Goal: Task Accomplishment & Management: Manage account settings

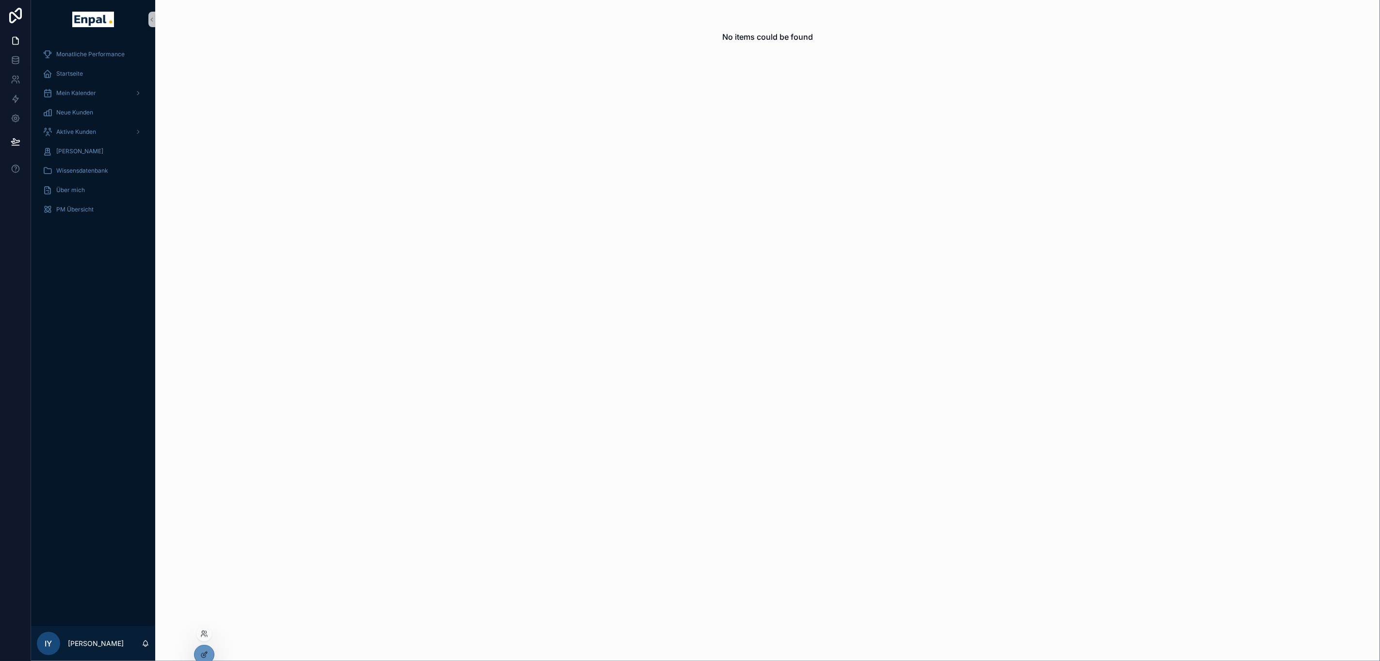
click at [205, 638] on div at bounding box center [204, 634] width 16 height 16
click at [205, 630] on icon at bounding box center [204, 634] width 8 height 8
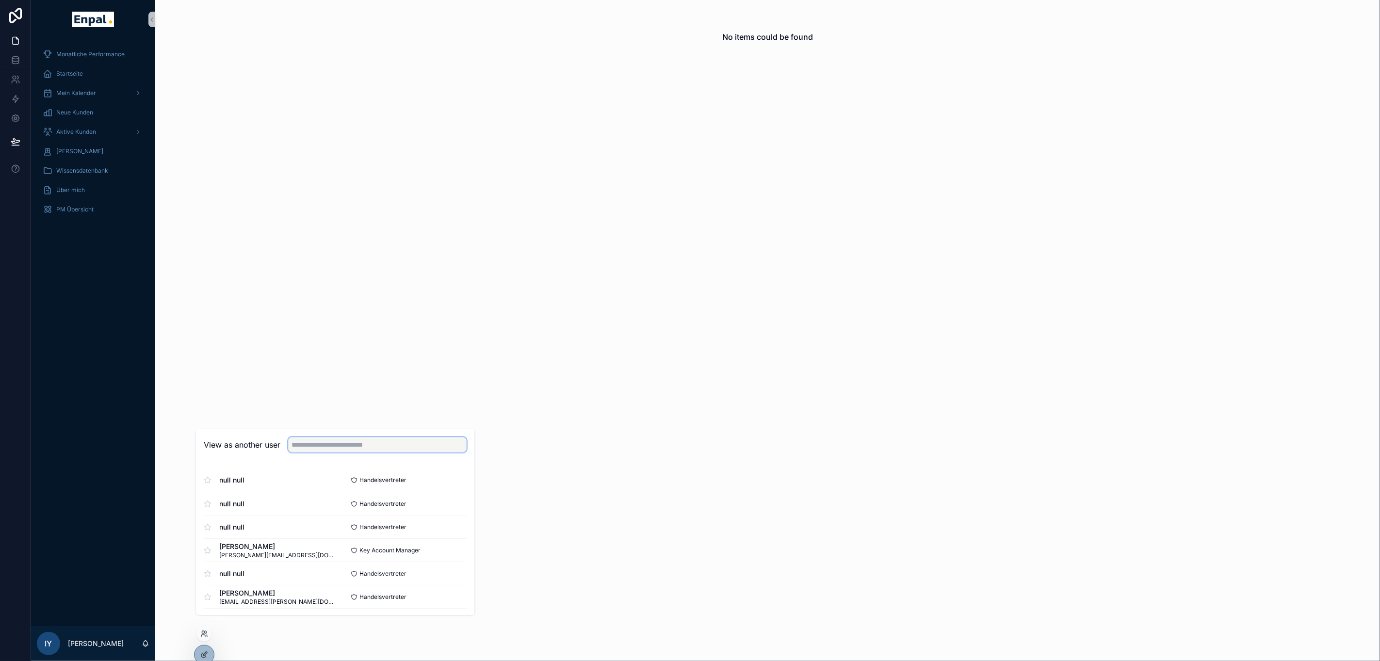
click at [324, 453] on input "text" at bounding box center [378, 445] width 178 height 16
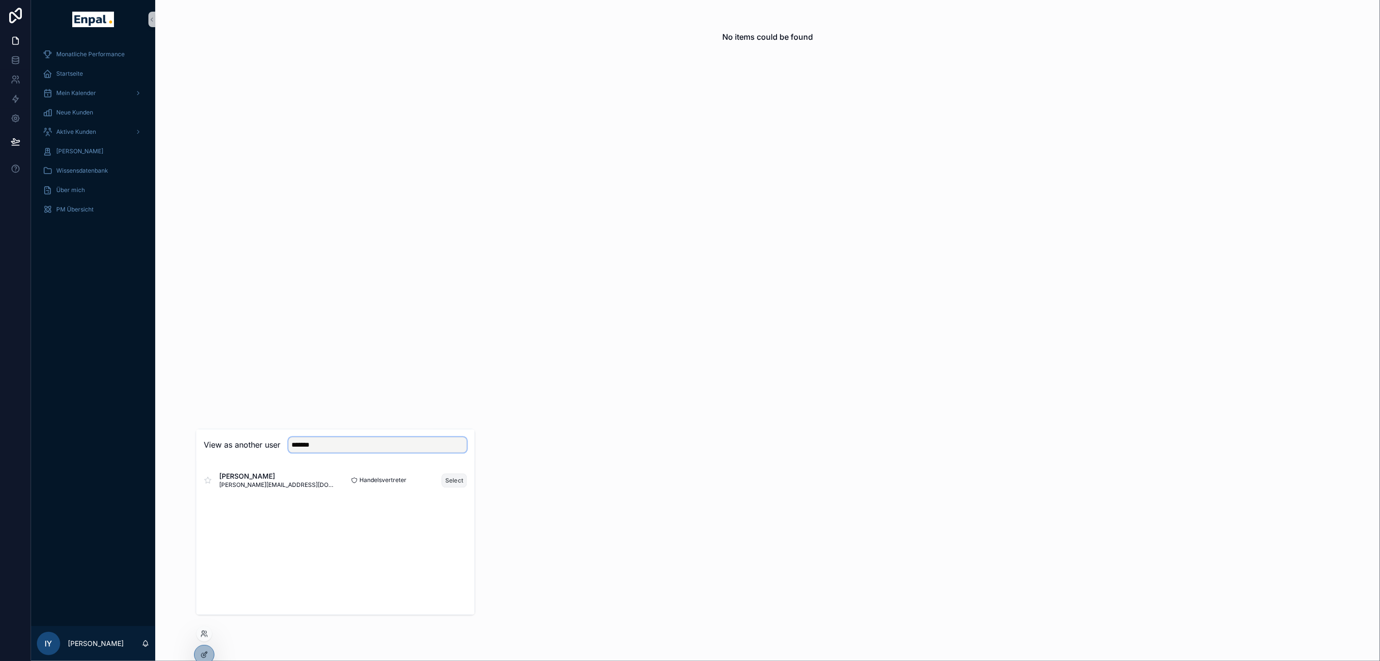
type input "*******"
click at [446, 487] on button "Select" at bounding box center [454, 480] width 25 height 14
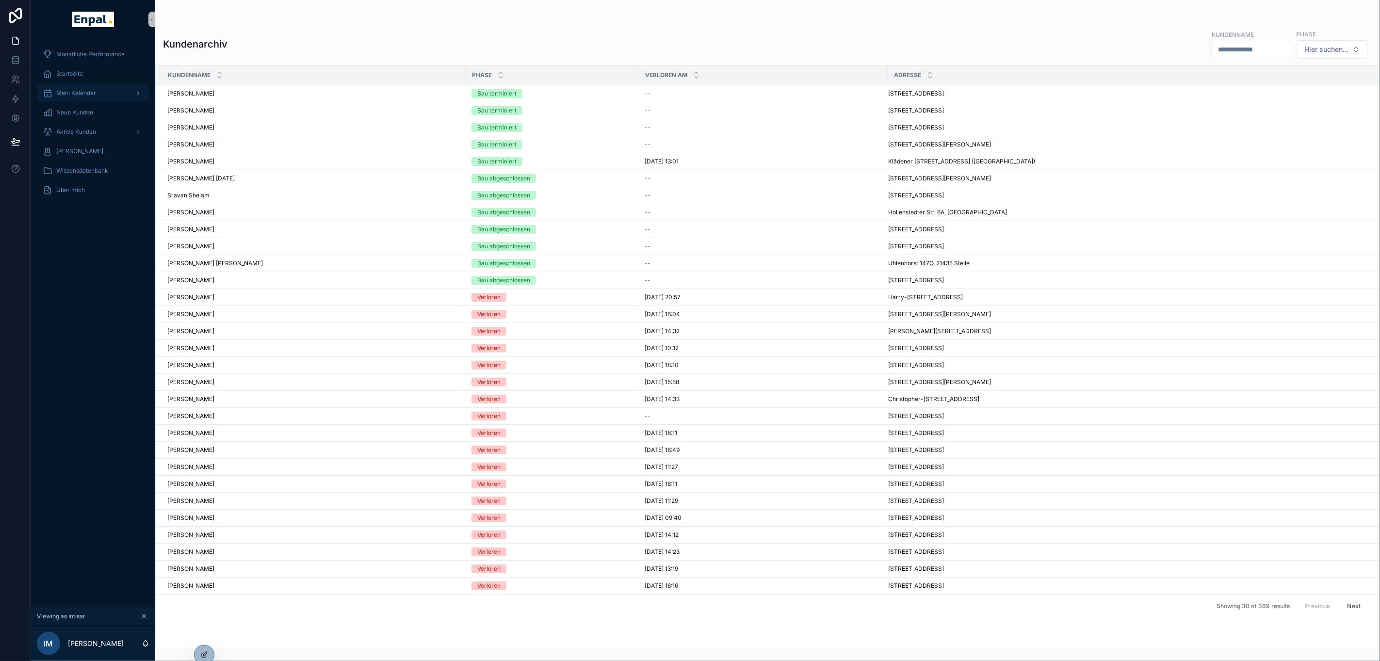
click at [110, 88] on div "Mein Kalender" at bounding box center [93, 93] width 101 height 16
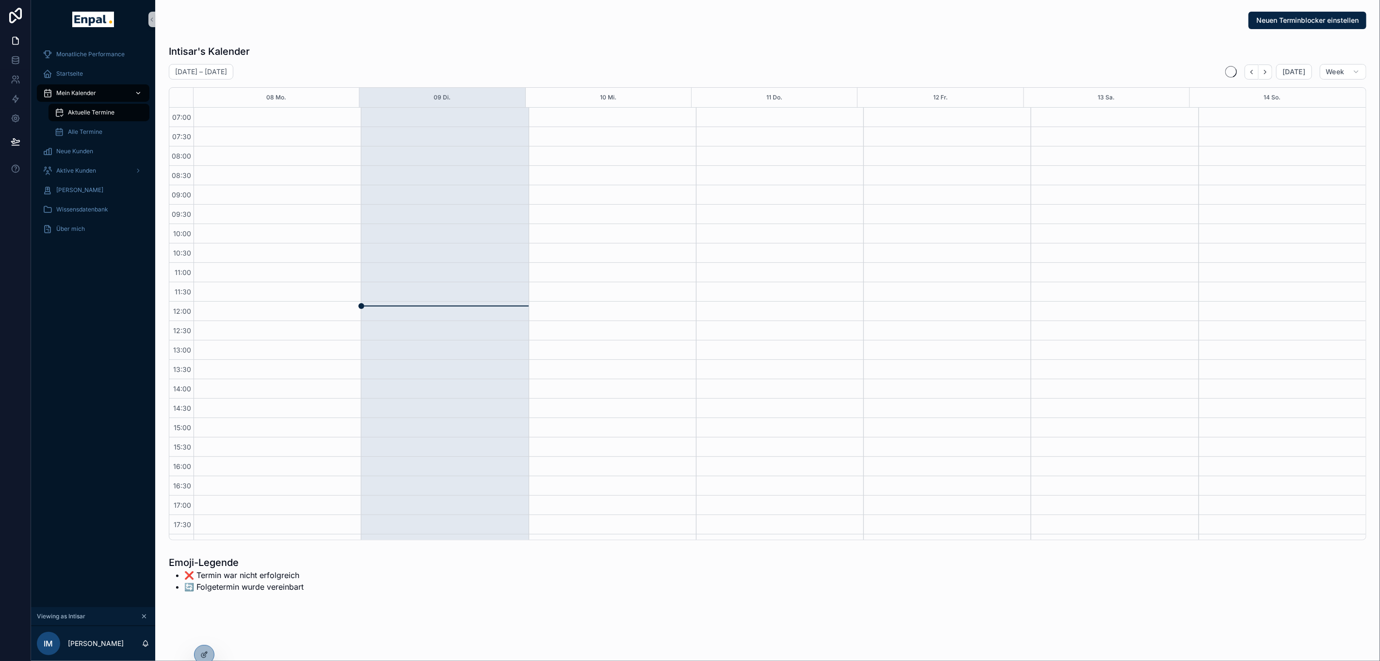
scroll to position [143, 0]
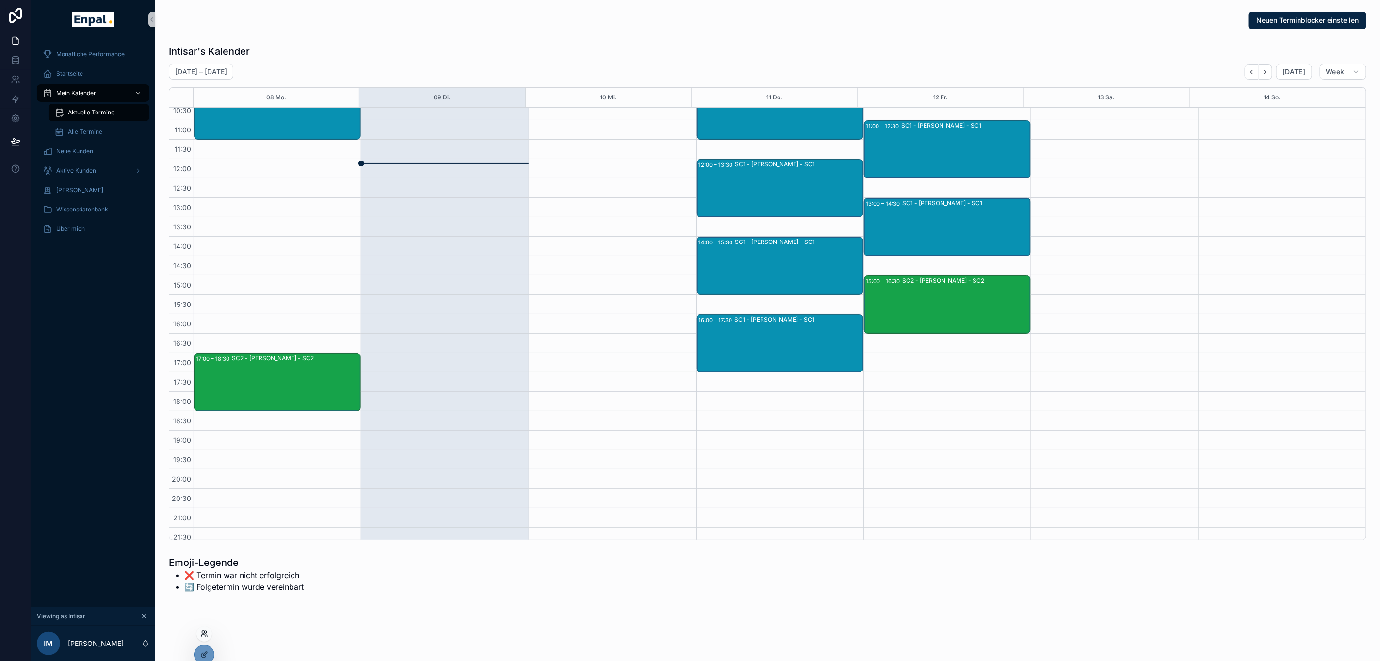
click at [206, 636] on icon at bounding box center [204, 634] width 8 height 8
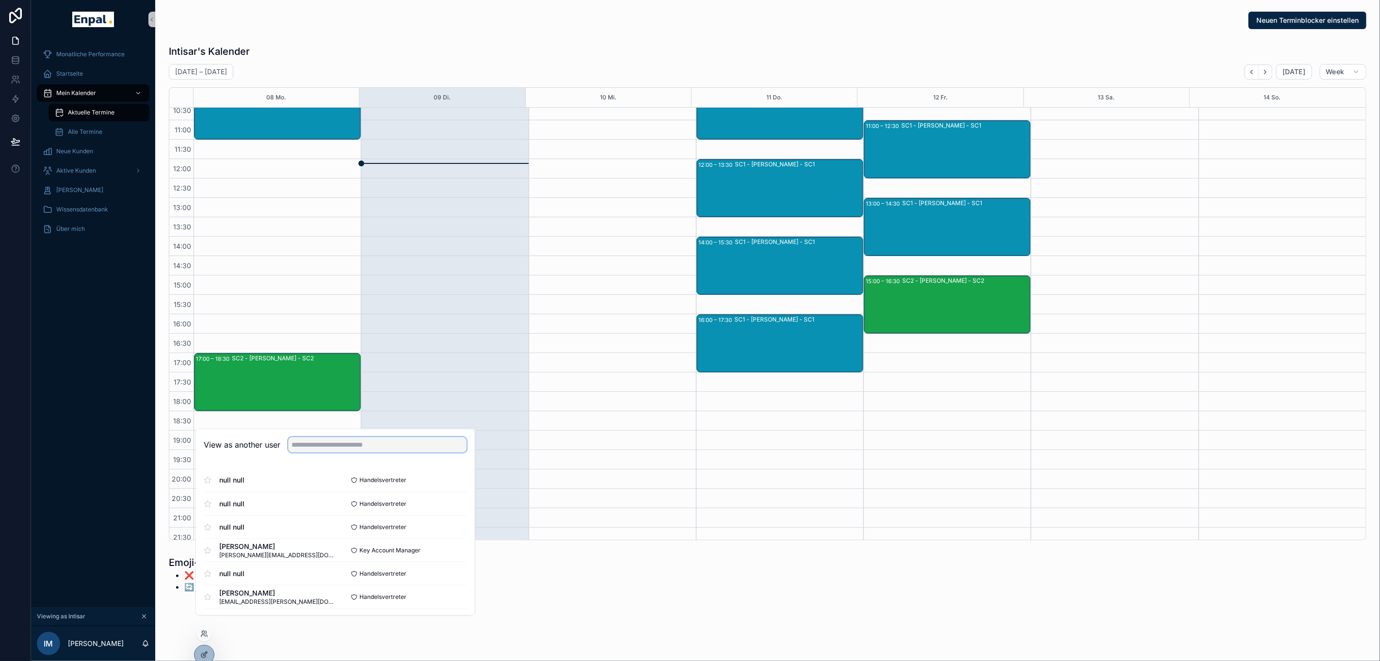
click at [314, 448] on input "text" at bounding box center [378, 445] width 178 height 16
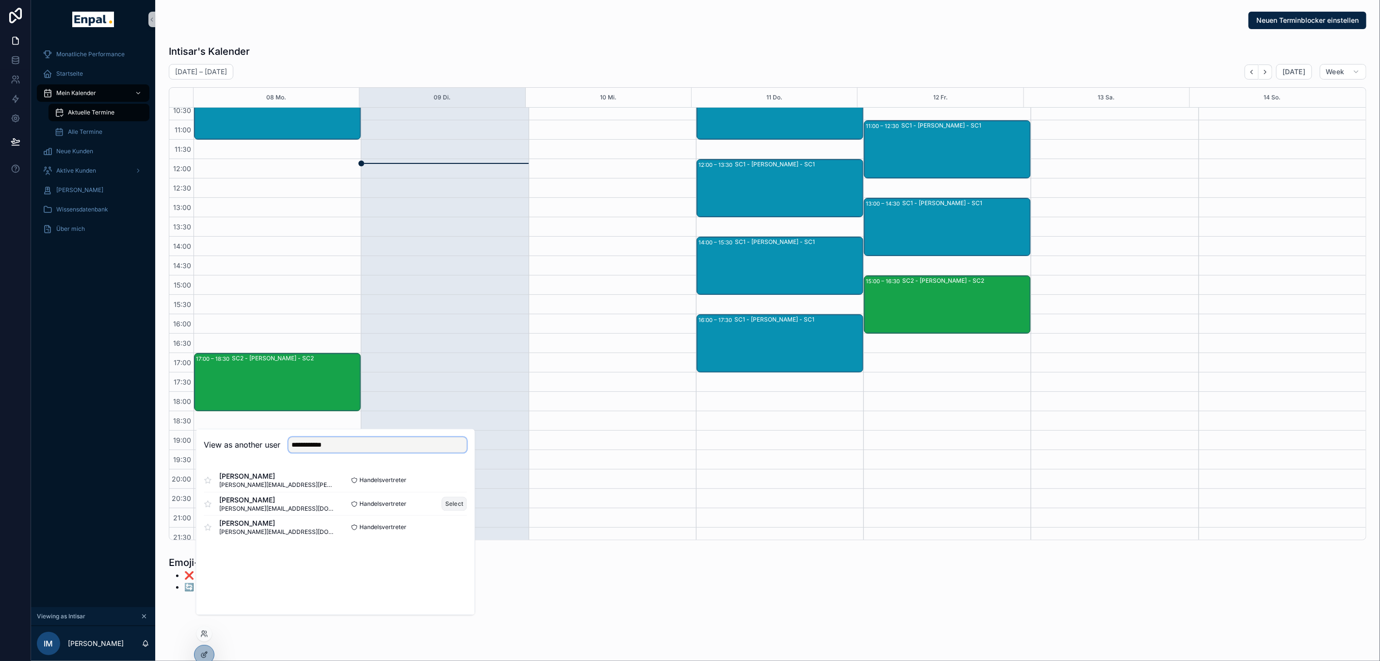
type input "**********"
click at [454, 511] on button "Select" at bounding box center [454, 504] width 25 height 14
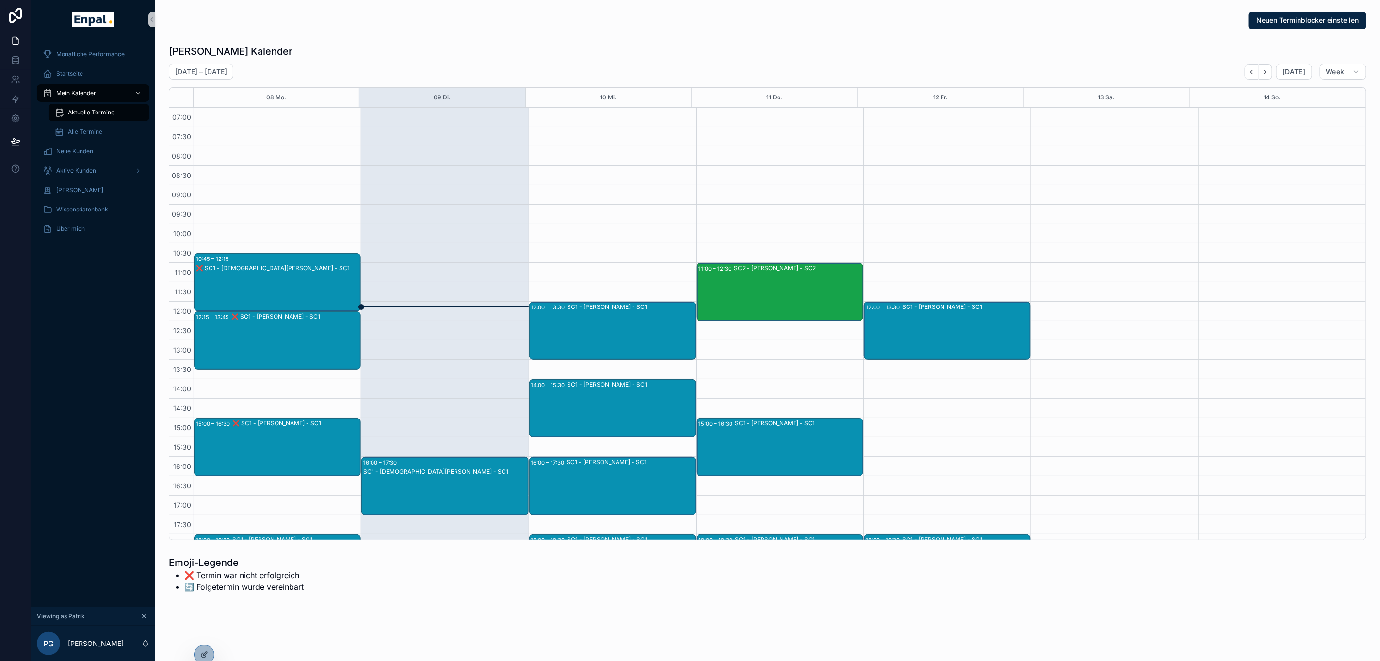
scroll to position [143, 0]
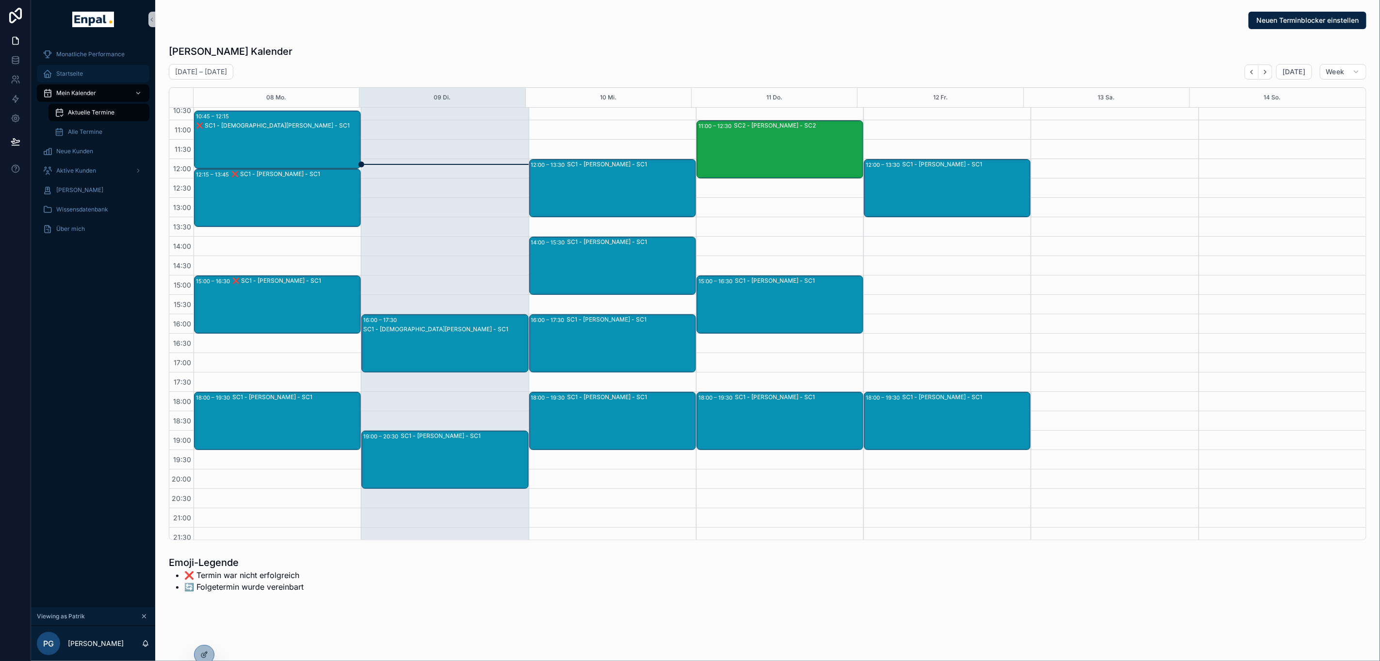
click at [101, 69] on div "Startseite" at bounding box center [93, 74] width 101 height 16
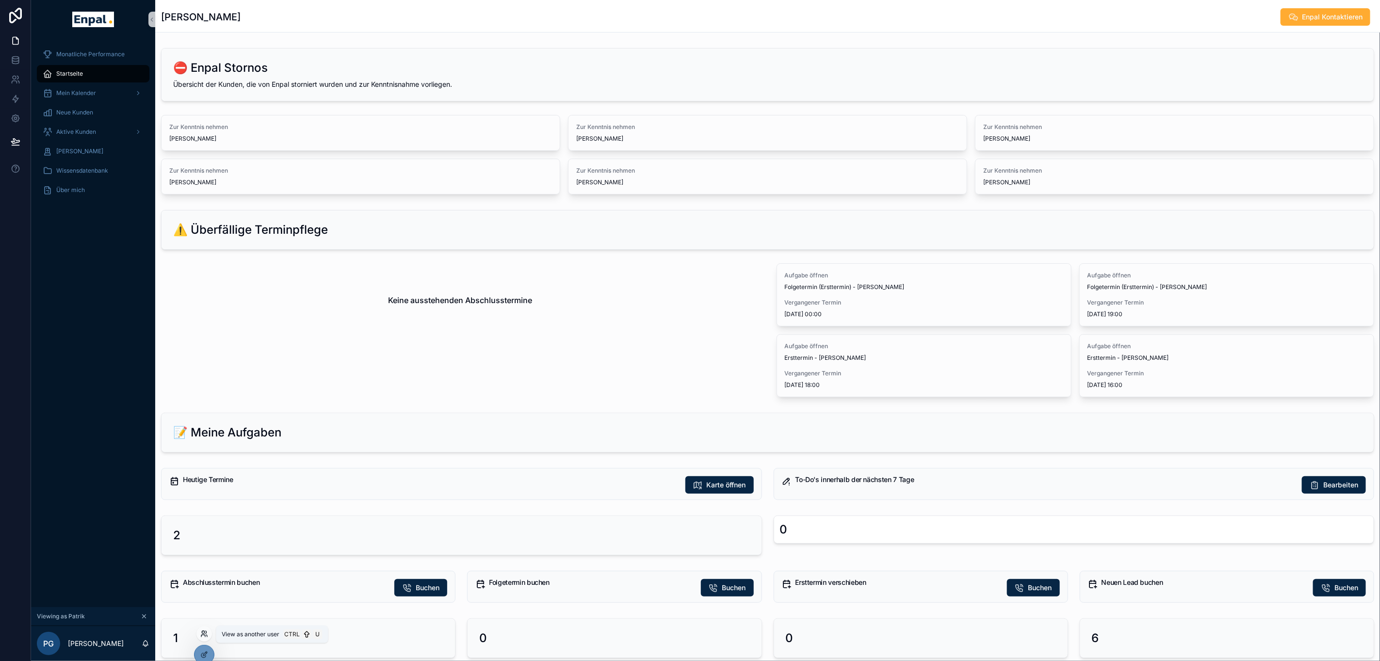
click at [206, 634] on icon at bounding box center [204, 634] width 8 height 8
click at [133, 286] on div "Monatliche Performance Startseite Mein Kalender Neue Kunden Aktive Kunden Verlo…" at bounding box center [93, 323] width 124 height 568
click at [199, 652] on div at bounding box center [203, 654] width 19 height 18
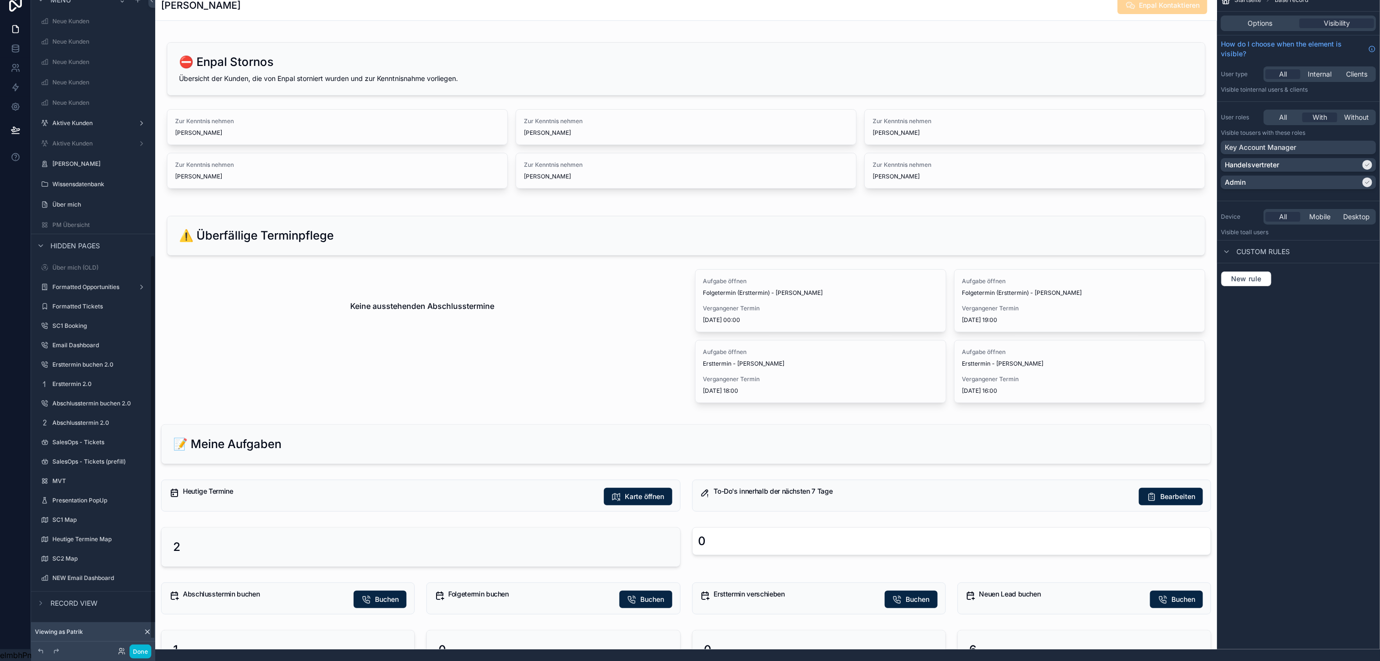
scroll to position [453, 0]
click at [73, 567] on label "Team Kalender" at bounding box center [91, 571] width 78 height 8
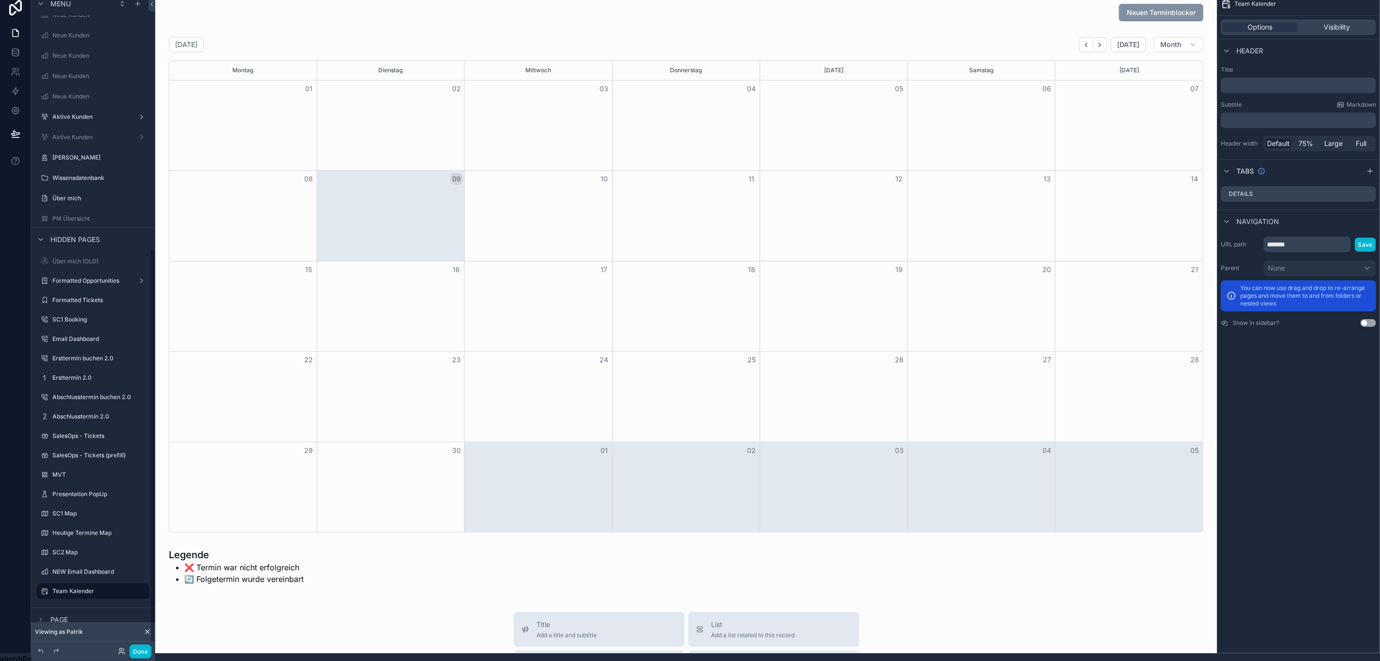
scroll to position [22, 0]
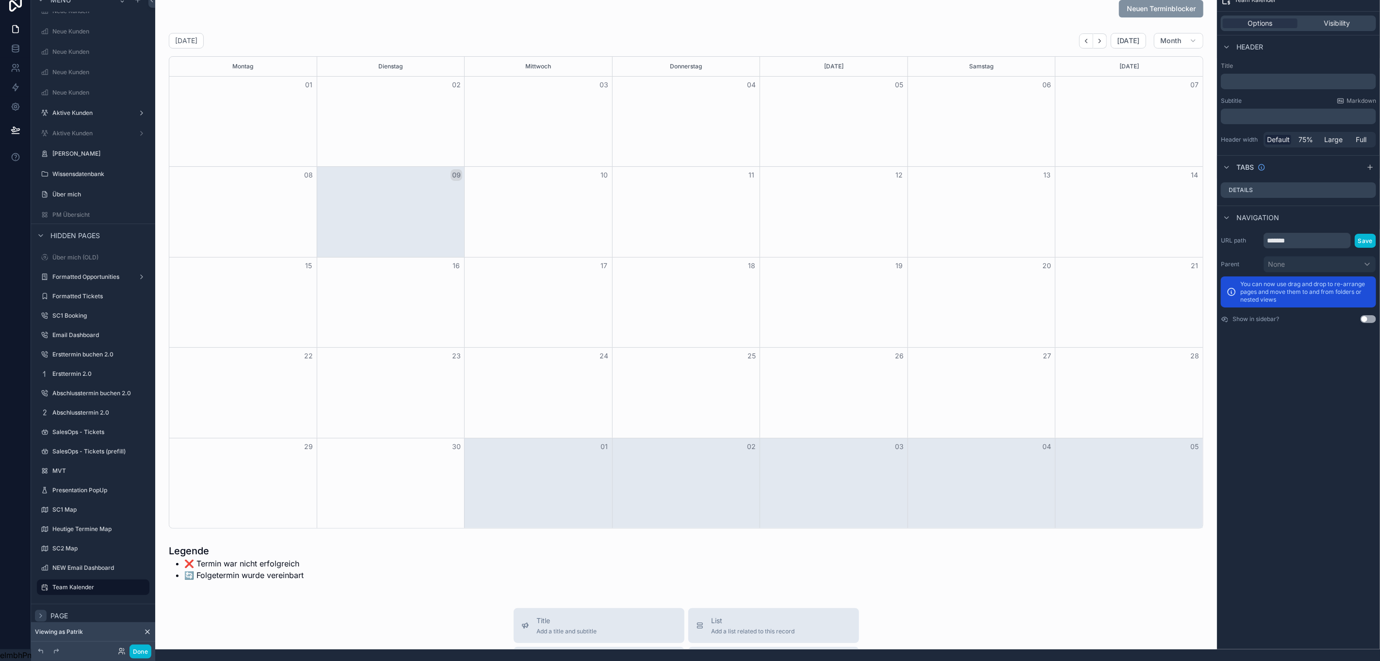
click at [42, 612] on icon "scrollable content" at bounding box center [41, 616] width 8 height 8
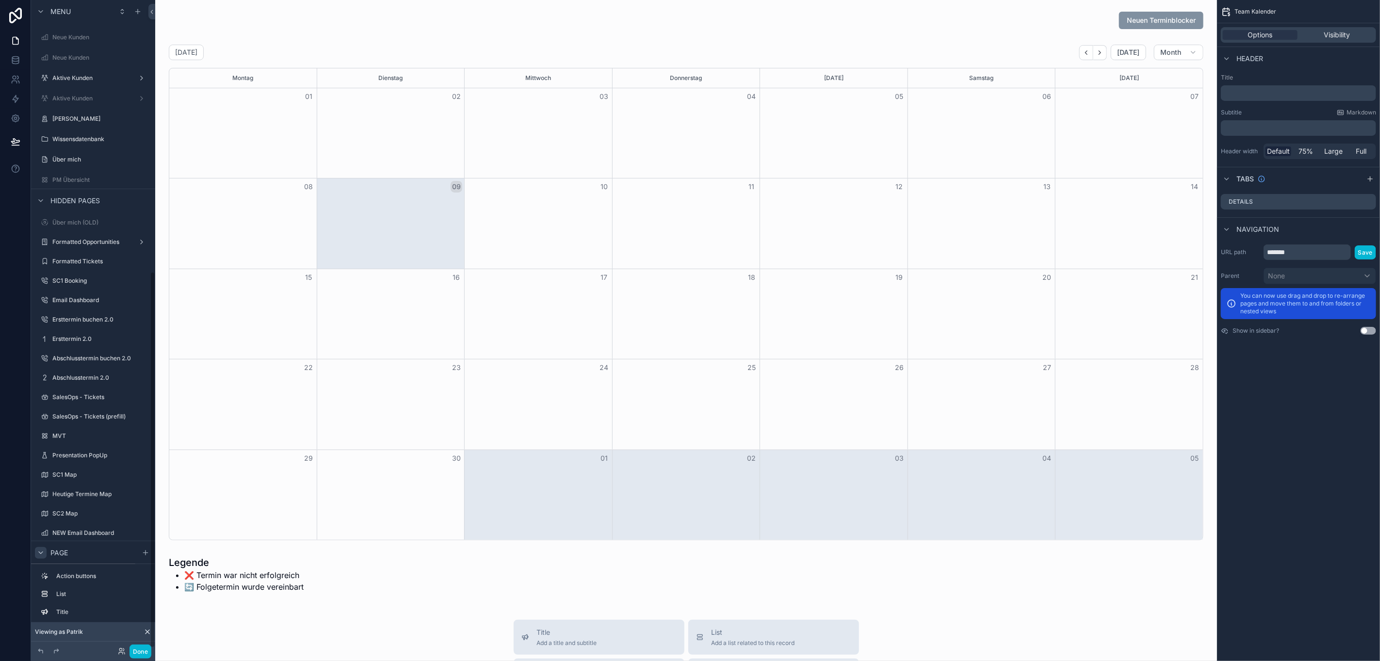
scroll to position [498, 0]
click at [45, 545] on div "scrollable content" at bounding box center [41, 550] width 12 height 12
click at [144, 649] on button "Done" at bounding box center [140, 651] width 22 height 14
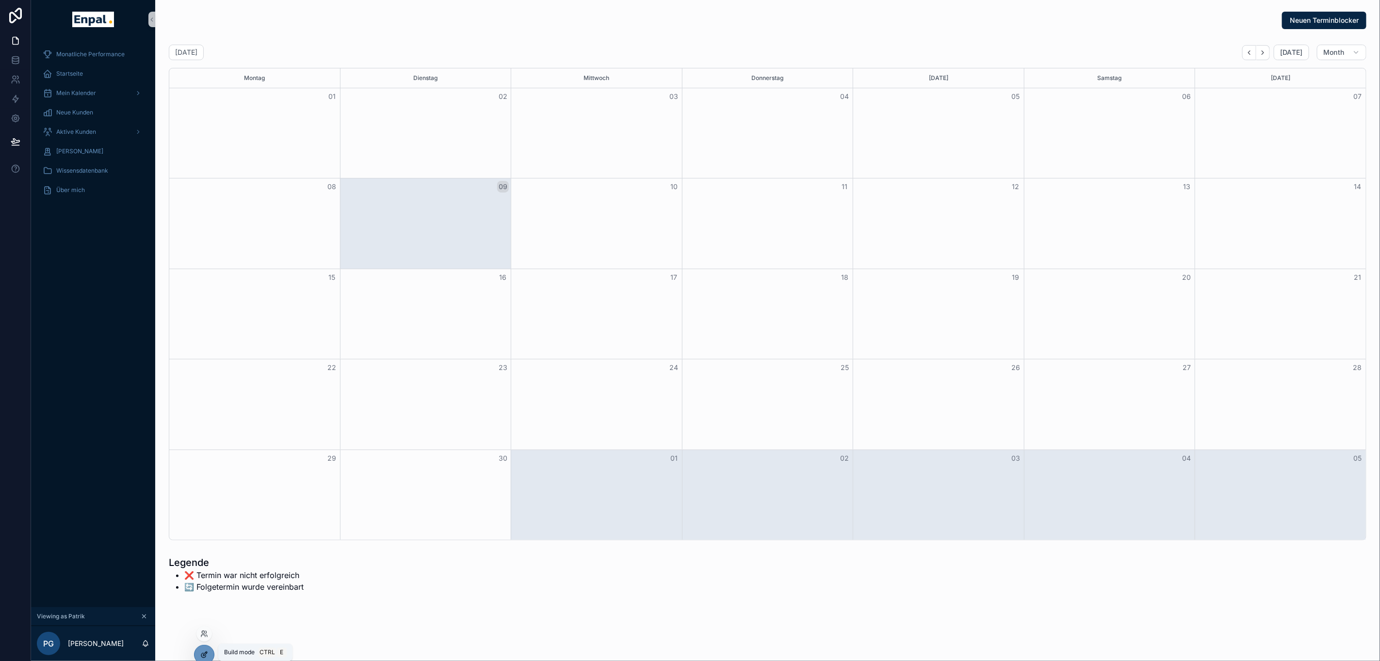
click at [198, 656] on div at bounding box center [203, 654] width 19 height 18
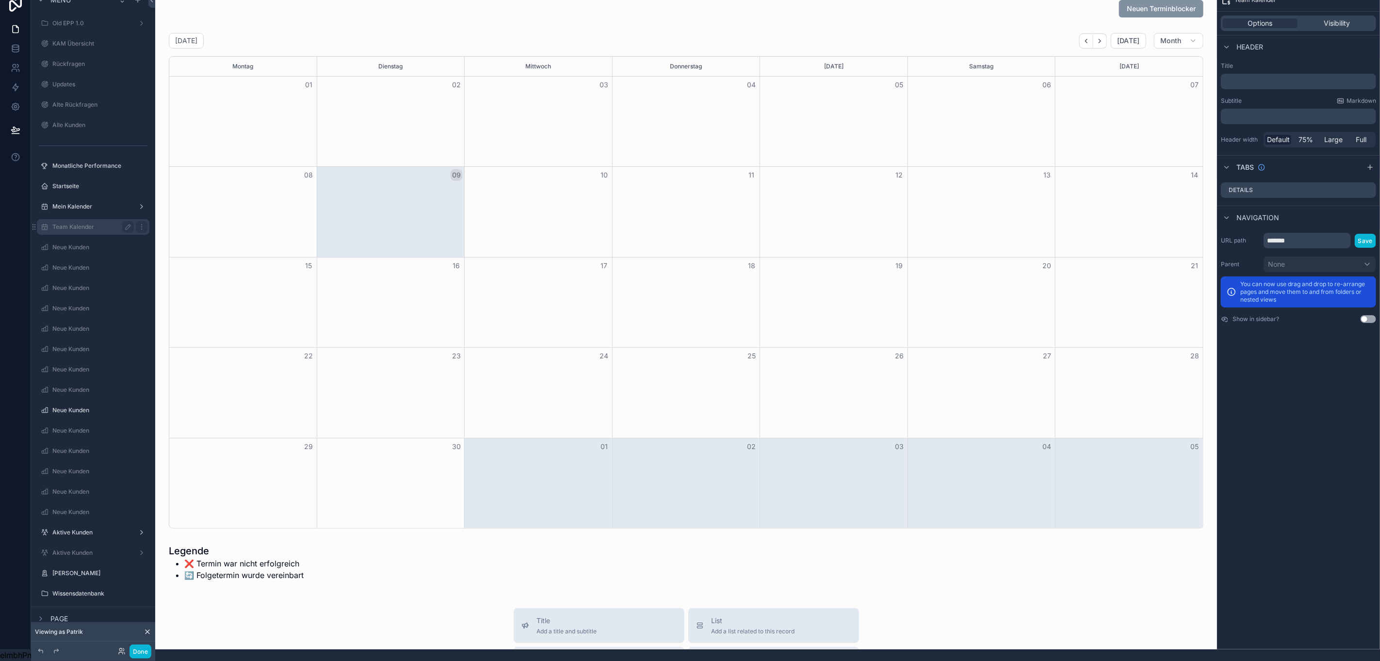
click at [82, 221] on div "Team Kalender" at bounding box center [92, 227] width 81 height 12
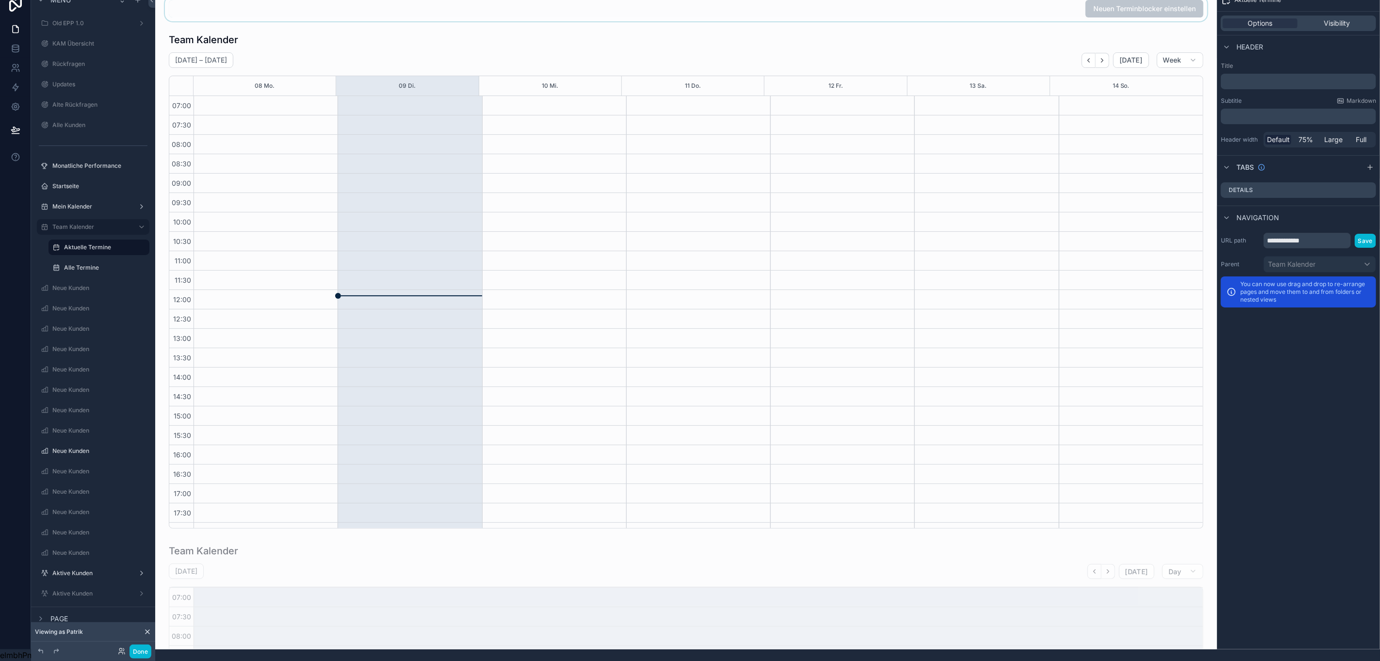
scroll to position [123, 0]
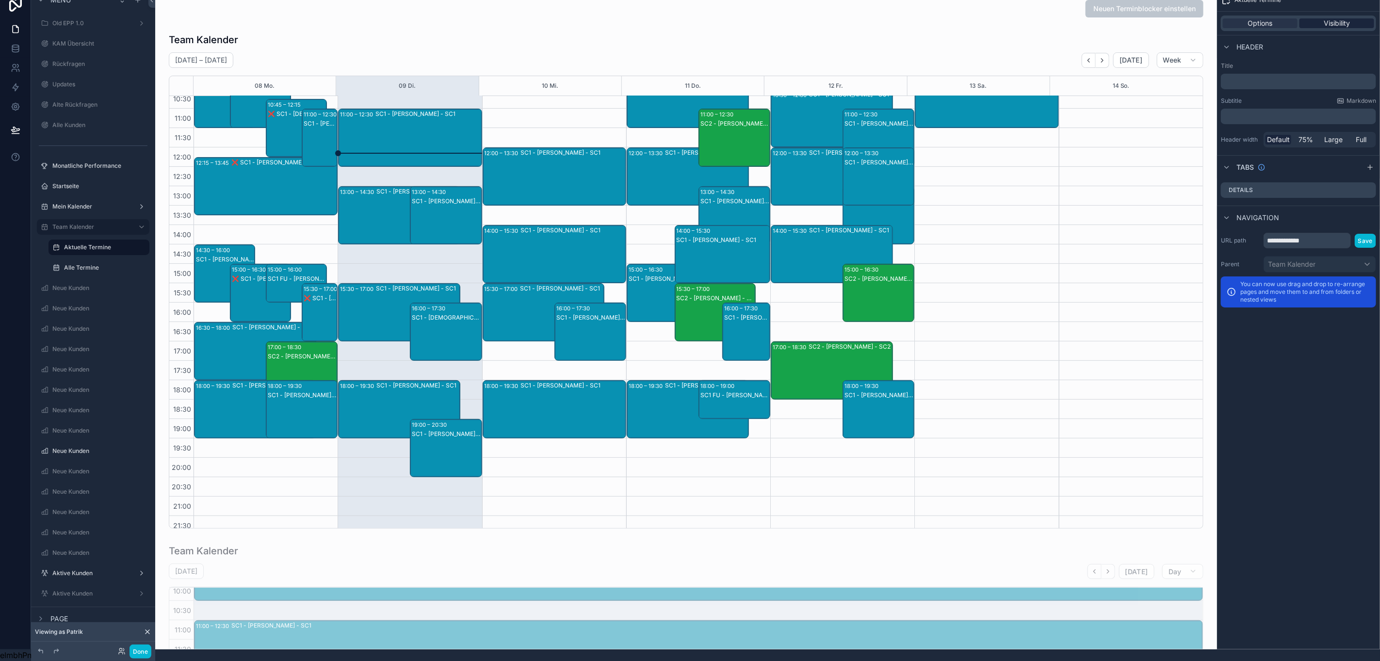
click at [1364, 18] on div "Visibility" at bounding box center [1336, 23] width 75 height 10
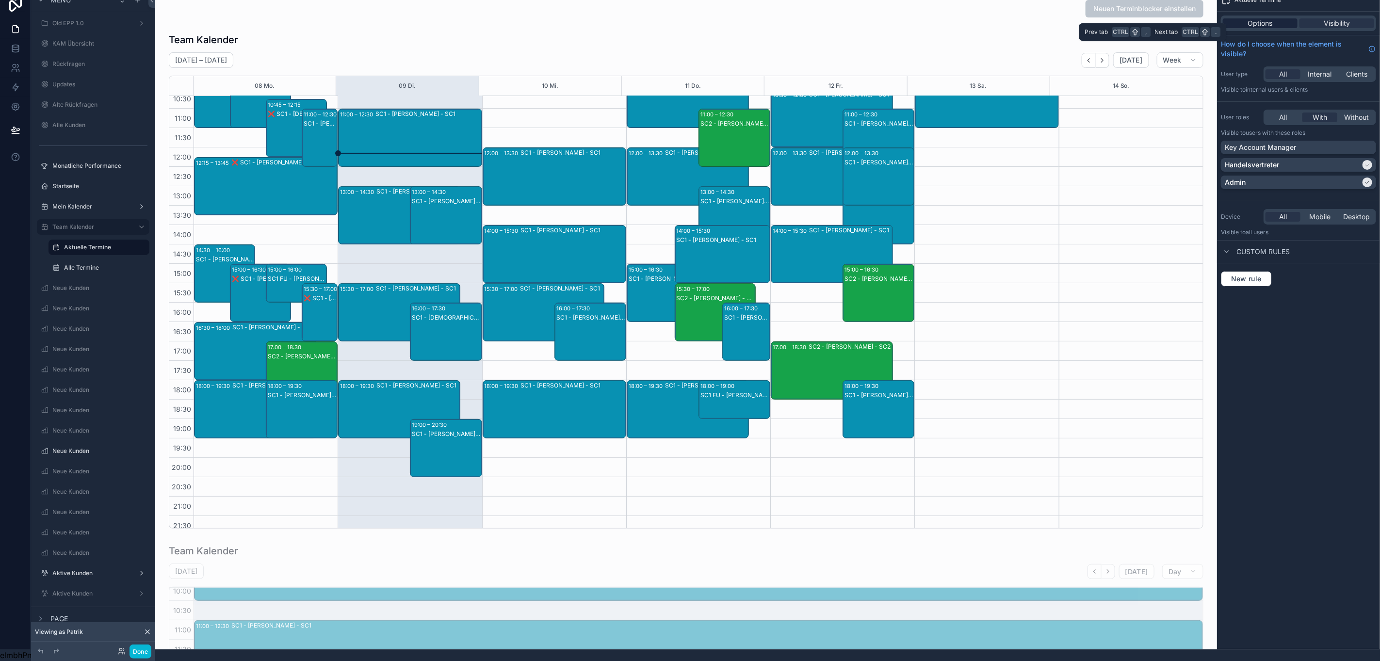
click at [1286, 18] on div "Options" at bounding box center [1259, 23] width 75 height 10
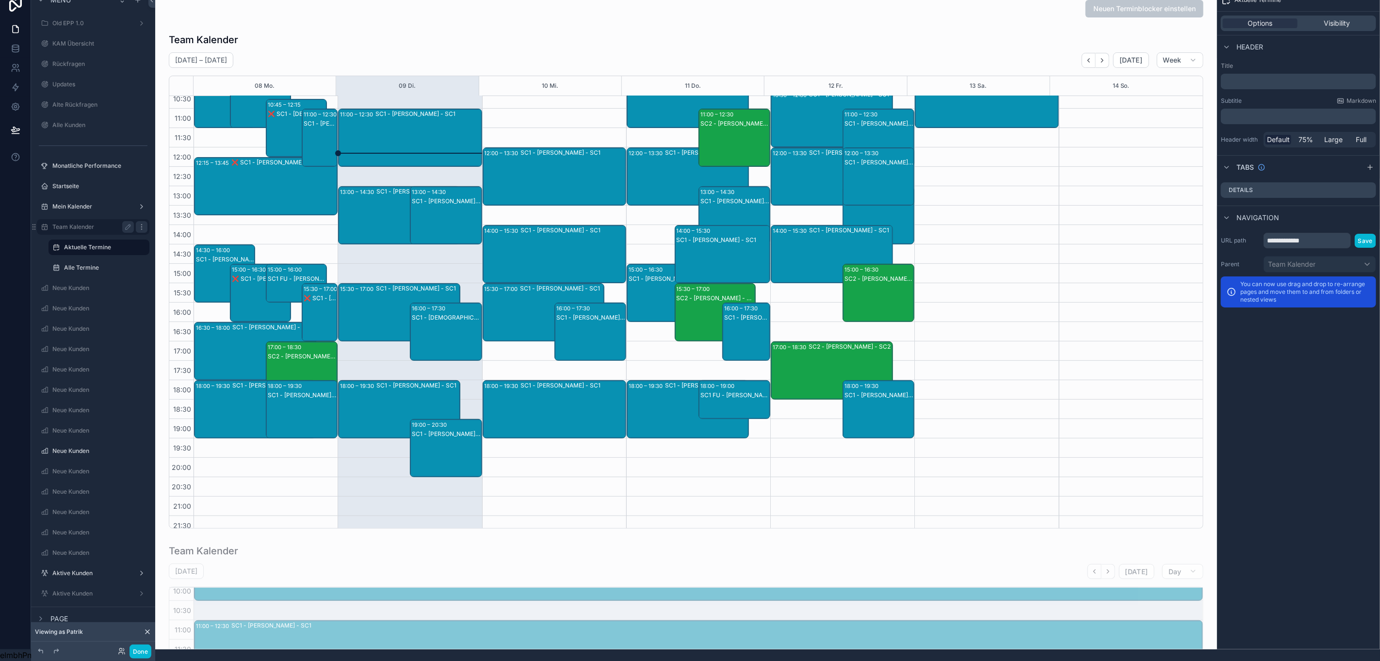
click at [141, 223] on icon "scrollable content" at bounding box center [142, 227] width 8 height 8
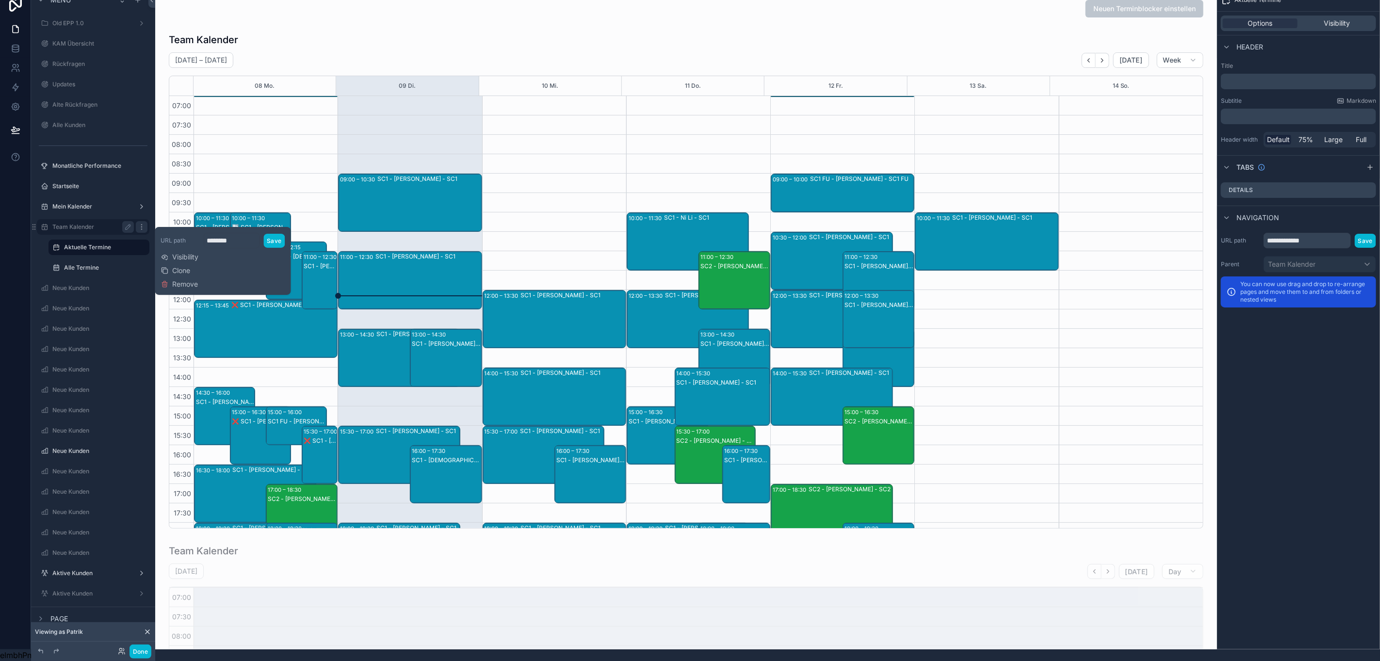
scroll to position [123, 0]
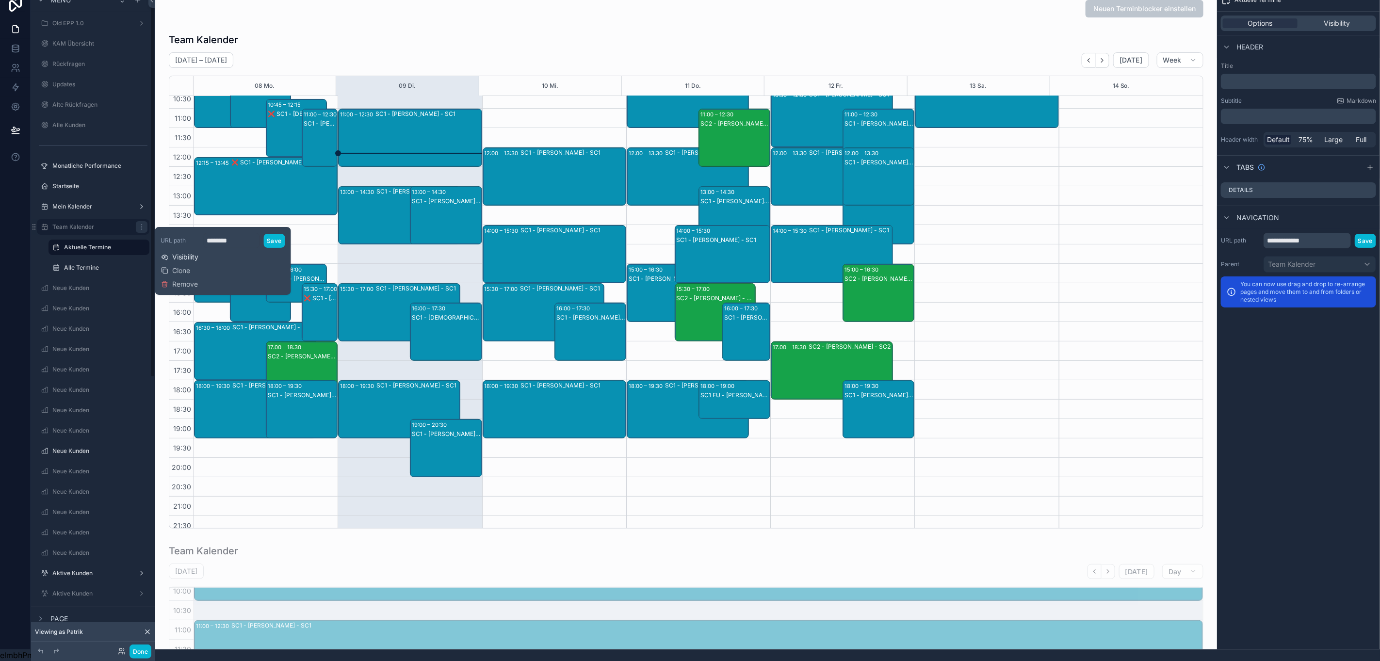
click at [187, 252] on span "Visibility" at bounding box center [186, 257] width 26 height 10
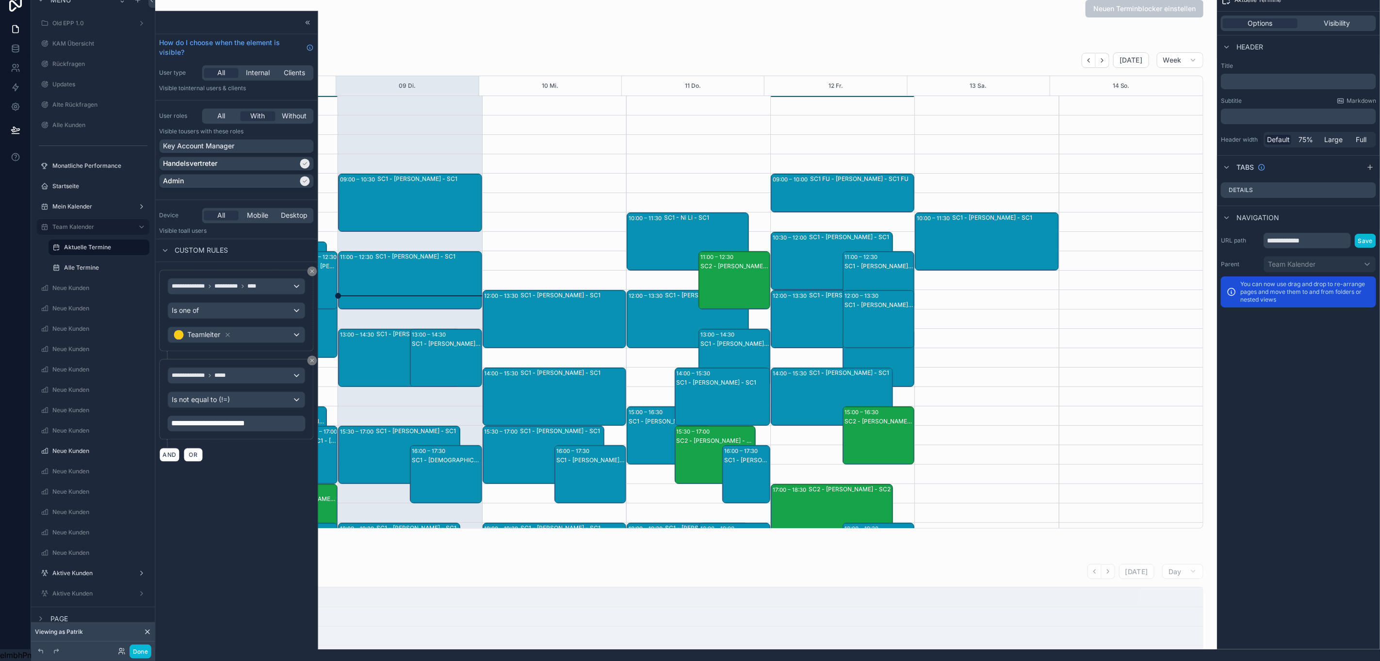
scroll to position [123, 0]
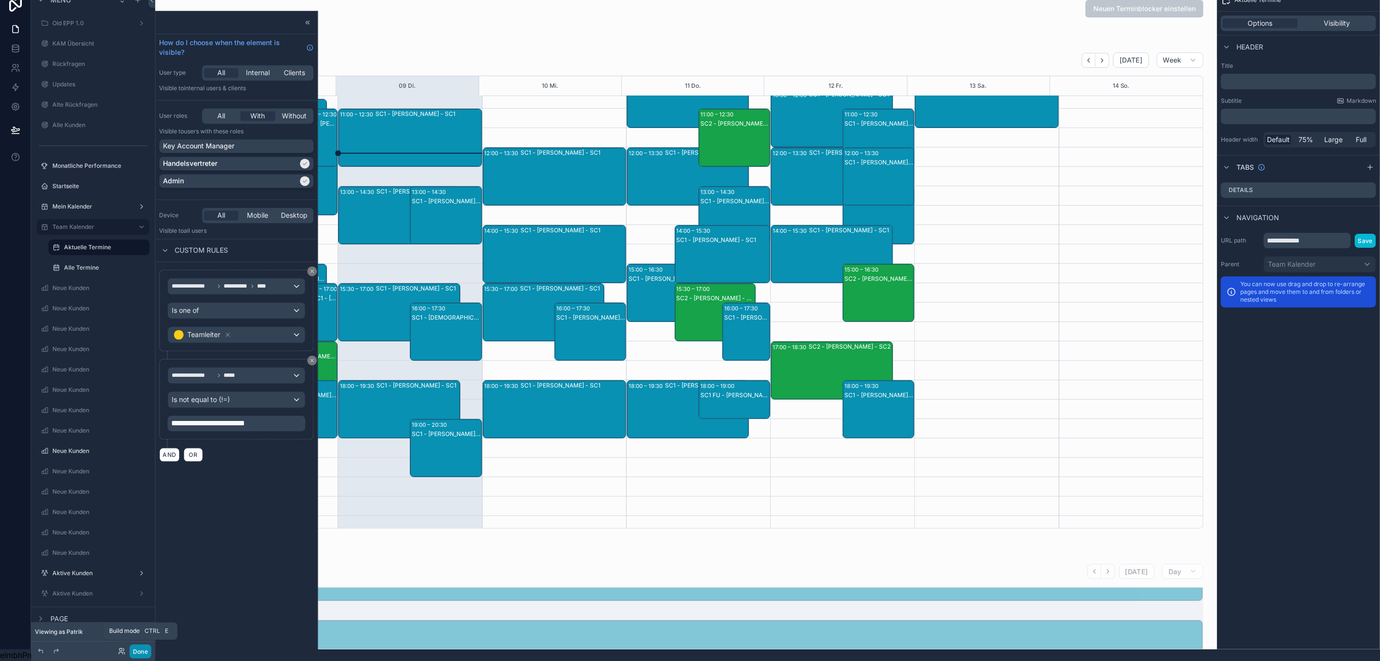
click at [140, 656] on button "Done" at bounding box center [140, 651] width 22 height 14
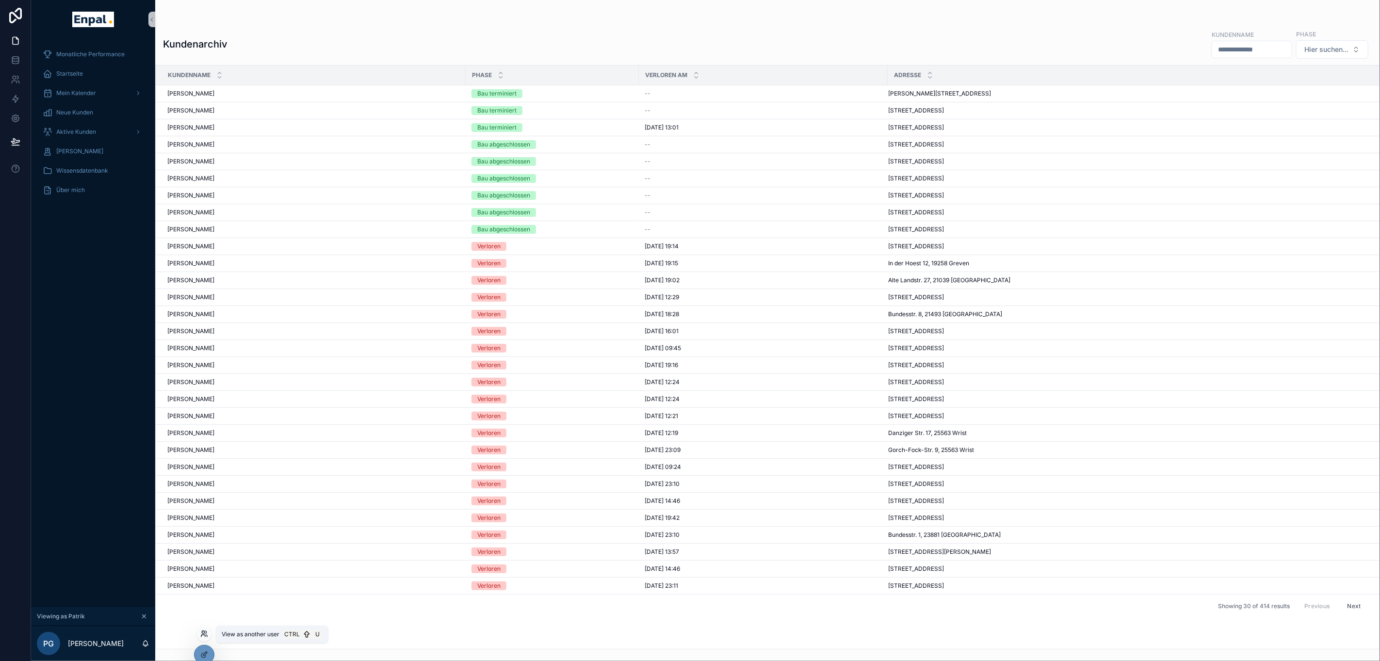
click at [207, 630] on icon at bounding box center [204, 634] width 8 height 8
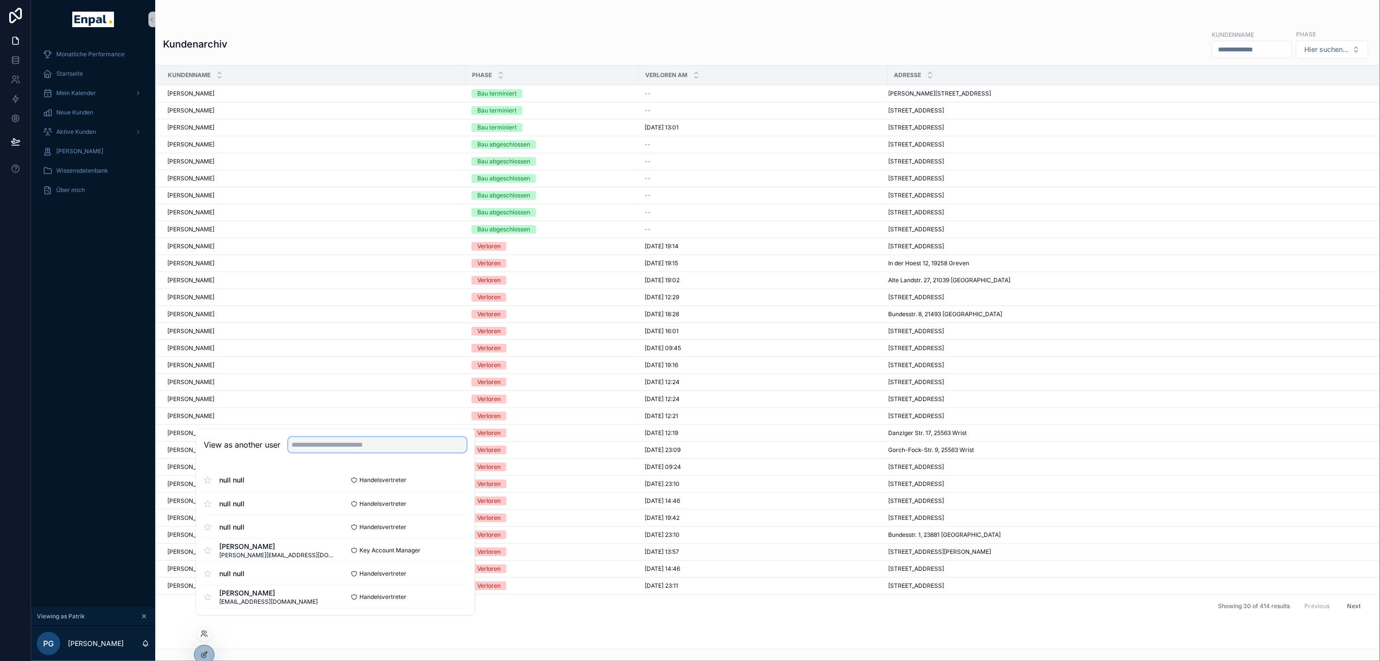
click at [351, 453] on input "text" at bounding box center [378, 445] width 178 height 16
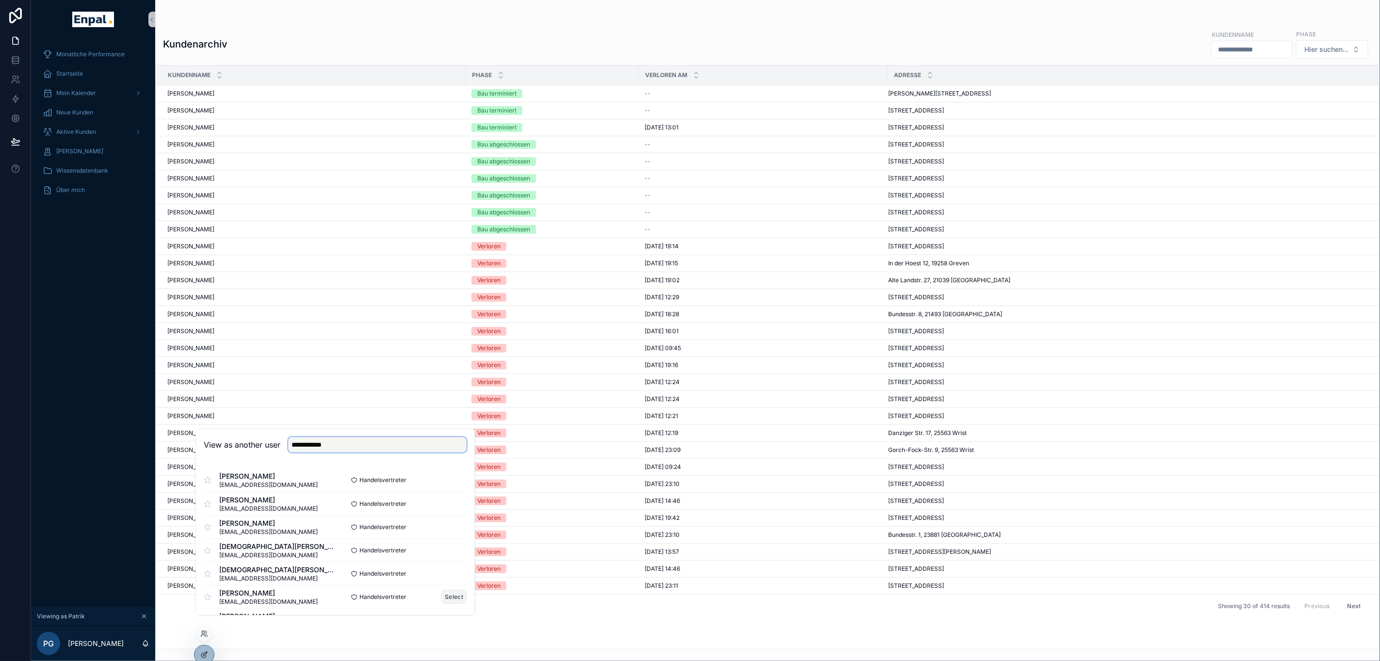
type input "**********"
click at [445, 604] on button "Select" at bounding box center [454, 597] width 25 height 14
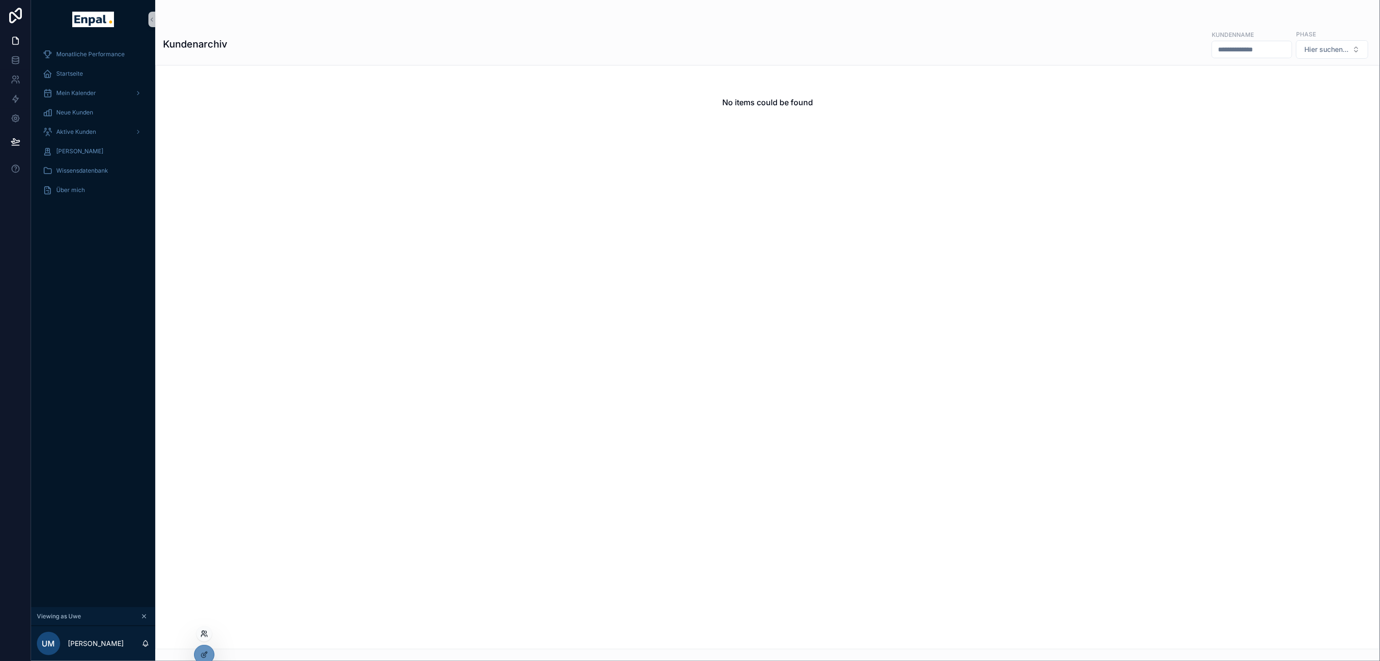
click at [204, 636] on icon at bounding box center [204, 634] width 8 height 8
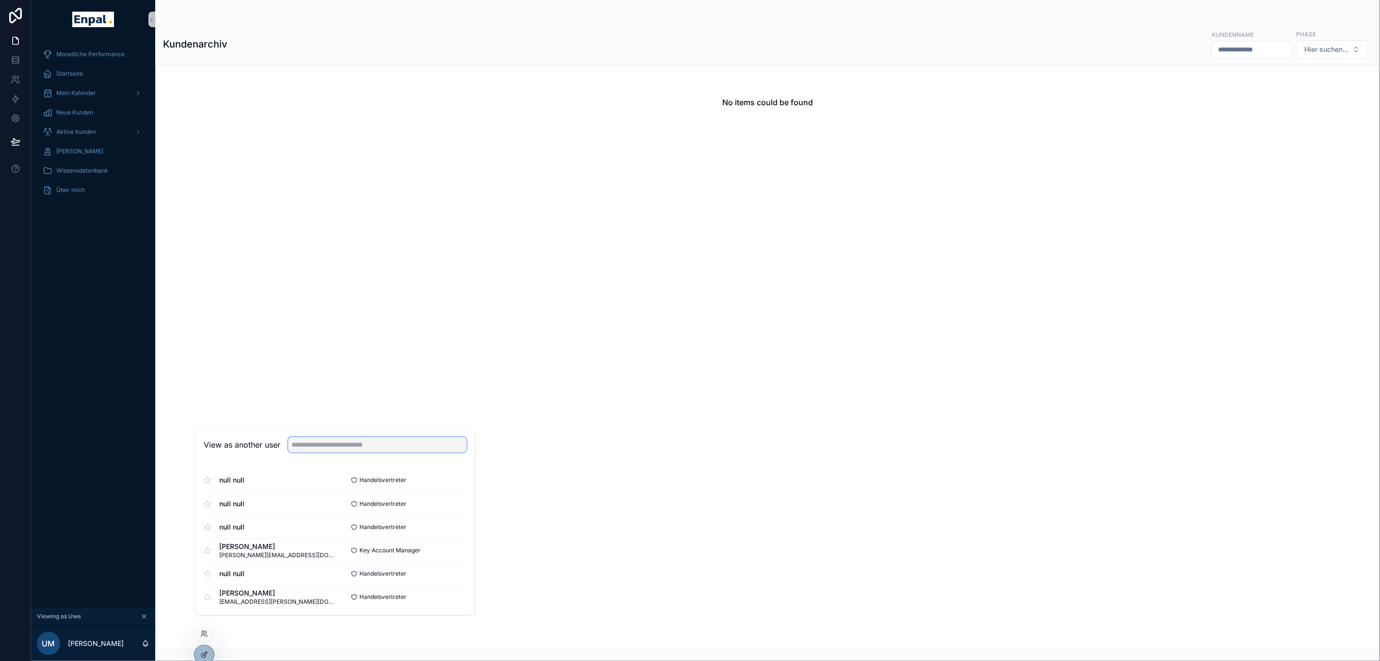
click at [318, 452] on input "text" at bounding box center [378, 445] width 178 height 16
type input "*****"
click at [409, 452] on input "*****" at bounding box center [378, 445] width 178 height 16
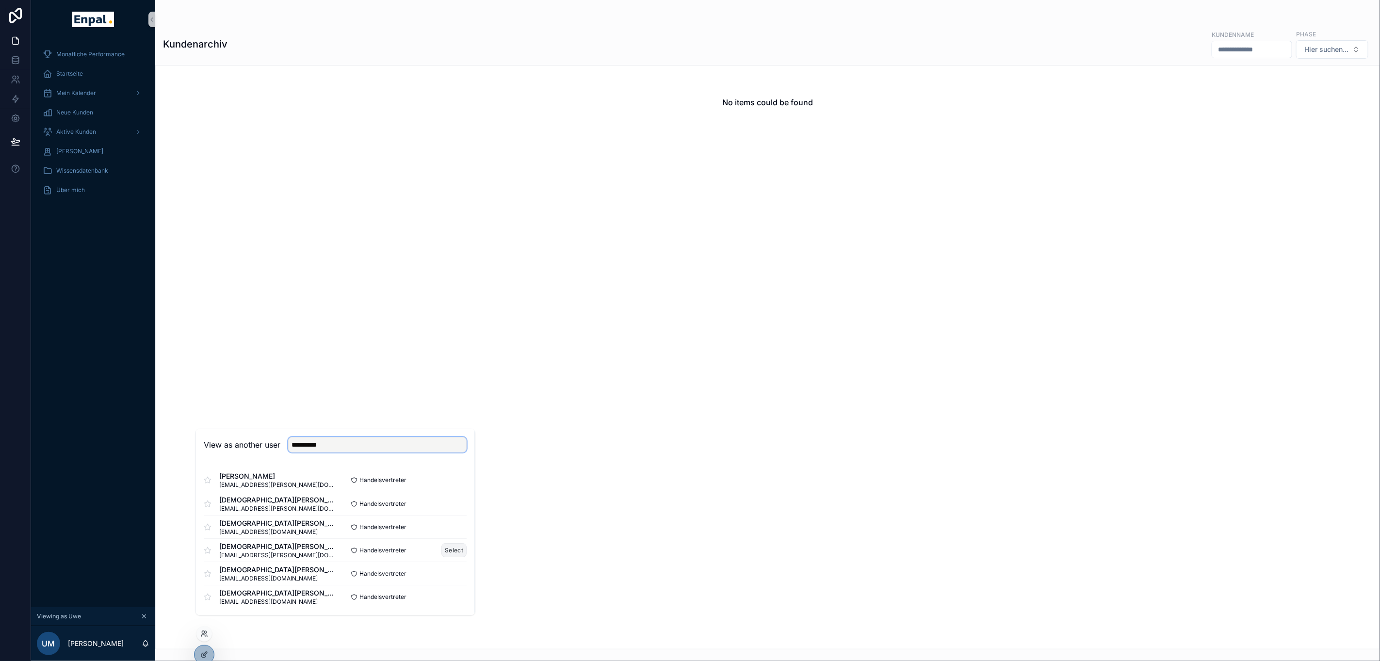
type input "*********"
click at [442, 558] on button "Select" at bounding box center [454, 551] width 25 height 14
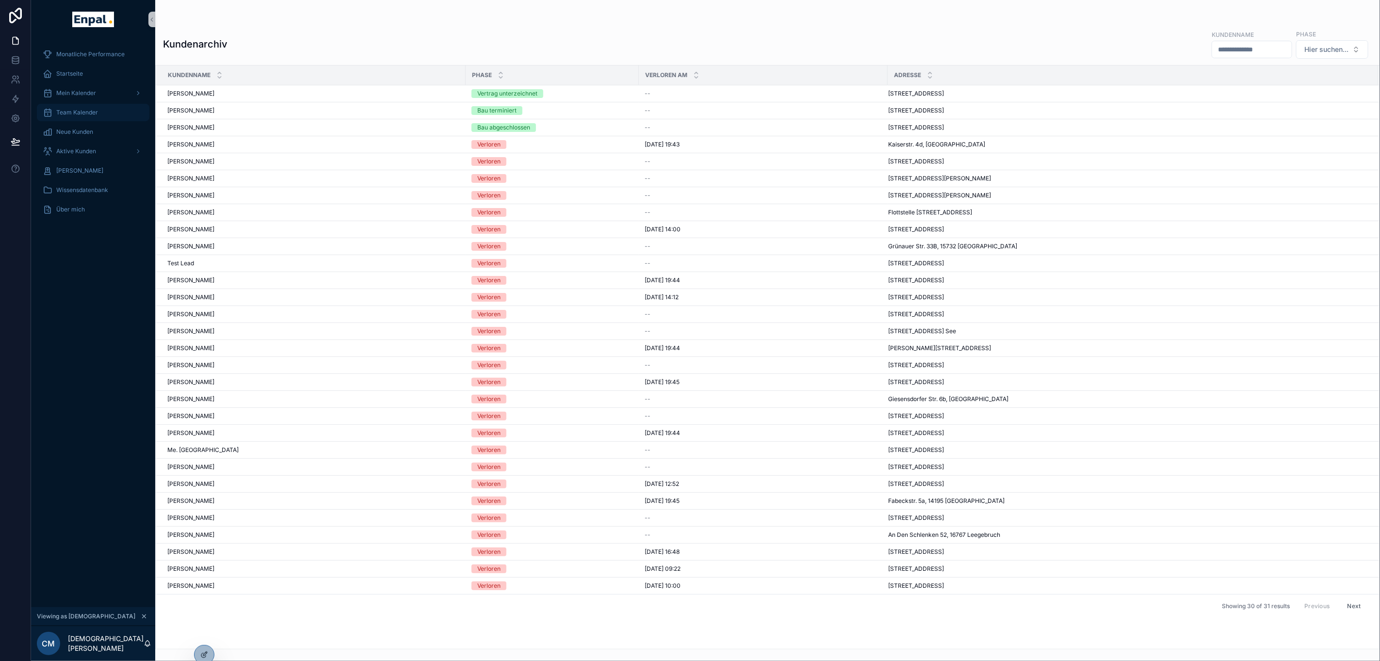
click at [95, 109] on span "Team Kalender" at bounding box center [77, 113] width 42 height 8
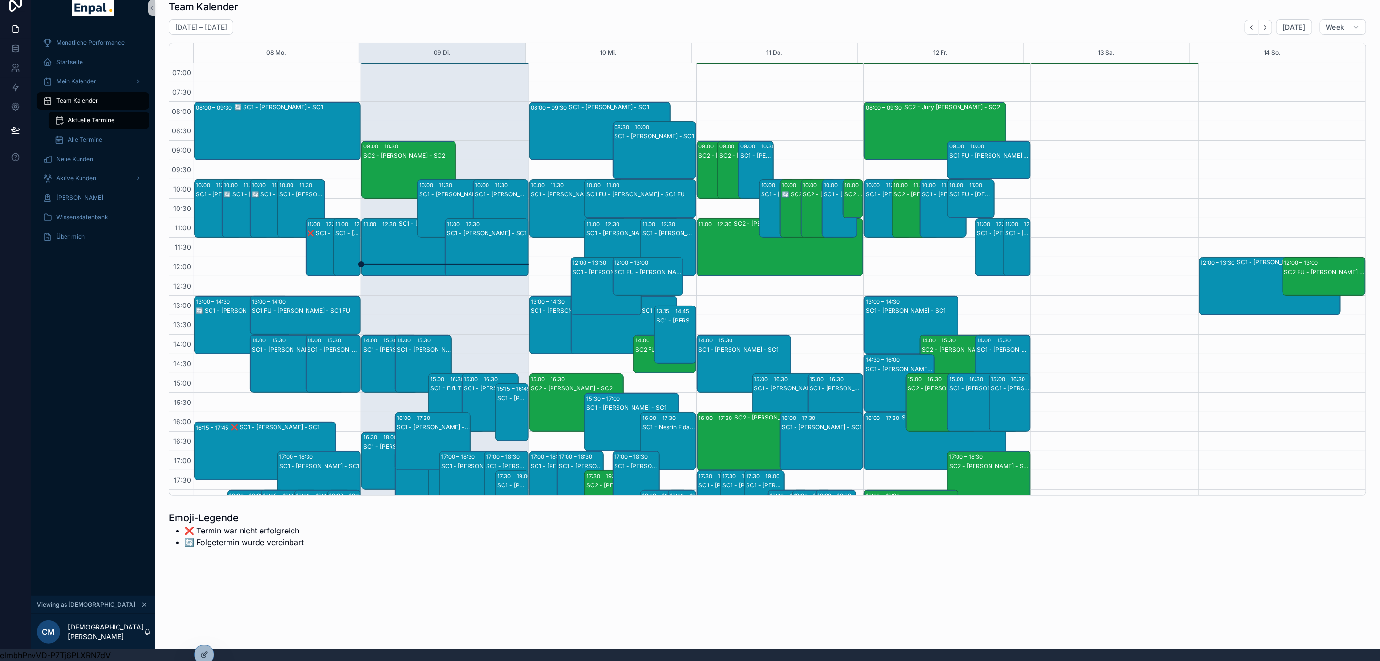
scroll to position [22, 0]
click at [205, 633] on icon at bounding box center [204, 634] width 8 height 8
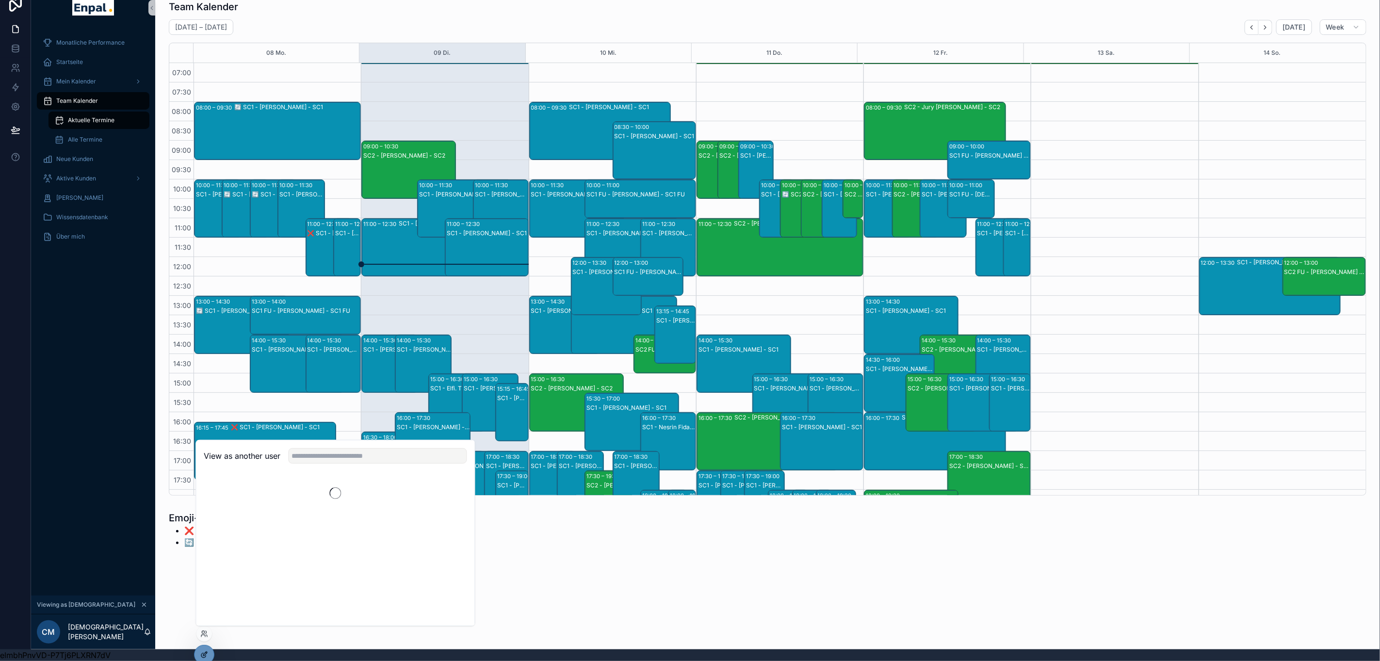
click at [205, 657] on icon at bounding box center [203, 655] width 4 height 4
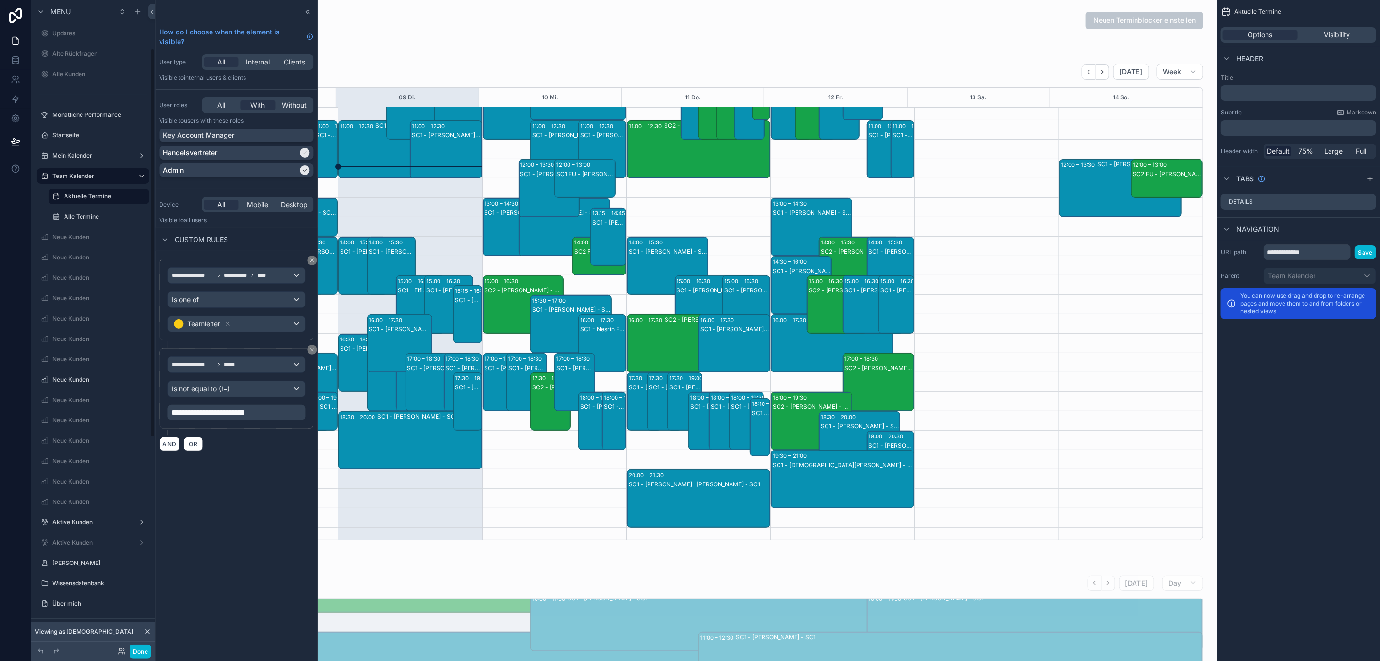
scroll to position [218, 0]
click at [312, 9] on div at bounding box center [308, 12] width 12 height 12
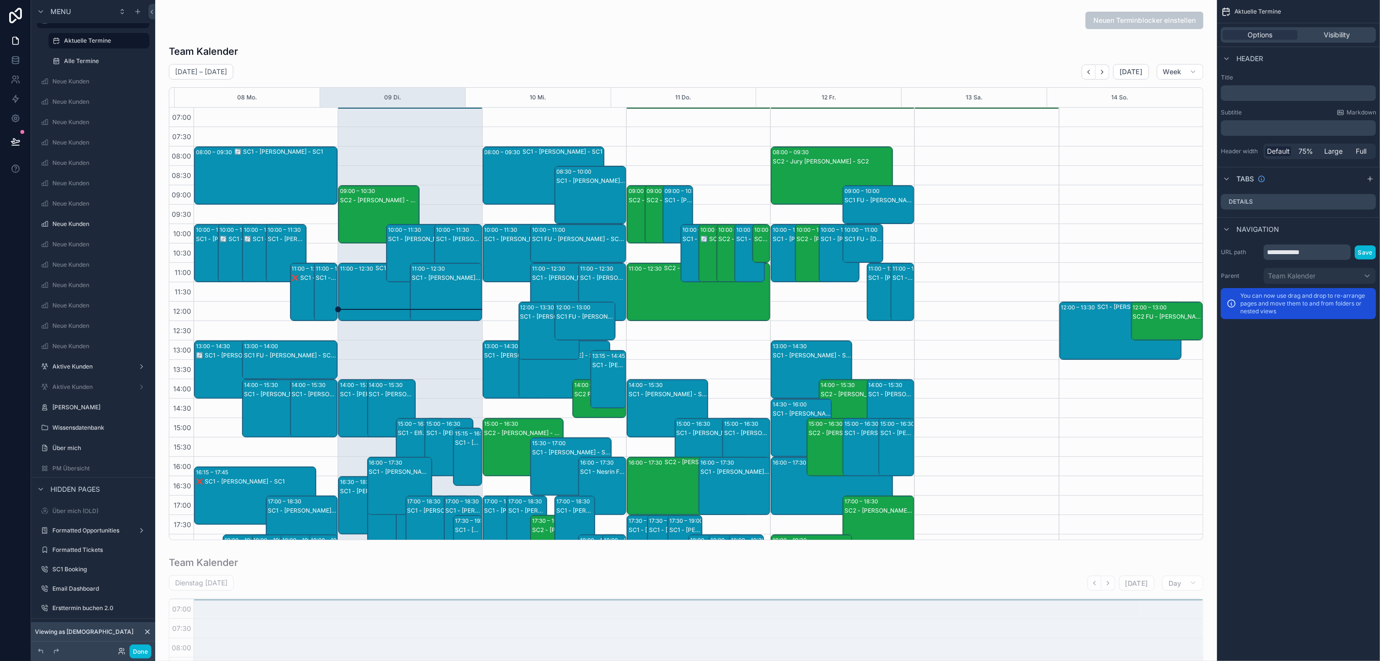
click at [335, 58] on div "scrollable content" at bounding box center [686, 292] width 1046 height 503
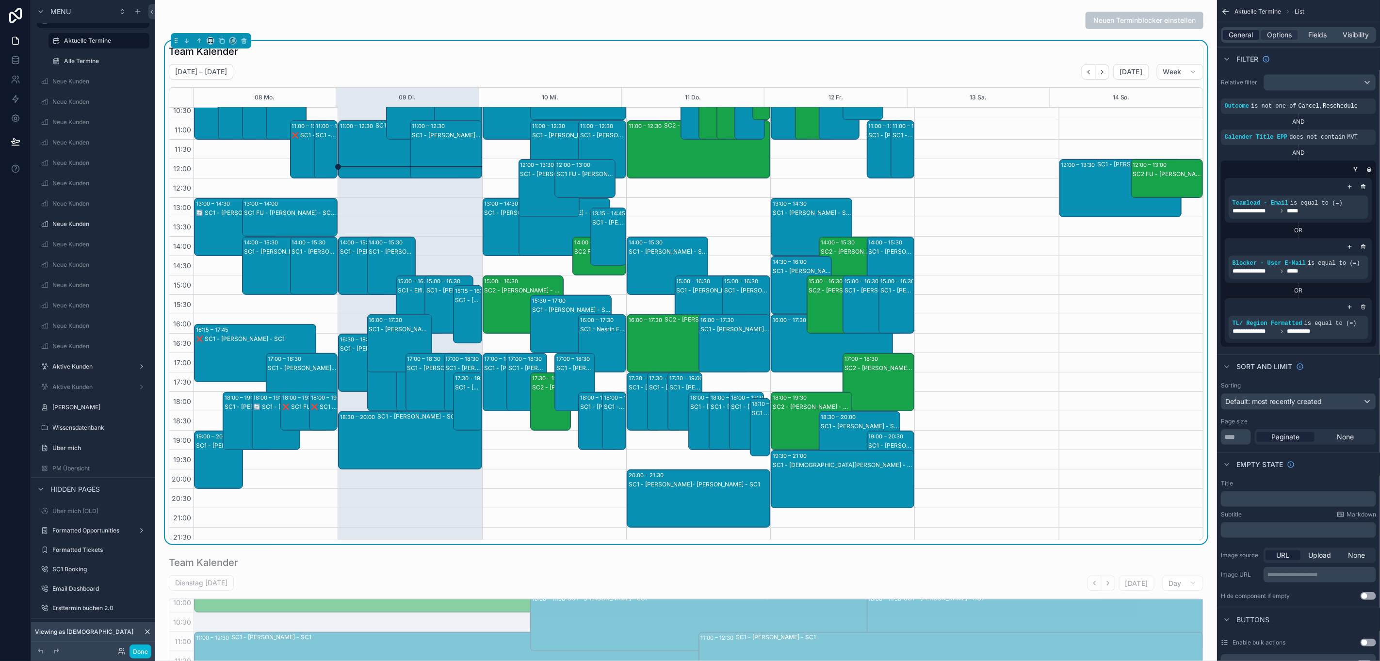
click at [1253, 38] on span "General" at bounding box center [1241, 35] width 24 height 10
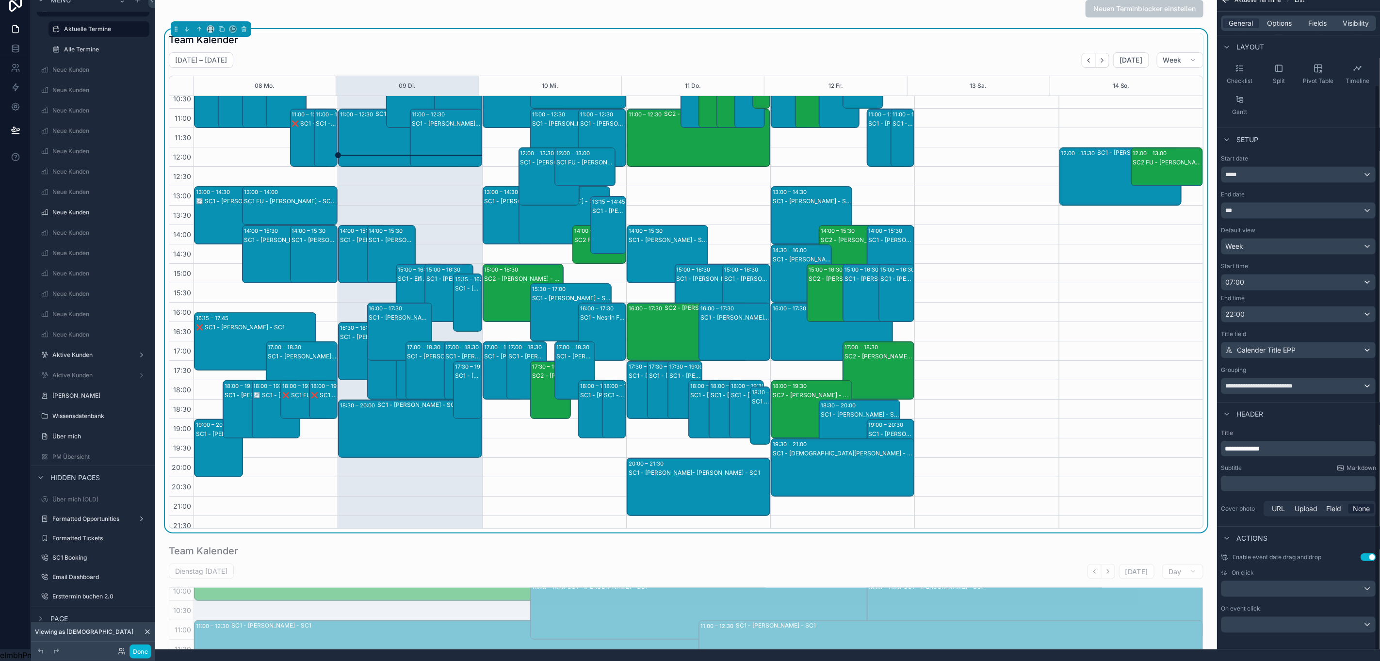
scroll to position [22, 0]
click at [1236, 445] on span "**********" at bounding box center [1241, 448] width 35 height 7
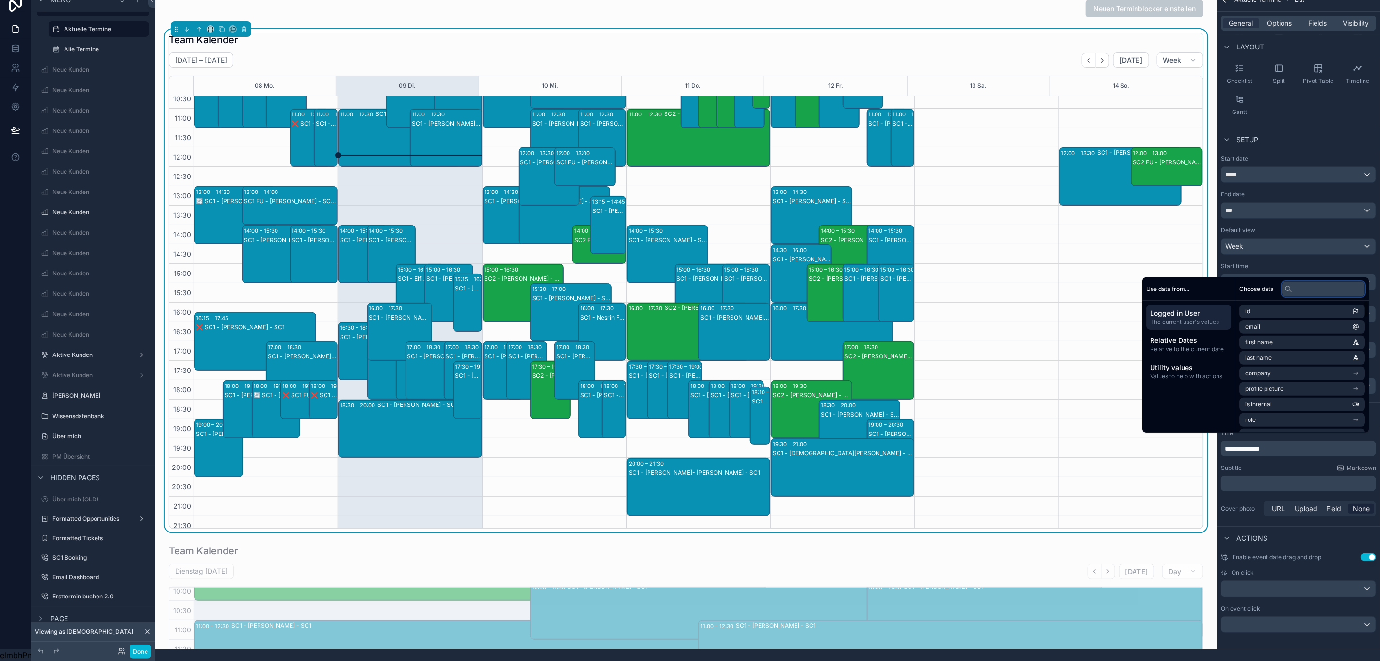
click at [1328, 290] on input "text" at bounding box center [1323, 289] width 83 height 16
type input "*****"
click at [1318, 305] on li "first name" at bounding box center [1302, 312] width 126 height 14
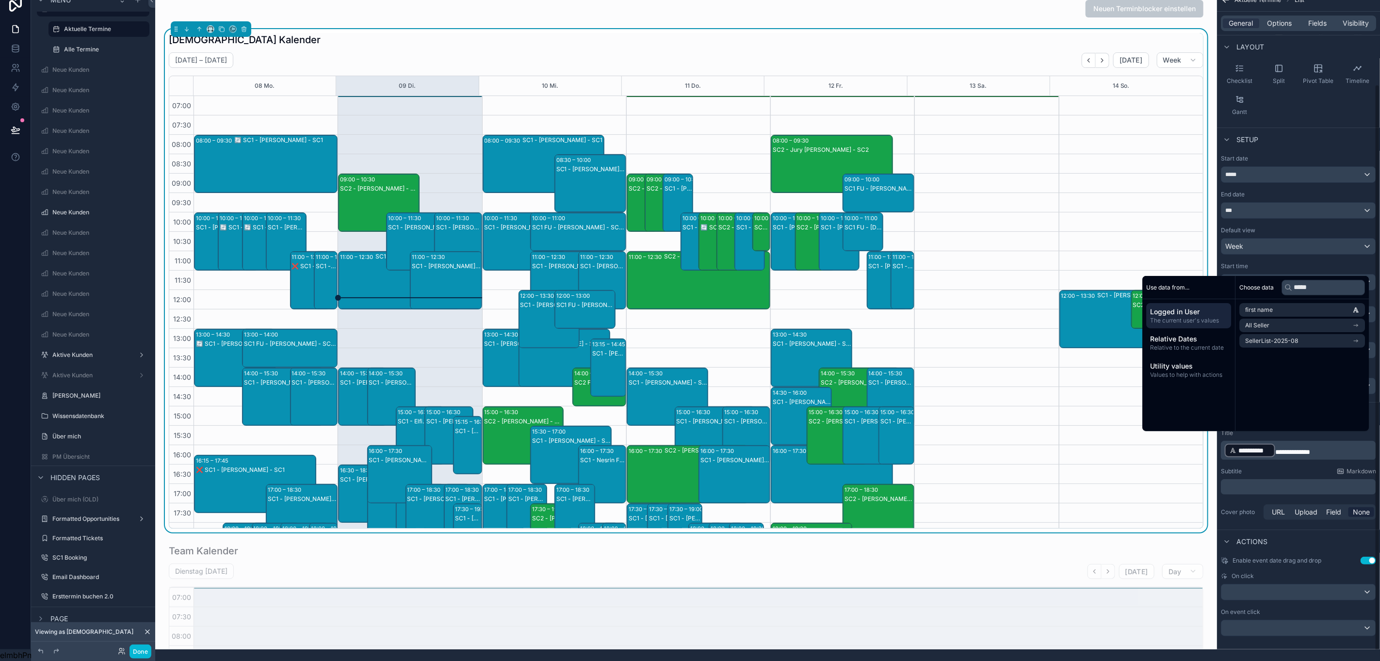
scroll to position [123, 0]
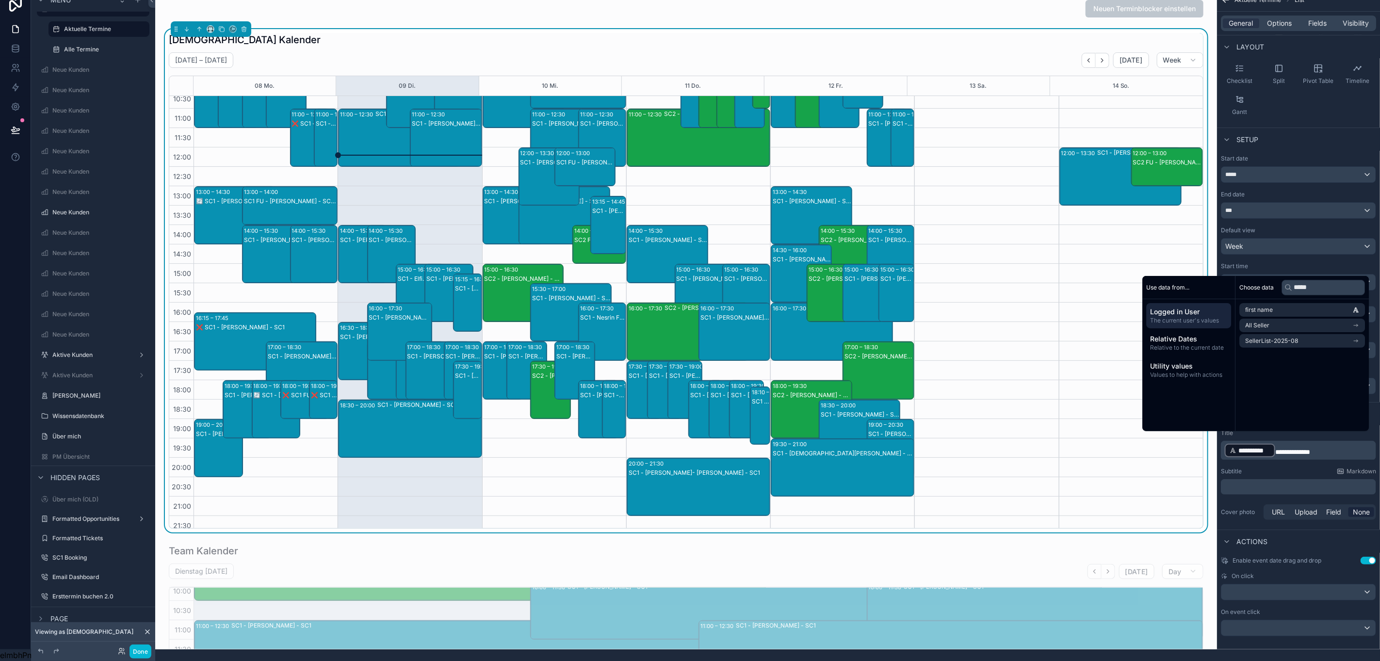
click at [1275, 444] on div "**********" at bounding box center [1249, 451] width 50 height 14
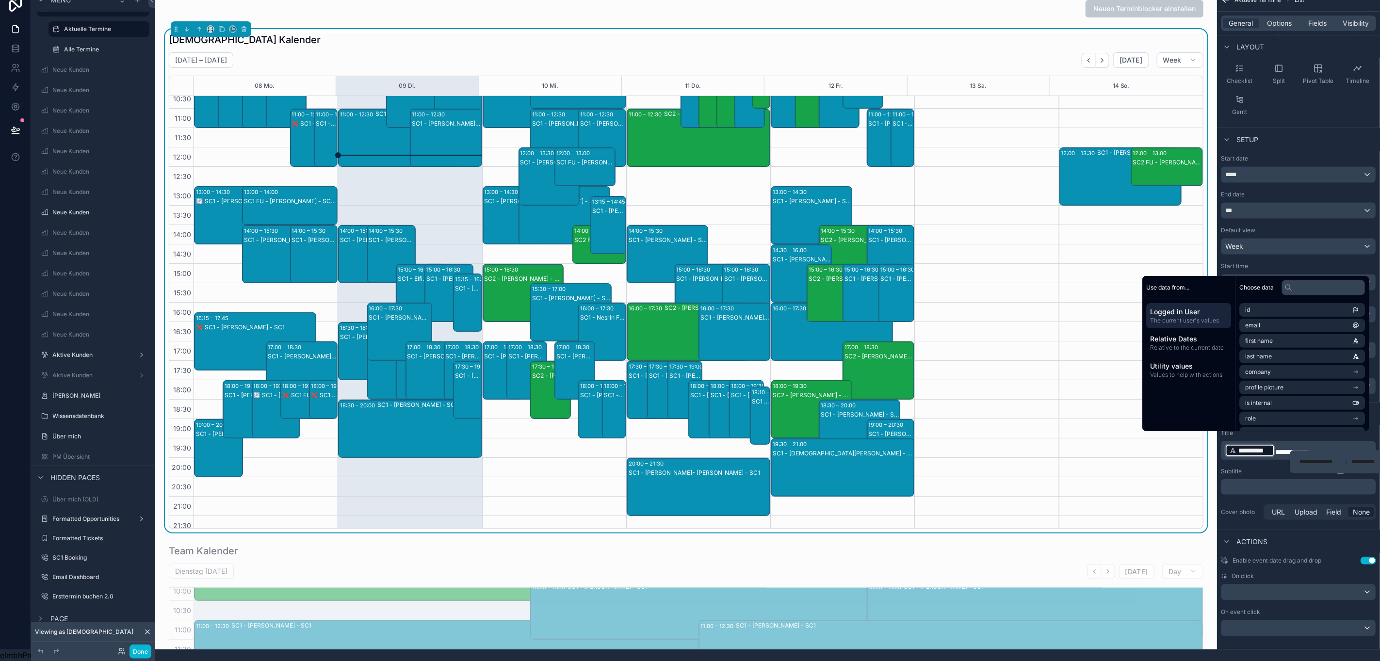
click at [1286, 449] on span "**********" at bounding box center [1292, 452] width 35 height 7
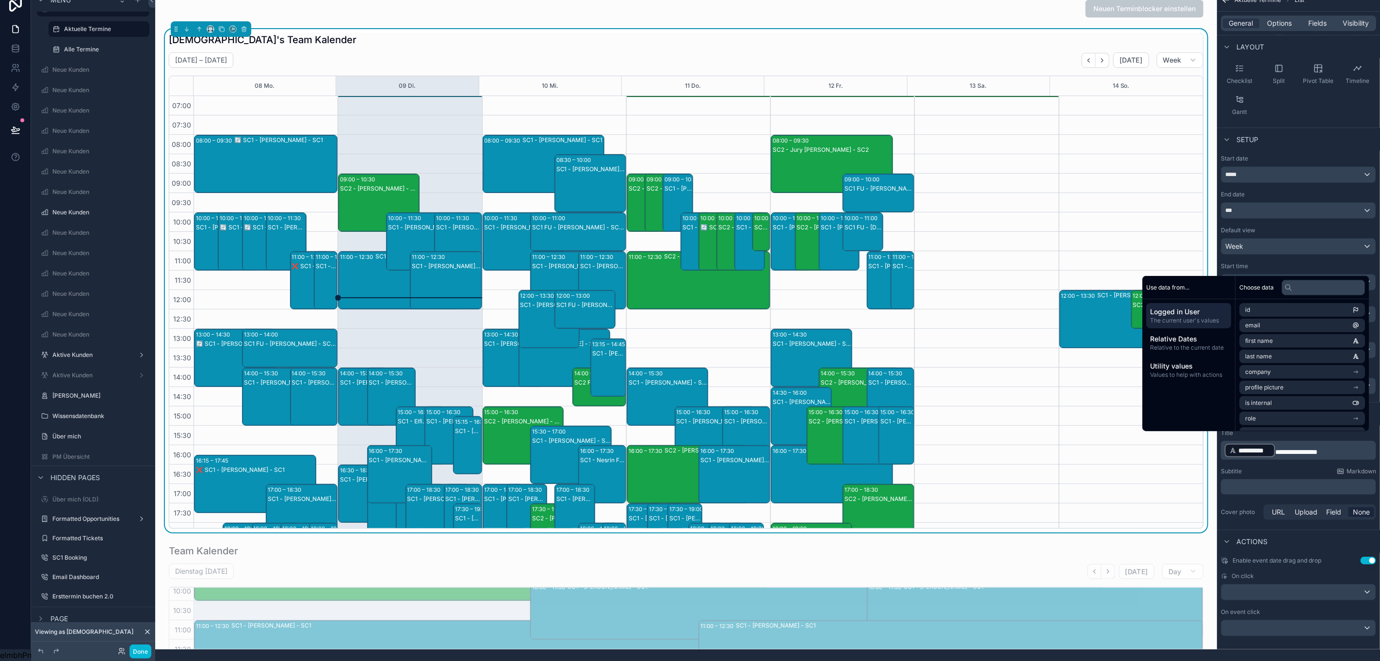
scroll to position [0, 0]
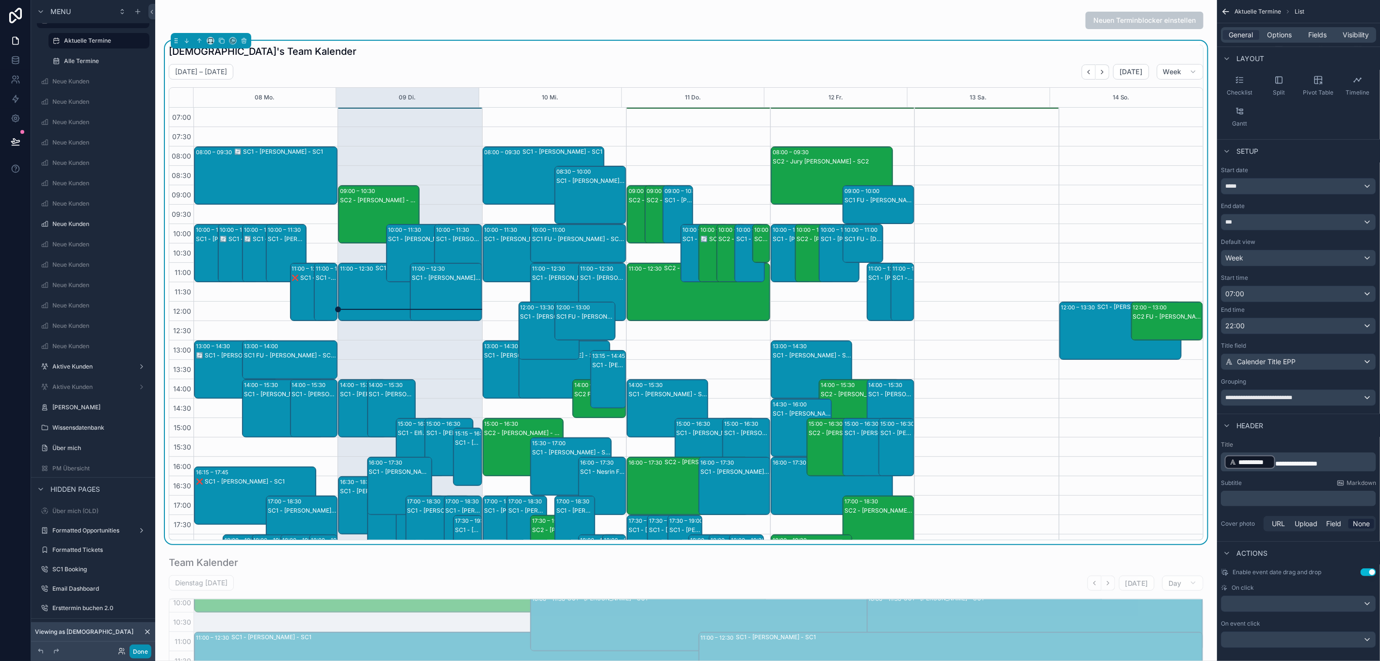
click at [142, 653] on button "Done" at bounding box center [140, 651] width 22 height 14
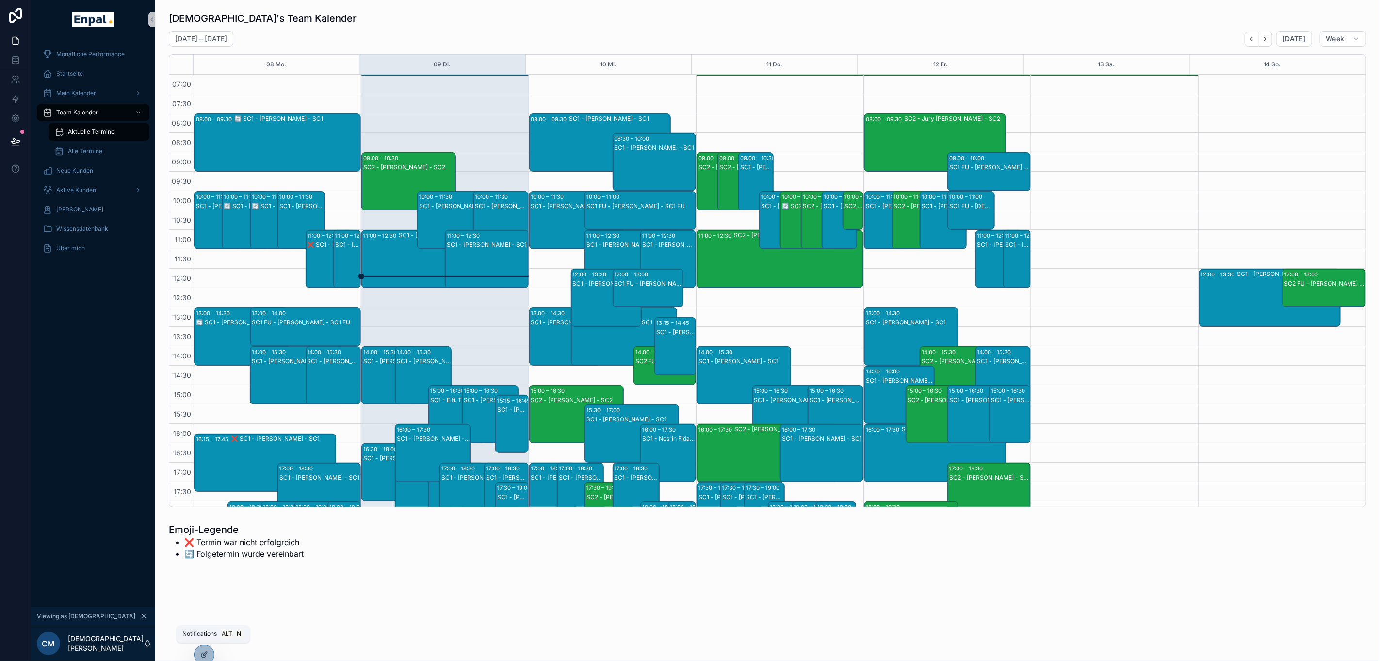
scroll to position [143, 0]
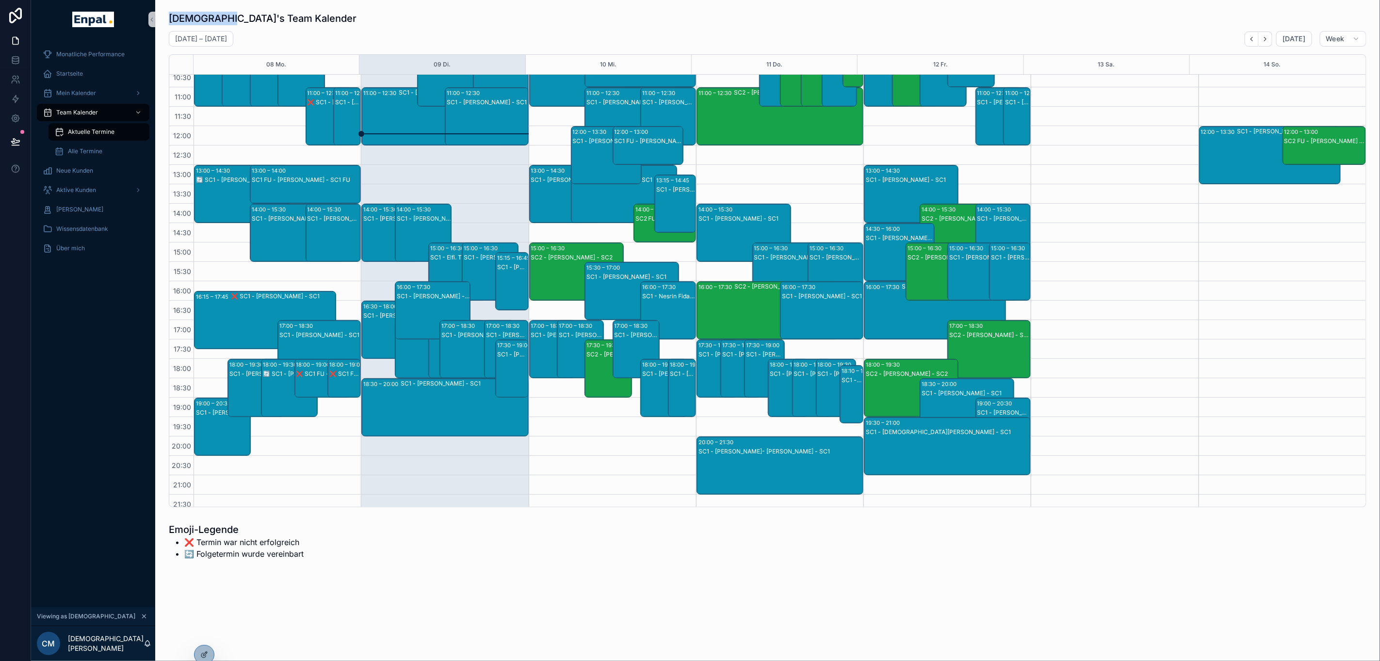
drag, startPoint x: 166, startPoint y: 18, endPoint x: 218, endPoint y: 20, distance: 51.9
click at [218, 20] on div "[DEMOGRAPHIC_DATA]'s Team Kalender [DATE] – [DATE] [DATE] Week 08 Mo. 09 Di. 10…" at bounding box center [767, 259] width 1209 height 503
click at [527, 35] on div "[DATE] – [DATE] [DATE] Week" at bounding box center [767, 39] width 1197 height 16
drag, startPoint x: 166, startPoint y: 19, endPoint x: 220, endPoint y: 19, distance: 54.3
click at [220, 19] on div "[DEMOGRAPHIC_DATA]'s Team Kalender [DATE] – [DATE] [DATE] Week 08 Mo. 09 Di. 10…" at bounding box center [767, 259] width 1209 height 503
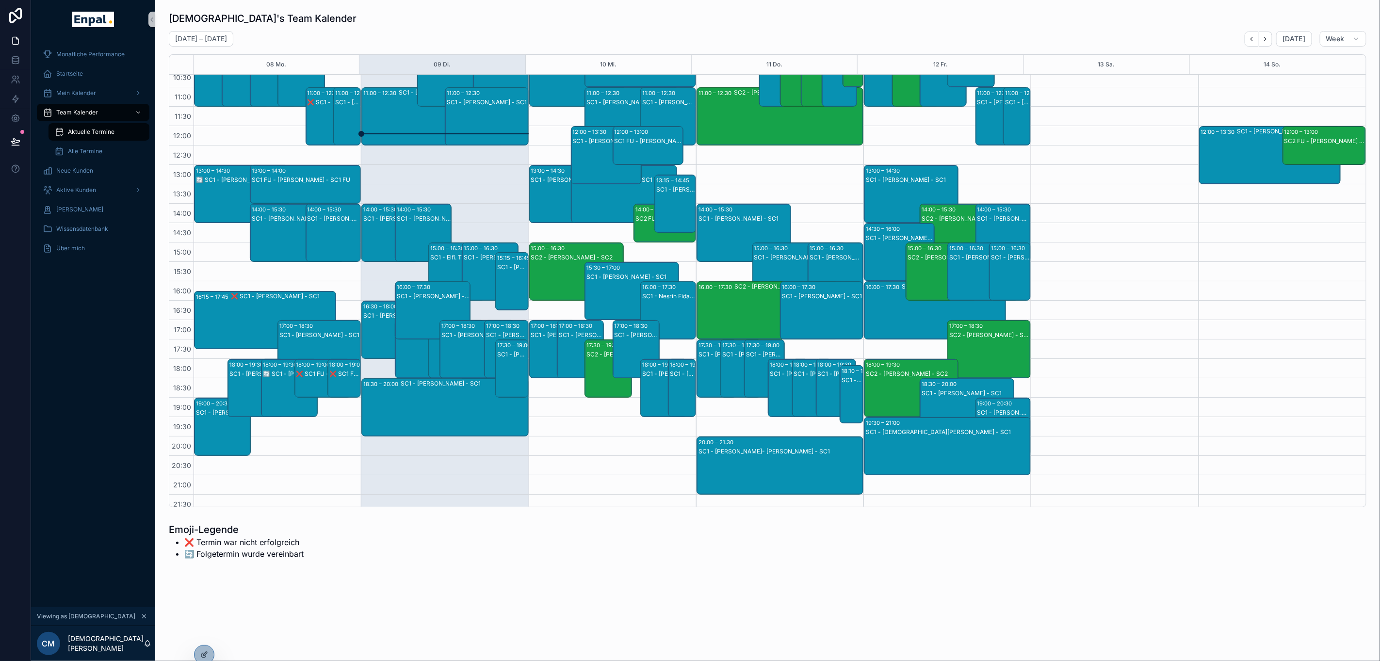
drag, startPoint x: 220, startPoint y: 19, endPoint x: 418, endPoint y: 17, distance: 197.8
click at [418, 17] on div "[DEMOGRAPHIC_DATA]'s Team Kalender" at bounding box center [767, 19] width 1197 height 14
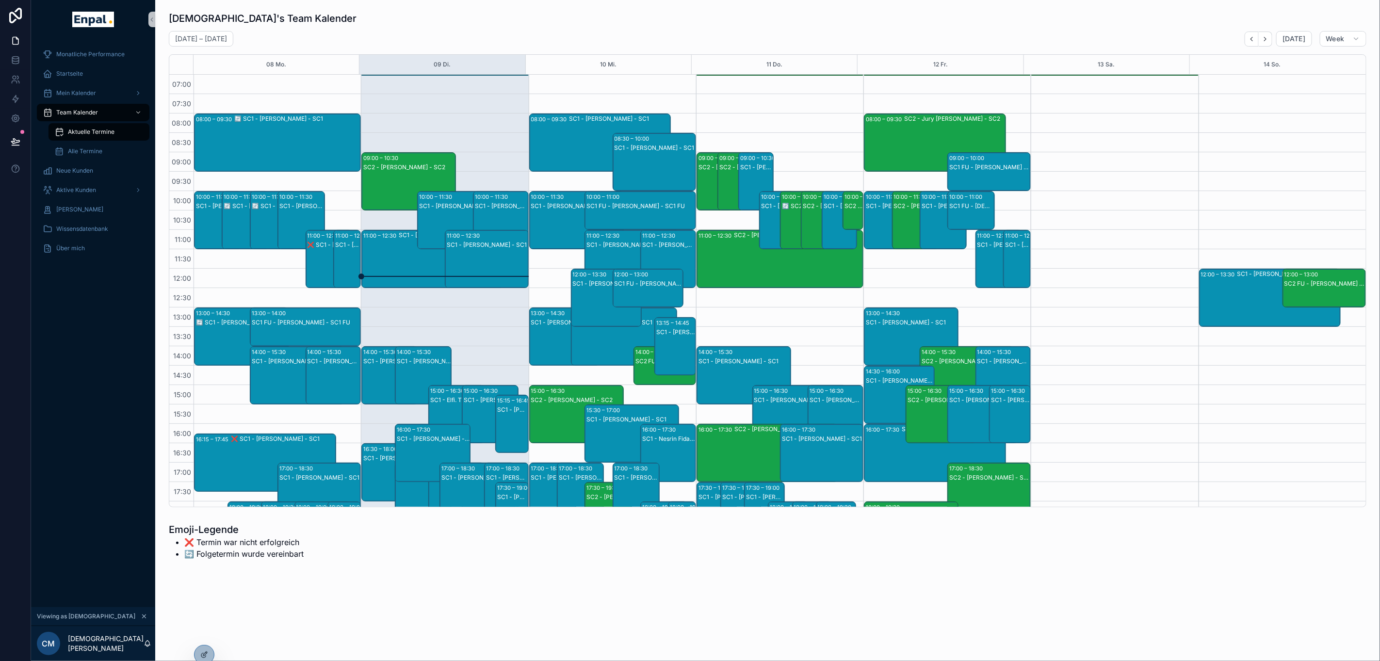
click at [291, 141] on div "🔄️ SC1 - [PERSON_NAME] - SC1" at bounding box center [297, 142] width 126 height 56
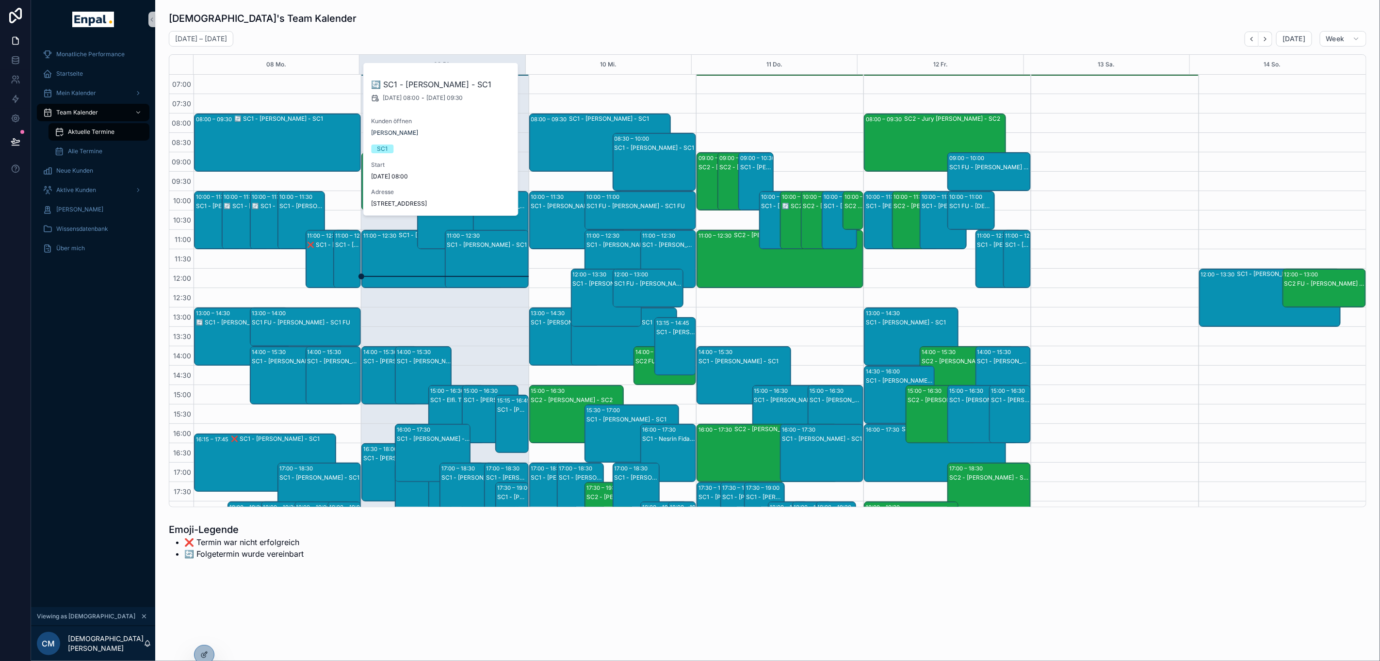
click at [339, 28] on div "[DEMOGRAPHIC_DATA]'s Team Kalender [DATE] – [DATE] [DATE] Week 08 Mo. 09 Di. 10…" at bounding box center [767, 260] width 1197 height 496
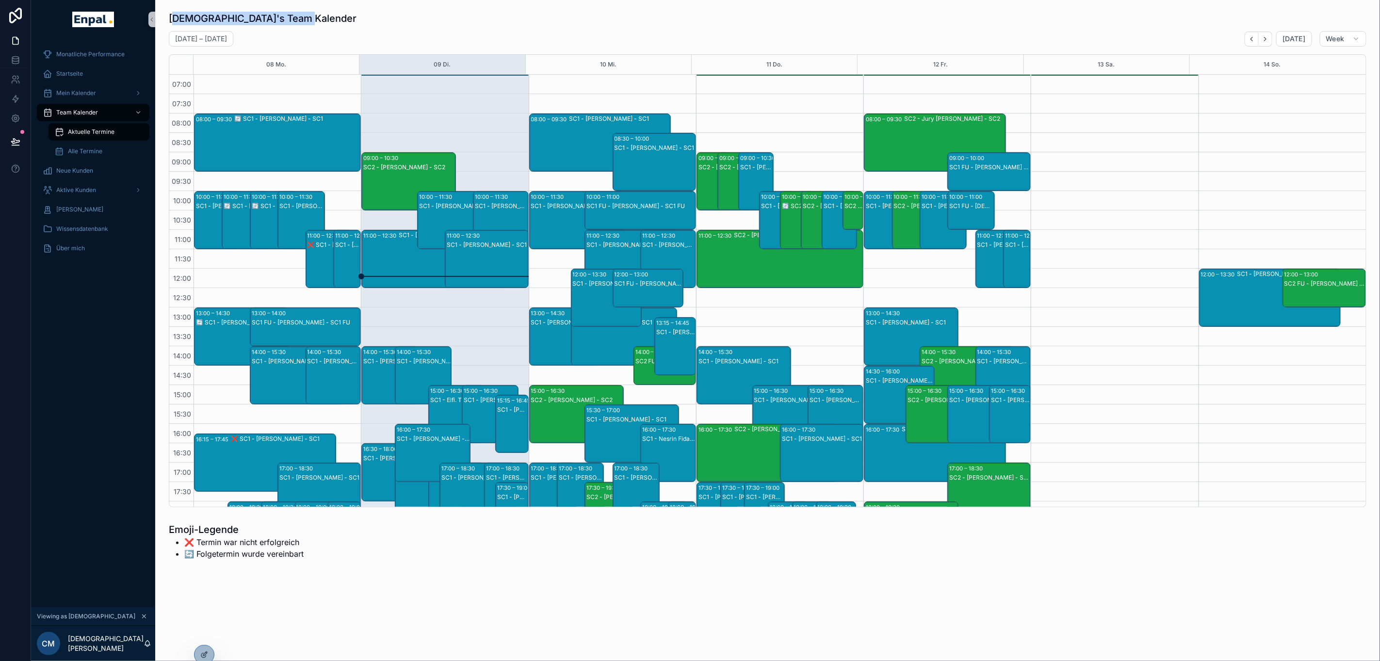
drag, startPoint x: 176, startPoint y: 15, endPoint x: 307, endPoint y: 11, distance: 131.5
click at [307, 12] on div "[DEMOGRAPHIC_DATA]'s Team Kalender" at bounding box center [767, 19] width 1197 height 14
drag, startPoint x: 307, startPoint y: 11, endPoint x: 310, endPoint y: 26, distance: 15.8
click at [310, 26] on div "[DEMOGRAPHIC_DATA]'s Team Kalender [DATE] – [DATE] [DATE] Week 08 Mo. 09 Di. 10…" at bounding box center [767, 260] width 1197 height 496
drag, startPoint x: 169, startPoint y: 15, endPoint x: 262, endPoint y: 11, distance: 93.2
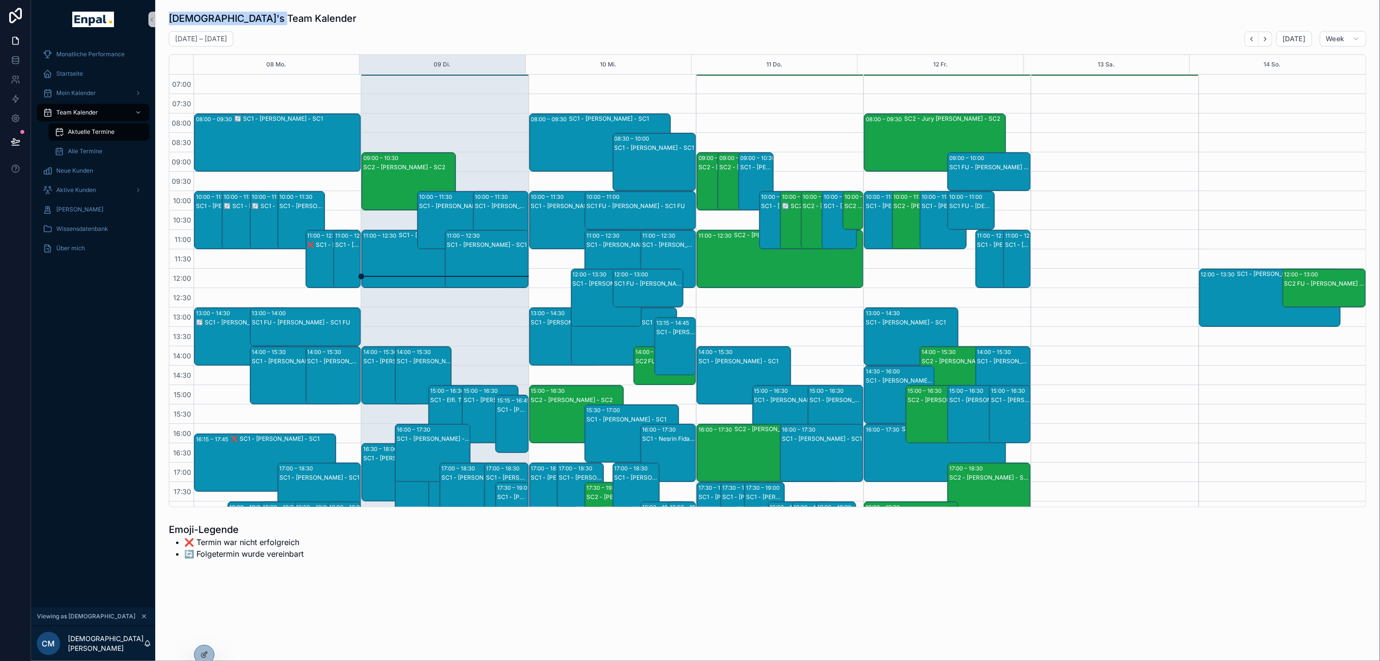
click at [262, 12] on h1 "[DEMOGRAPHIC_DATA]'s Team Kalender" at bounding box center [263, 19] width 188 height 14
click at [486, 26] on div "[DEMOGRAPHIC_DATA]'s Team Kalender [DATE] – [DATE] [DATE] Week 08 Mo. 09 Di. 10…" at bounding box center [767, 260] width 1197 height 496
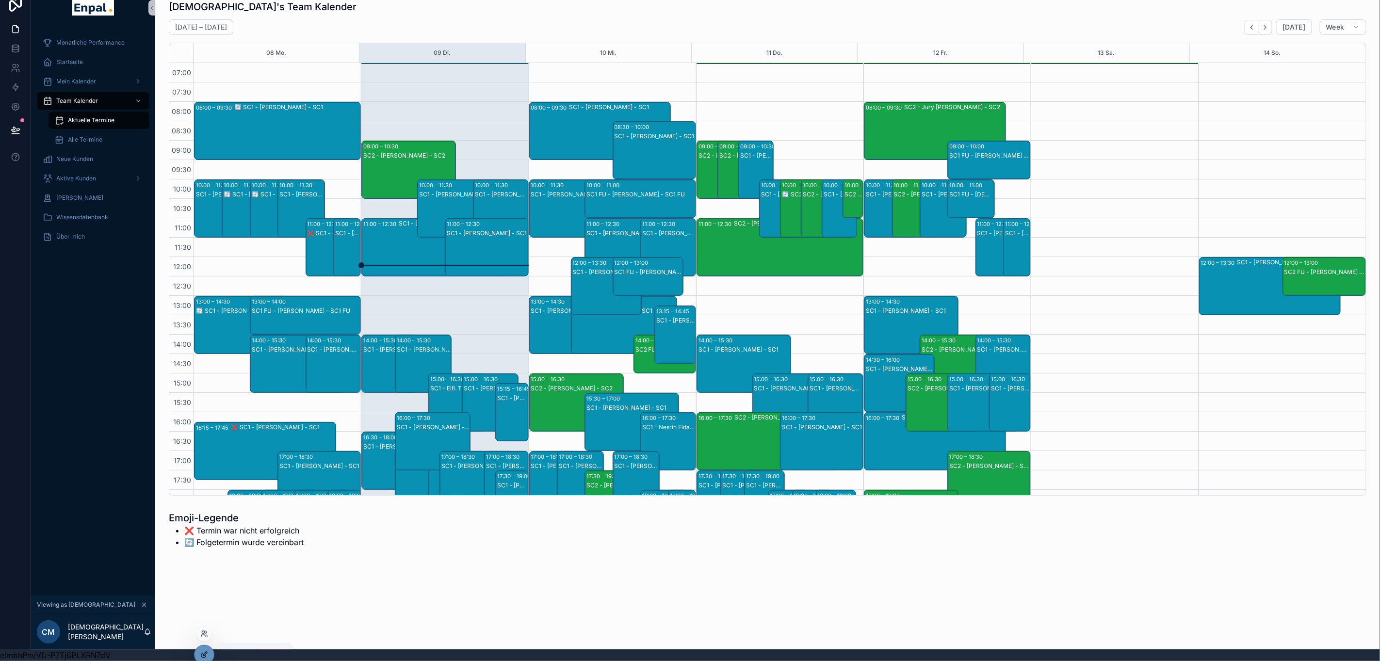
click at [212, 654] on div at bounding box center [203, 654] width 19 height 18
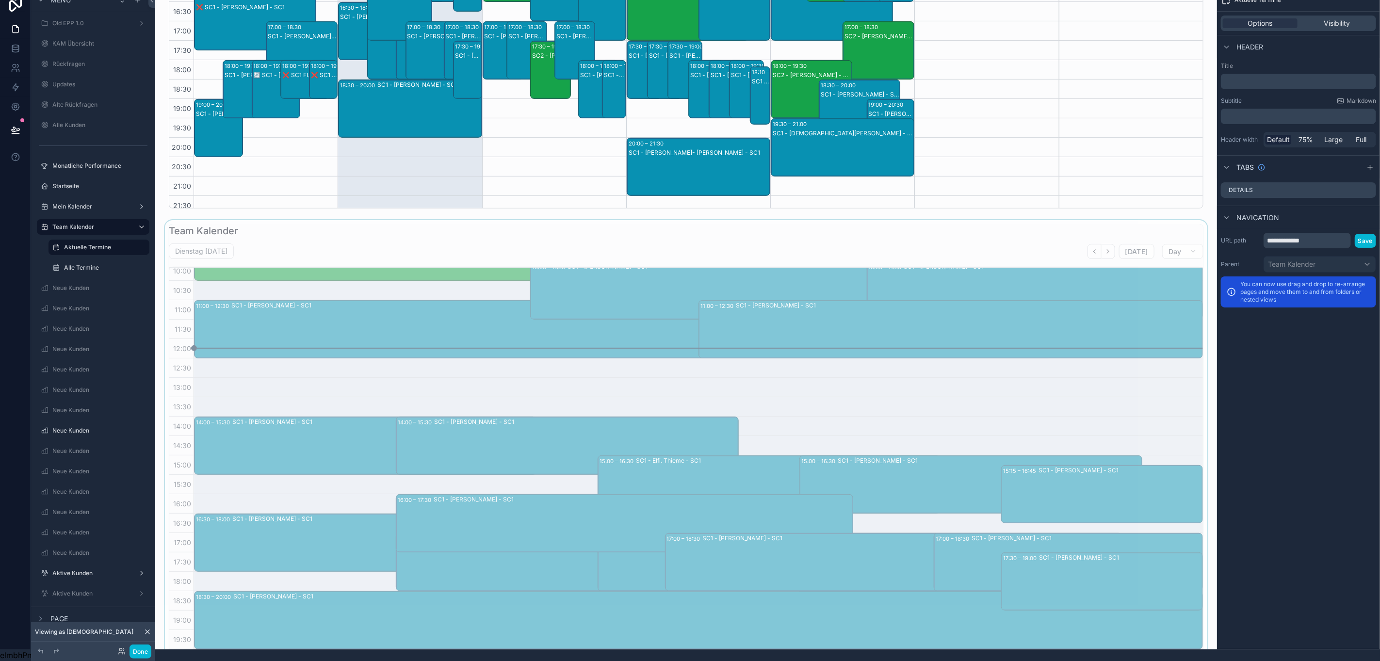
scroll to position [291, 0]
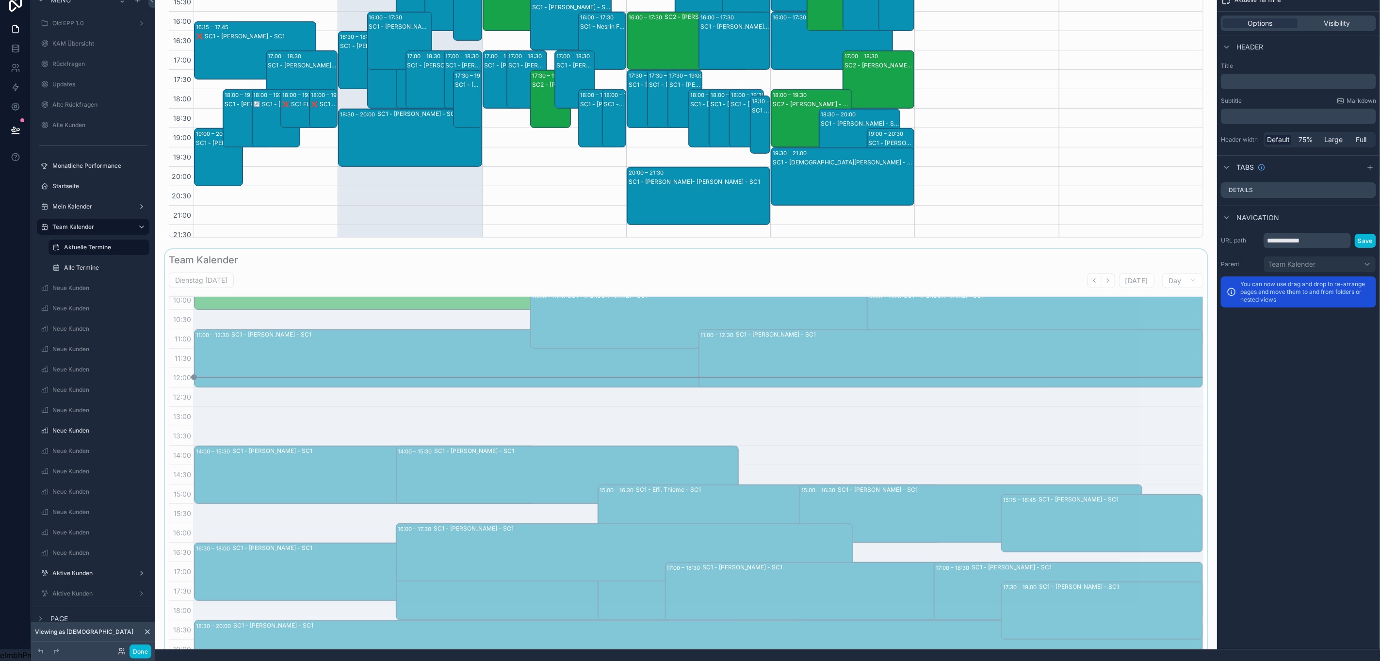
click at [273, 268] on div "scrollable content" at bounding box center [686, 500] width 1046 height 503
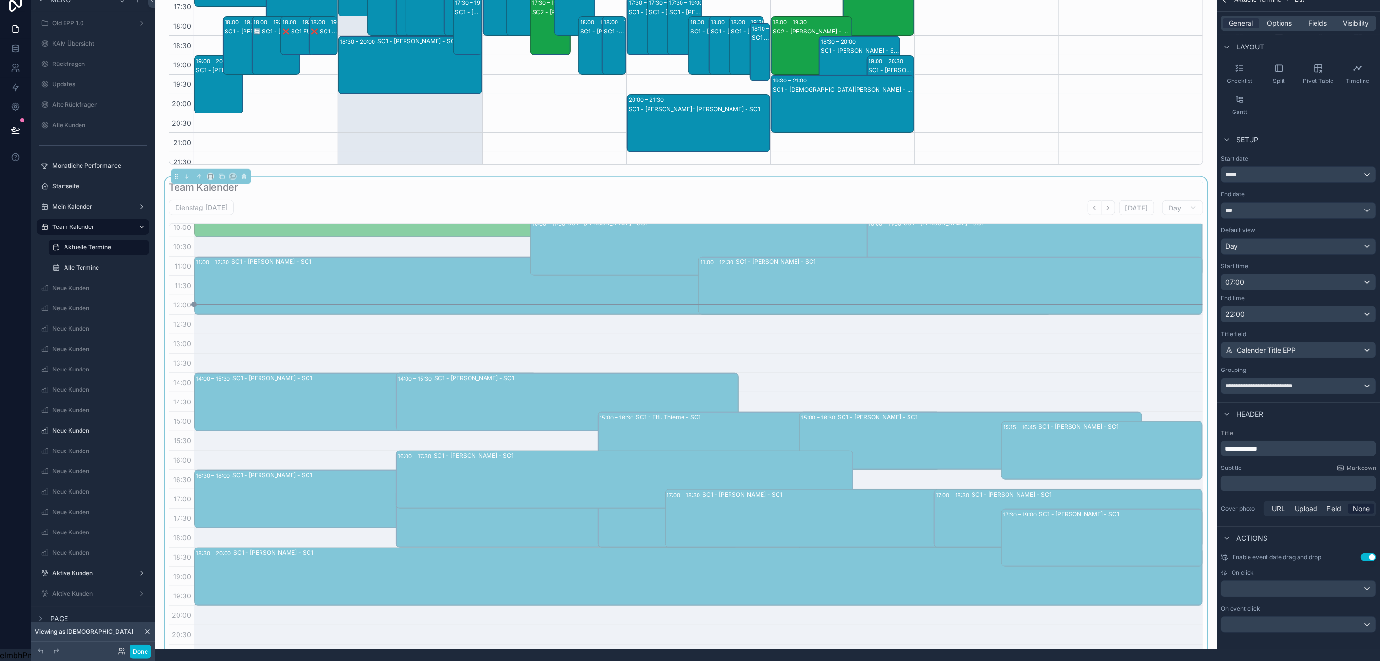
scroll to position [122, 0]
click at [554, 200] on div "Dienstag [DATE] [DATE] Day" at bounding box center [686, 208] width 1034 height 16
click at [1236, 445] on span "**********" at bounding box center [1240, 448] width 32 height 7
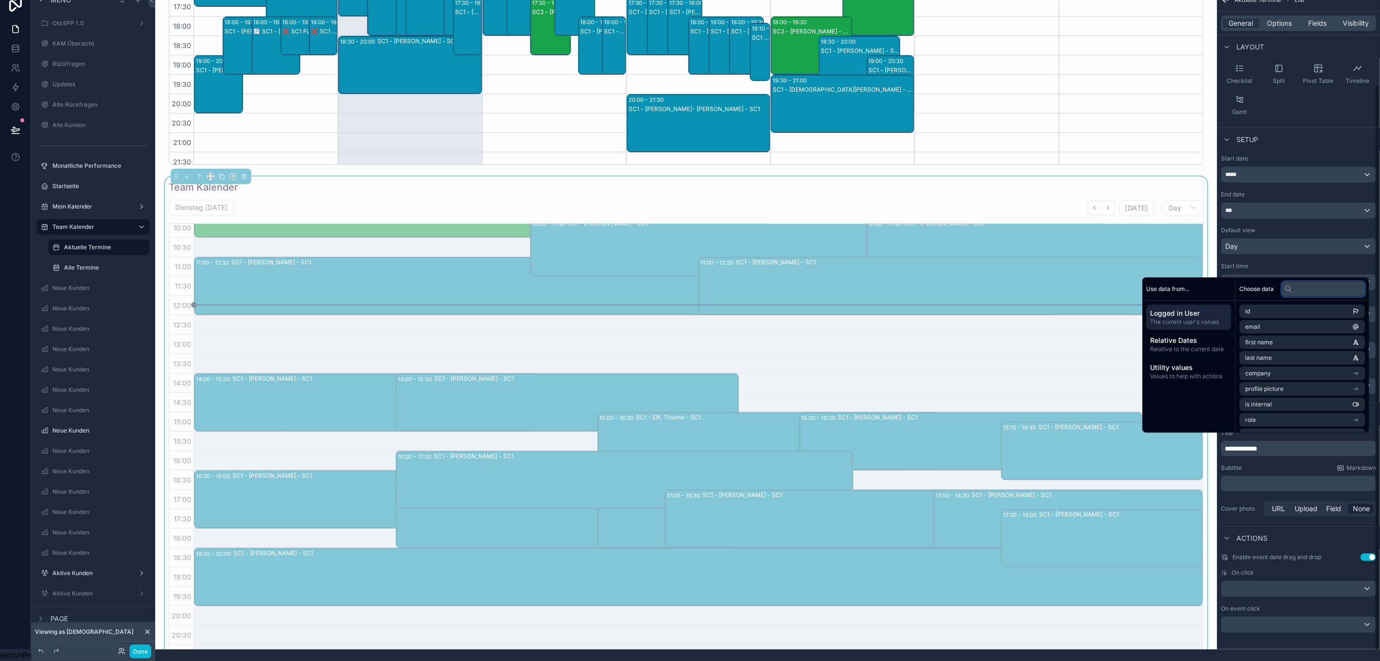
click at [1306, 287] on input "text" at bounding box center [1323, 289] width 83 height 16
type input "*****"
click at [1264, 310] on span "first name" at bounding box center [1259, 311] width 28 height 8
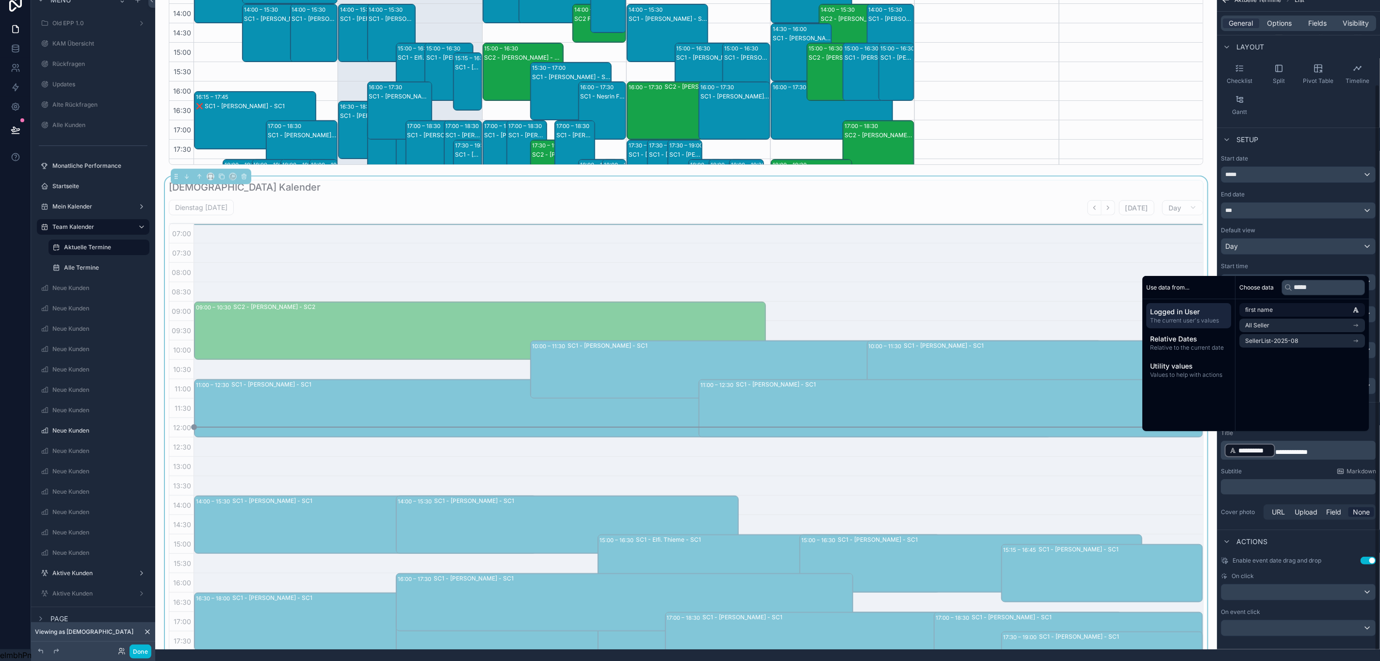
click at [1286, 449] on span "**********" at bounding box center [1291, 452] width 32 height 7
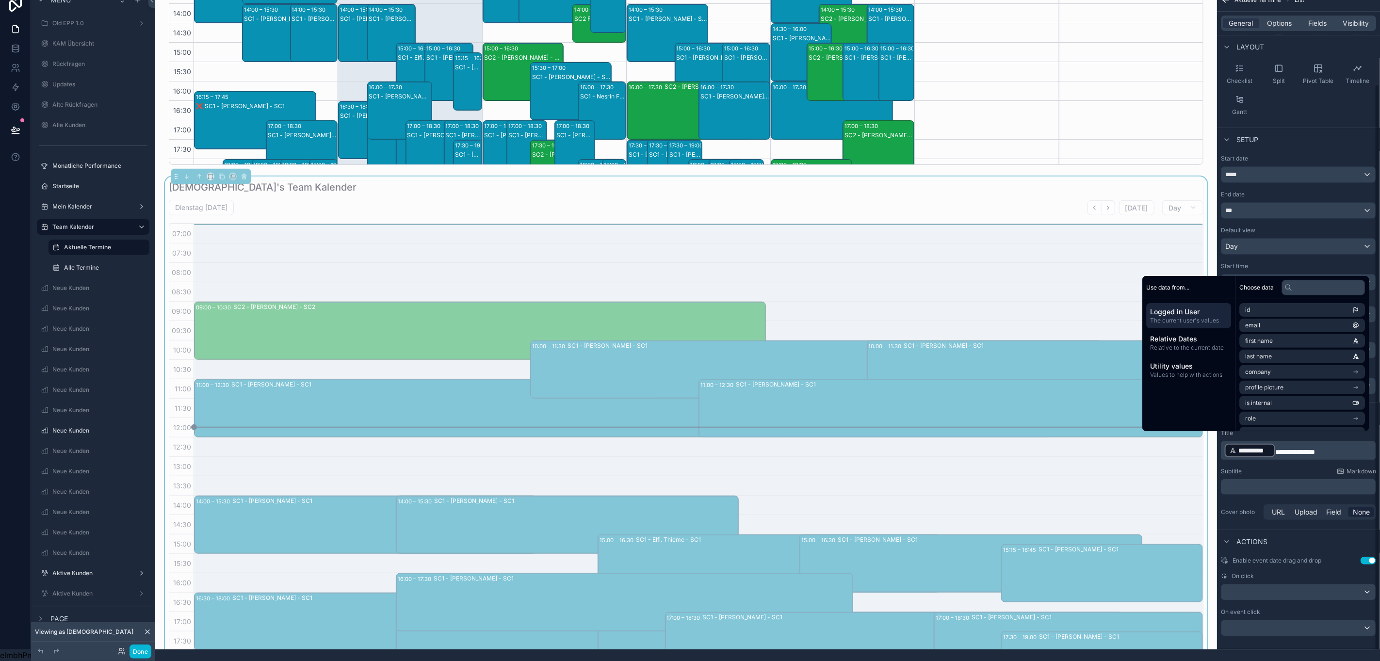
scroll to position [123, 0]
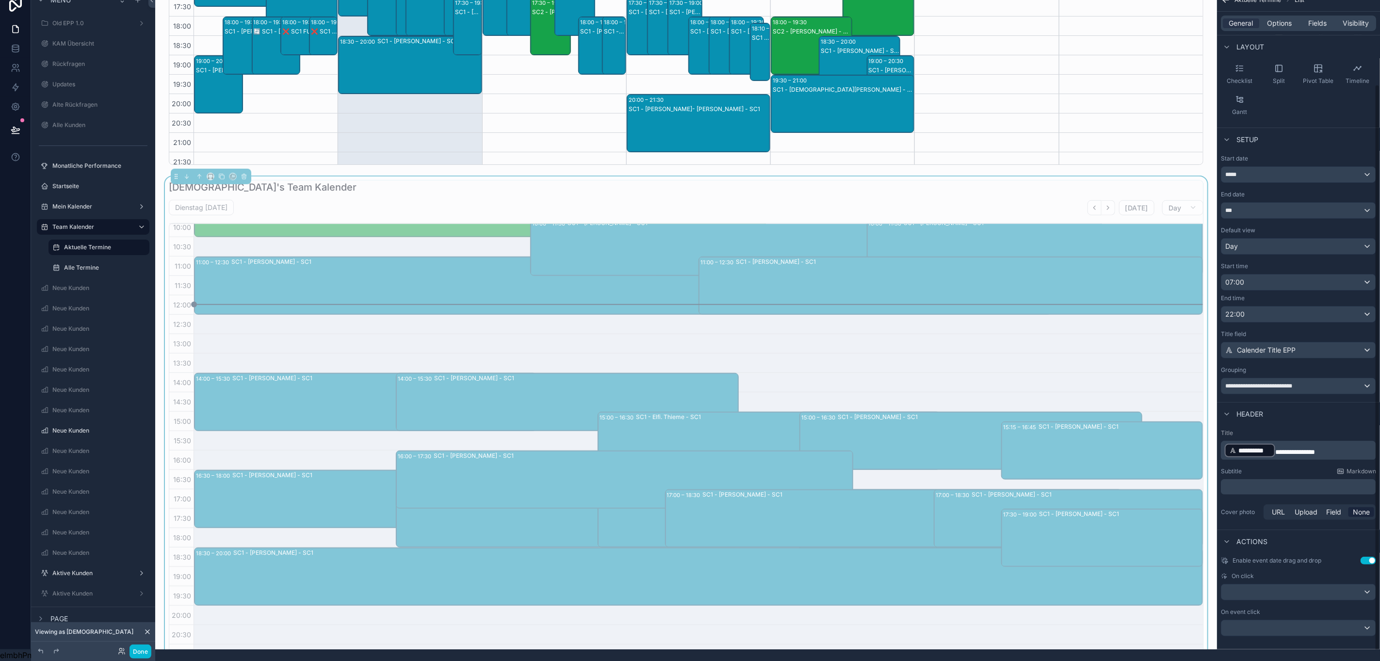
click at [1298, 467] on div "Subtitle Markdown" at bounding box center [1297, 471] width 155 height 8
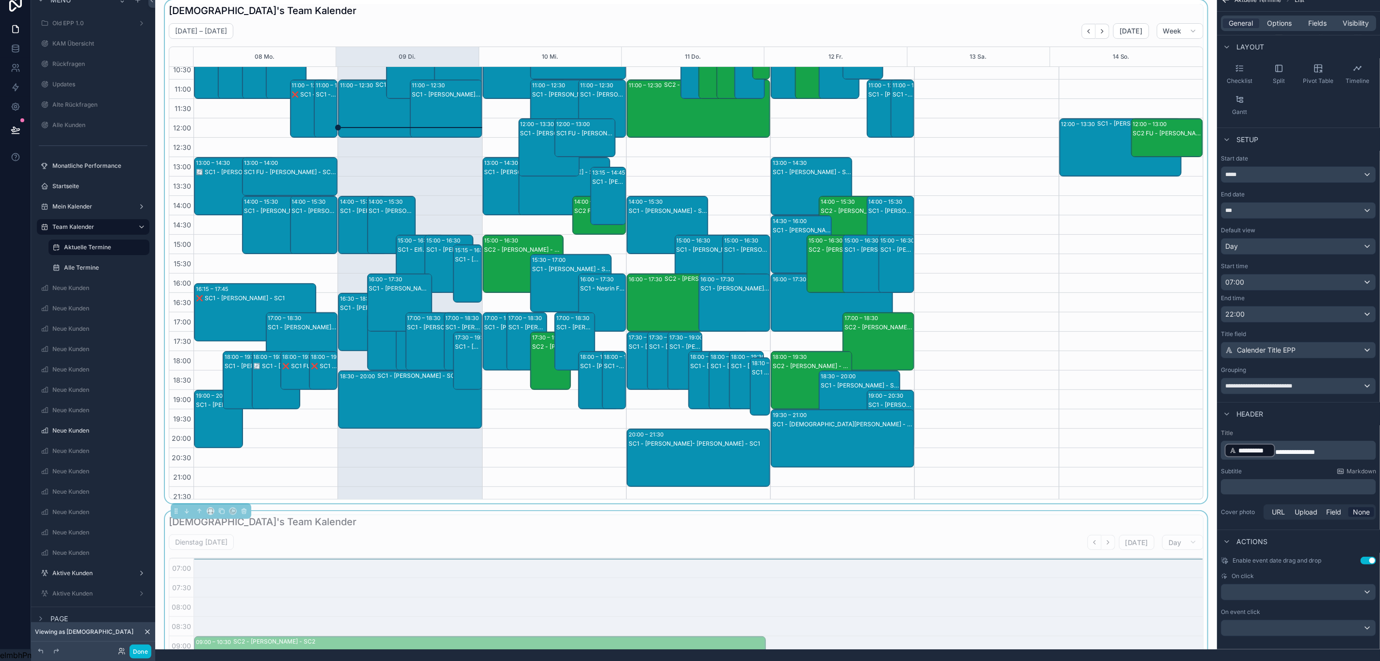
scroll to position [0, 0]
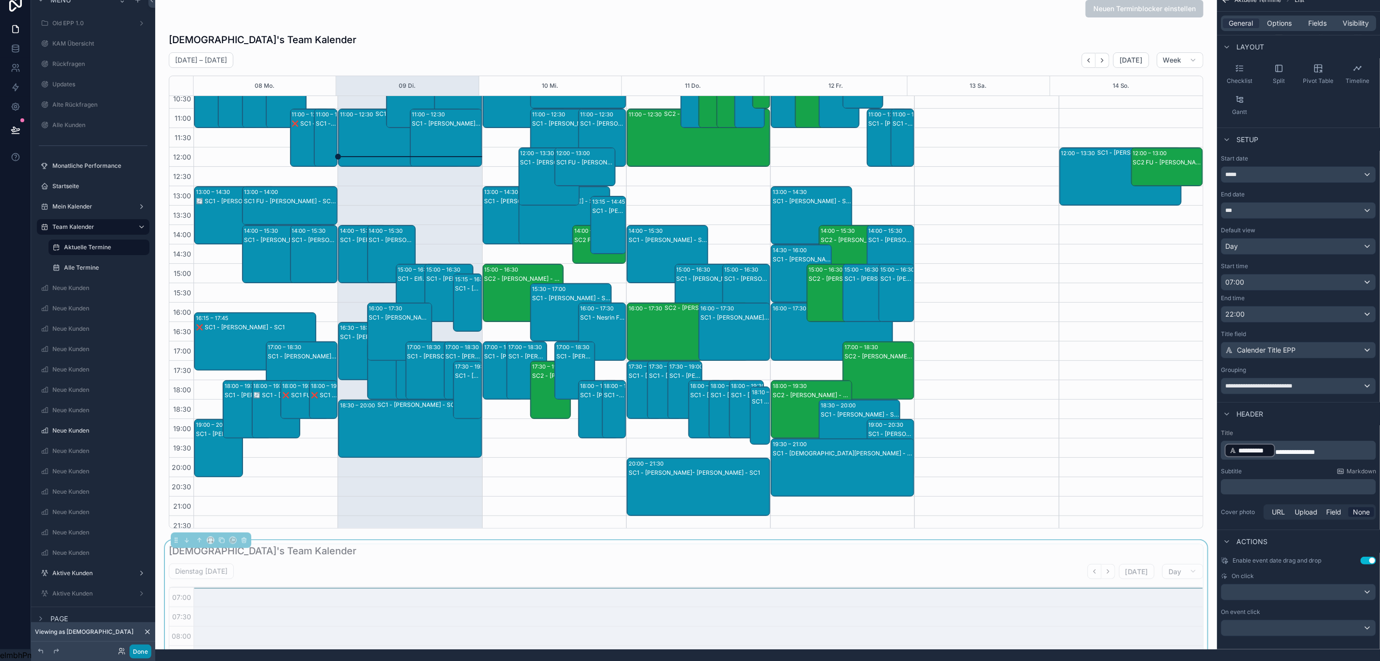
click at [136, 648] on button "Done" at bounding box center [140, 651] width 22 height 14
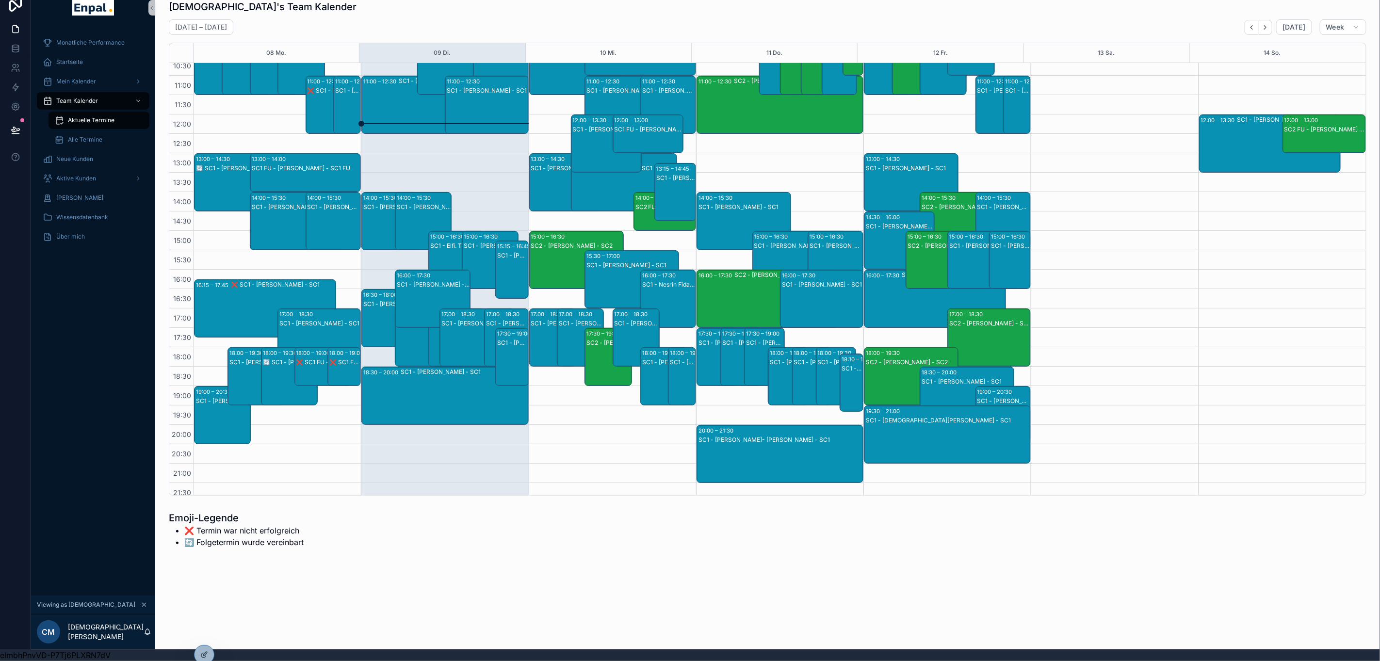
scroll to position [142, 0]
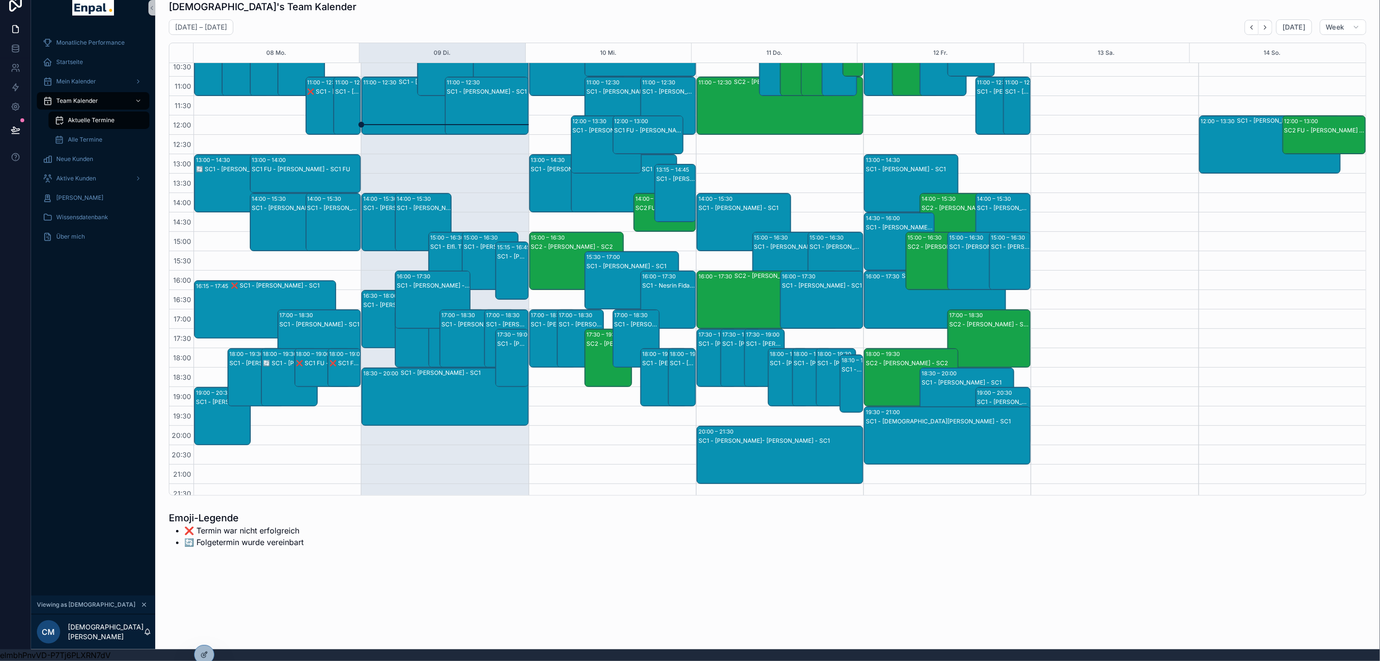
click at [411, 194] on div "14:00 – 15:30" at bounding box center [415, 199] width 36 height 10
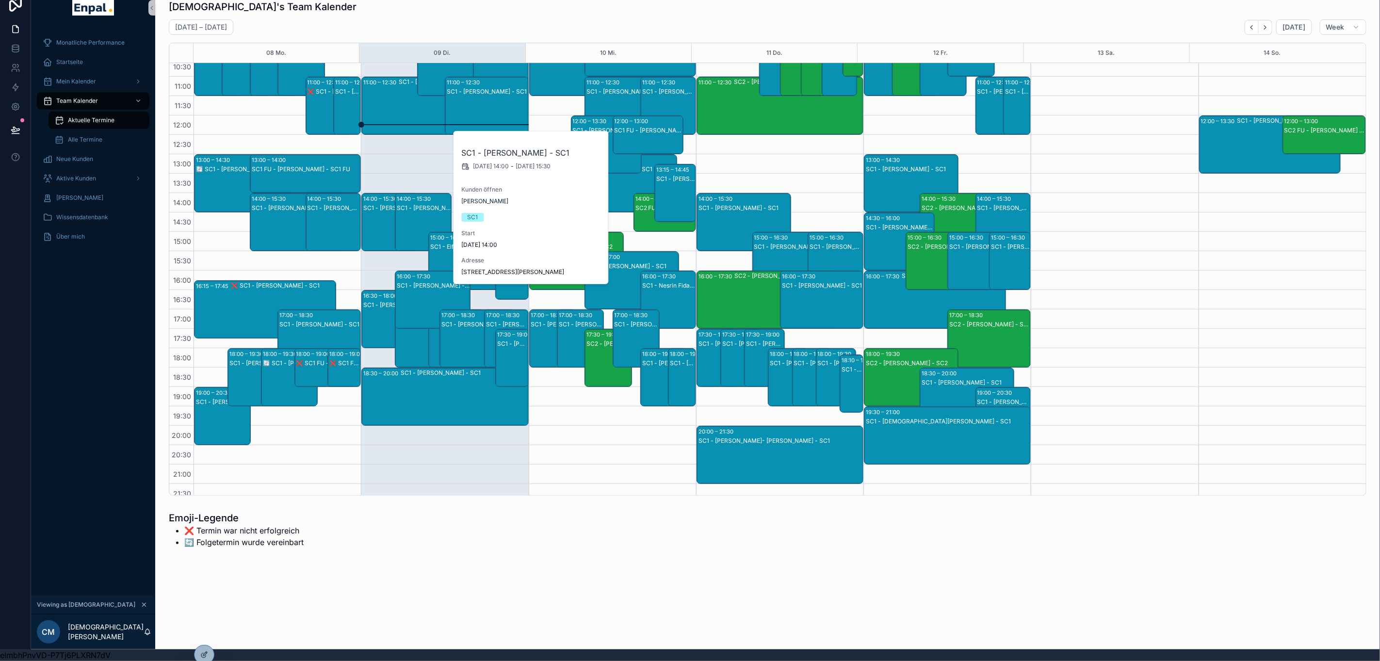
click at [378, 207] on div "SC1 - [PERSON_NAME] - SC1" at bounding box center [390, 232] width 54 height 56
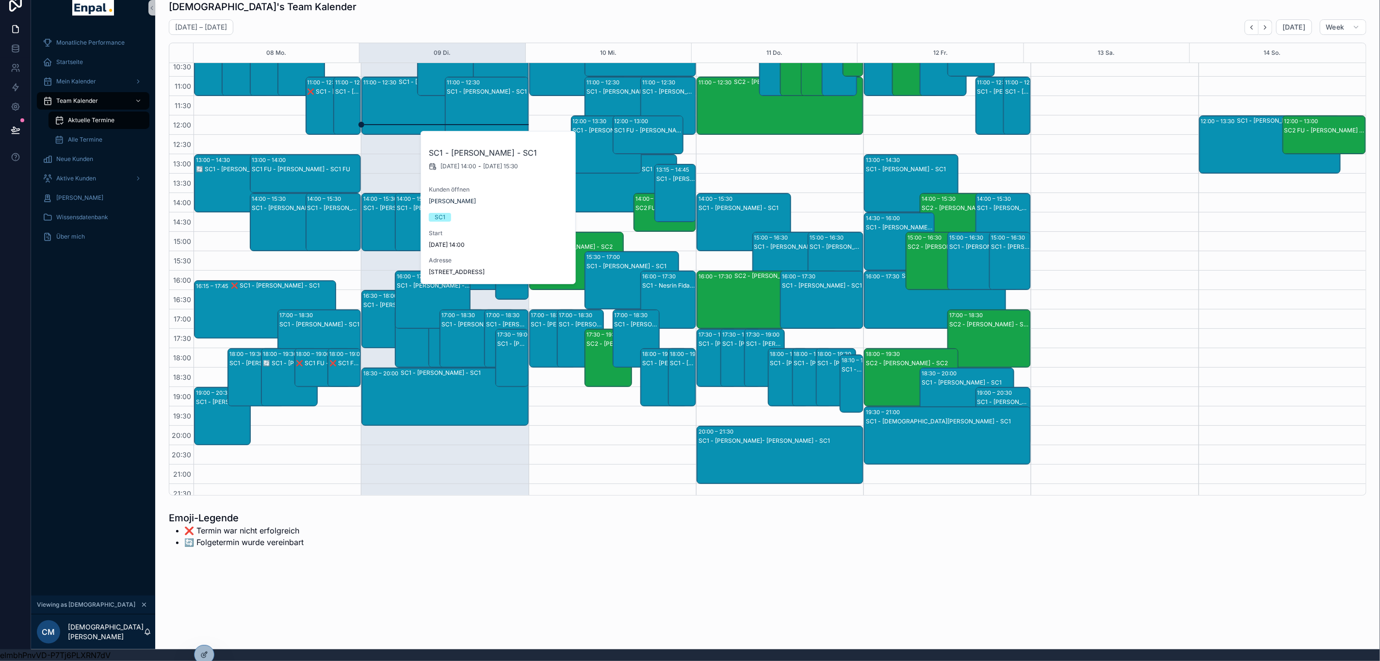
click at [209, 165] on div "🔄️ SC1 - [PERSON_NAME] - SC1" at bounding box center [242, 169] width 92 height 9
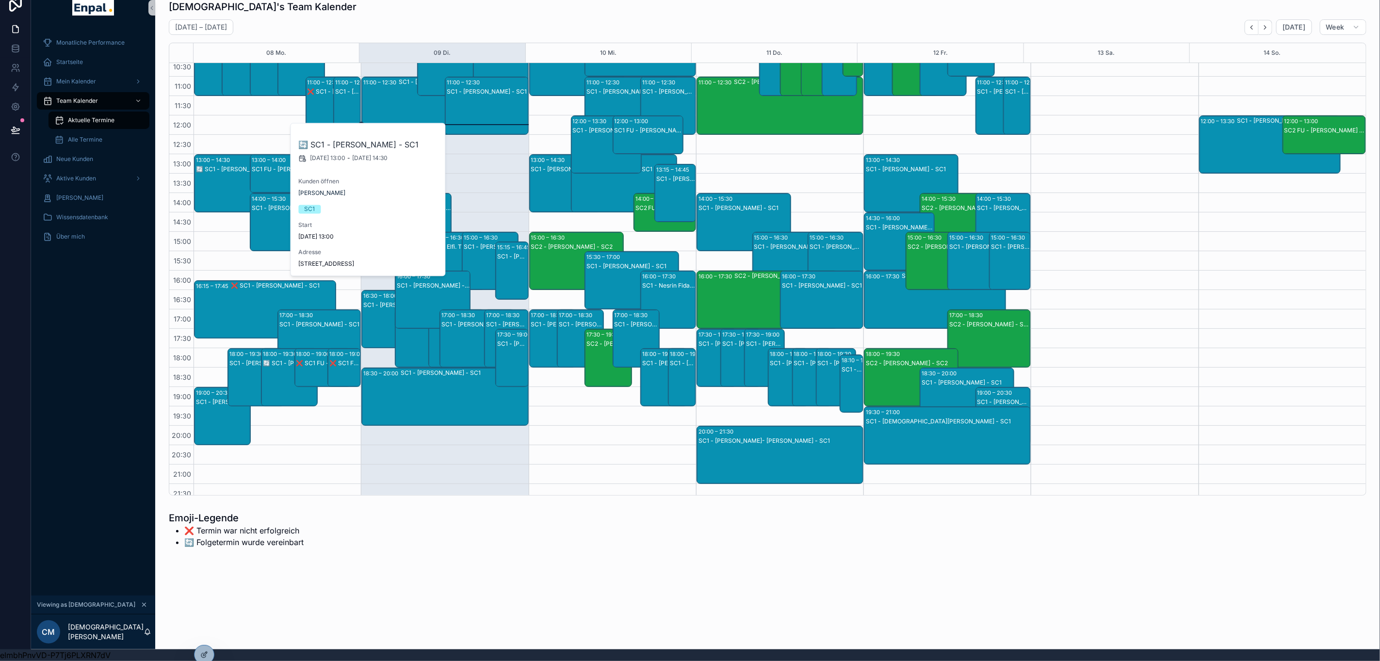
scroll to position [0, 0]
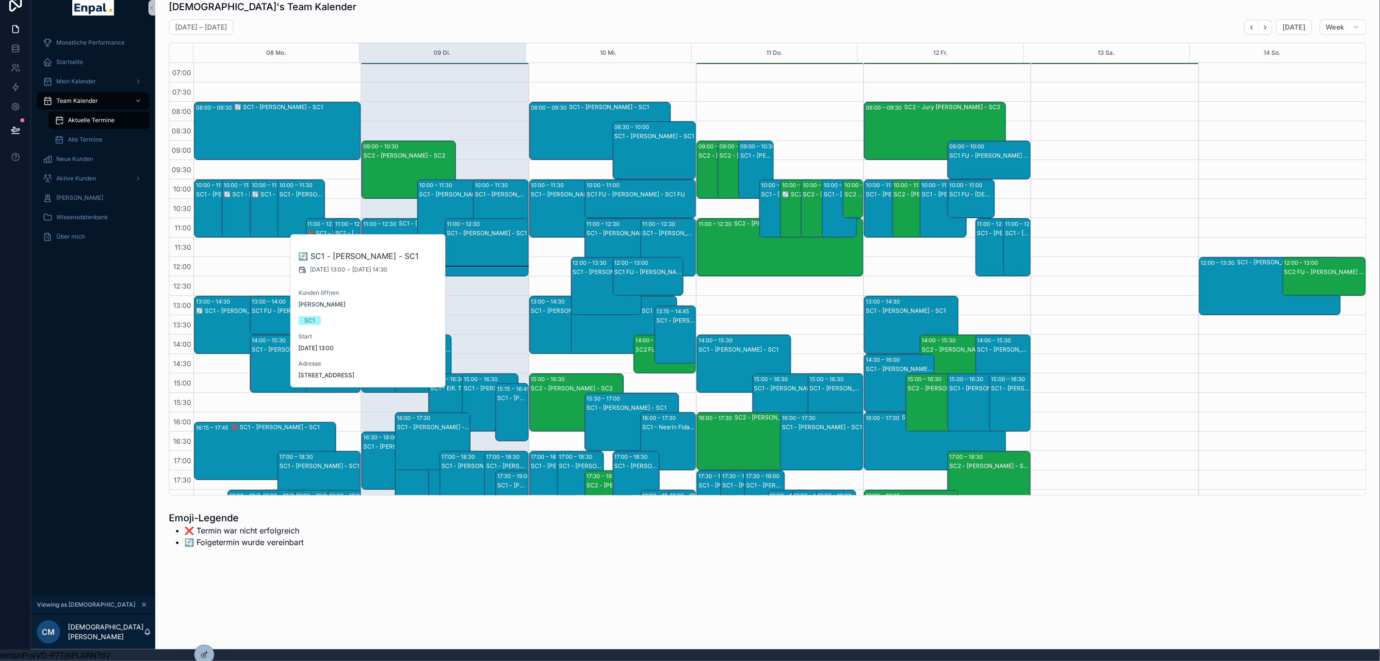
click at [723, 249] on div "11:00 – 12:30 SC2 - [PERSON_NAME] - SC2" at bounding box center [780, 247] width 166 height 57
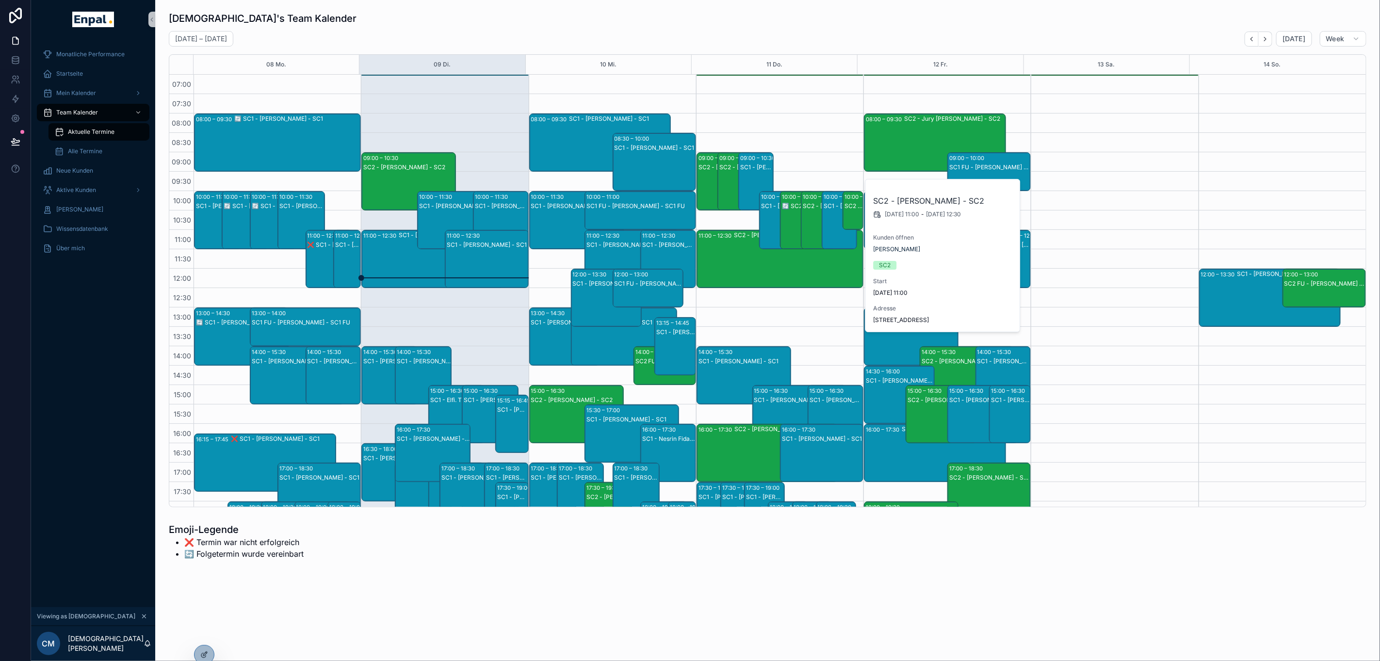
click at [645, 165] on div "SC1 - [PERSON_NAME] - SC1" at bounding box center [654, 172] width 80 height 56
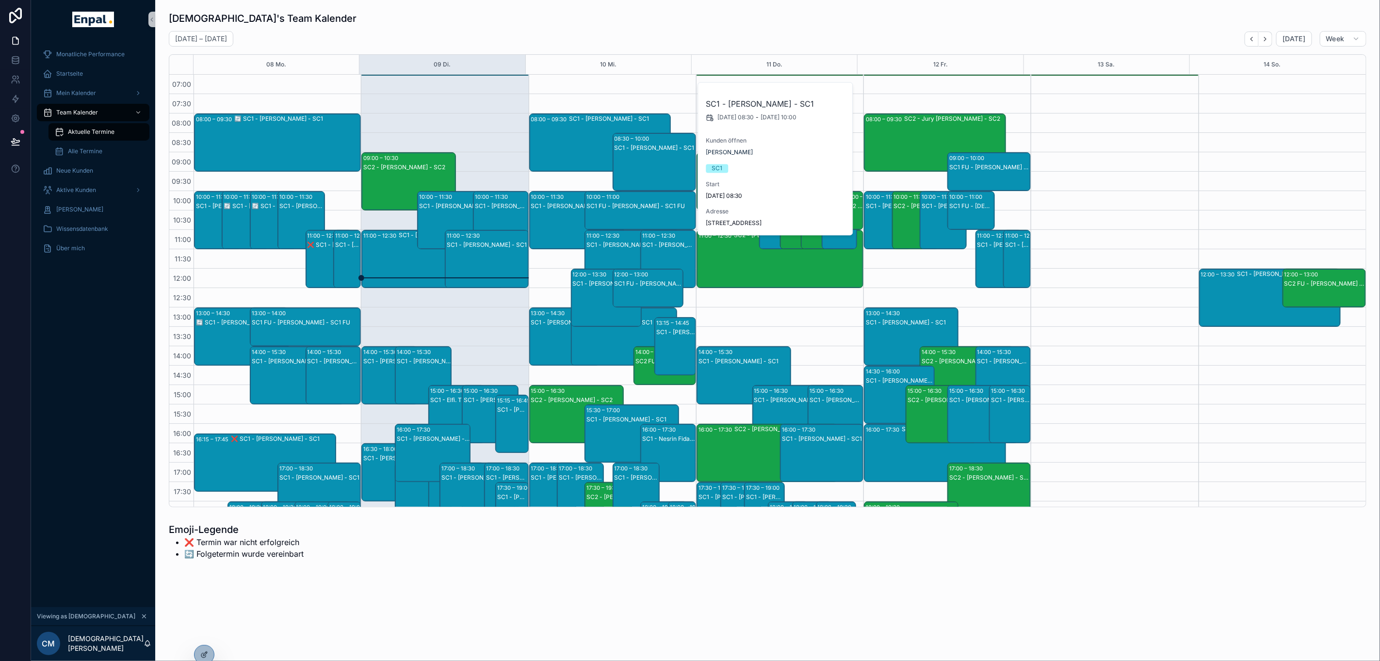
click at [543, 141] on div "08:00 – 09:30 SC1 - [PERSON_NAME] - SC1" at bounding box center [600, 142] width 141 height 57
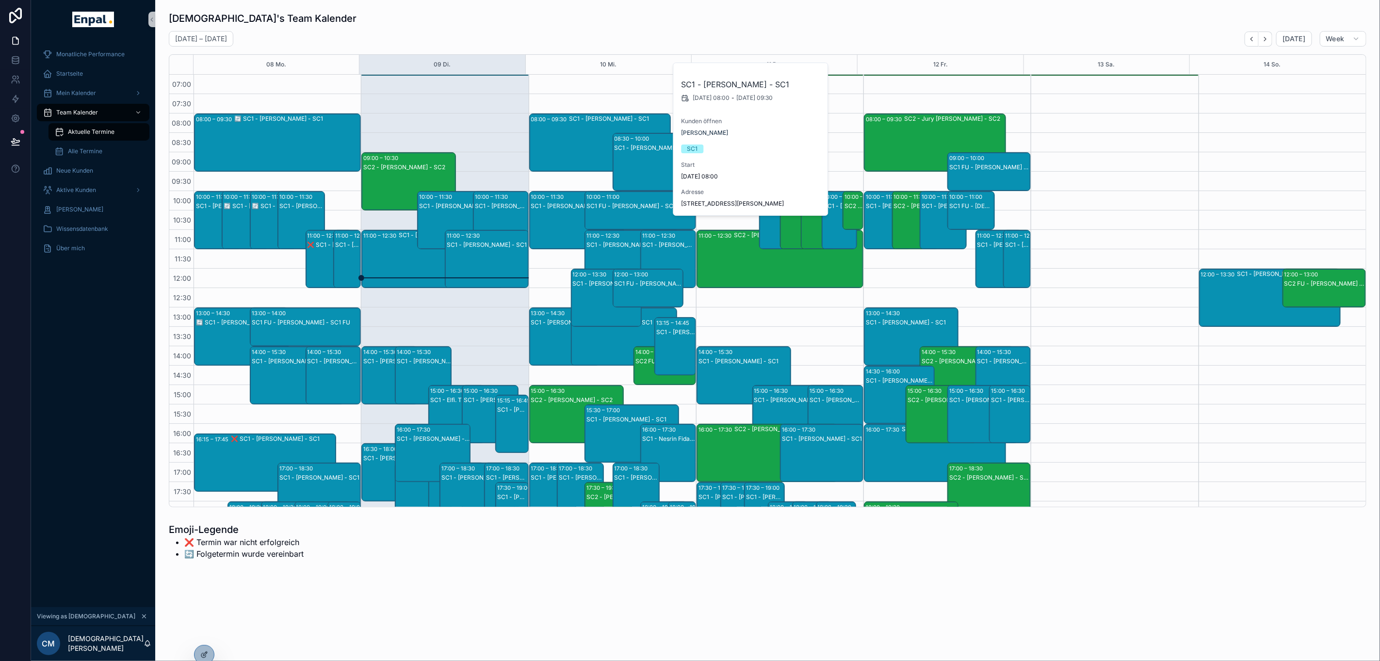
click at [545, 214] on div "SC1 - [PERSON_NAME] - SC1" at bounding box center [577, 230] width 92 height 56
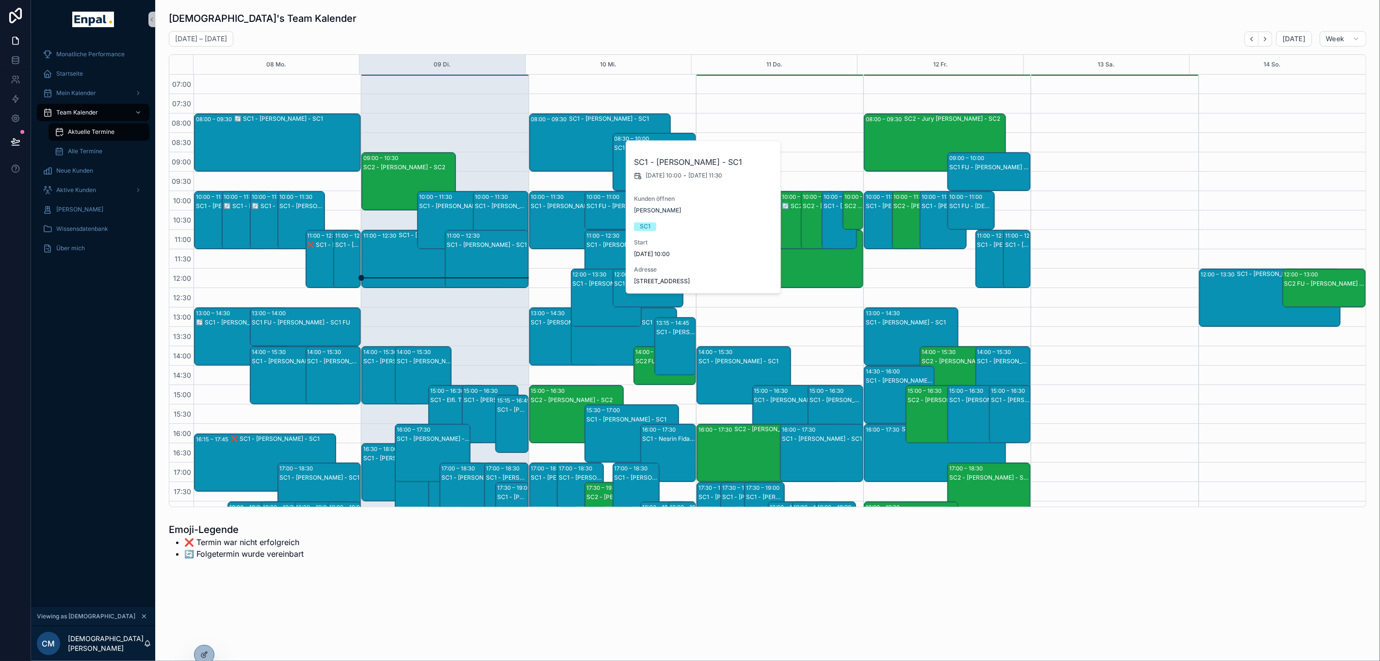
click at [555, 137] on div "08:00 – 09:30 SC1 - [PERSON_NAME] - SC1" at bounding box center [600, 142] width 141 height 57
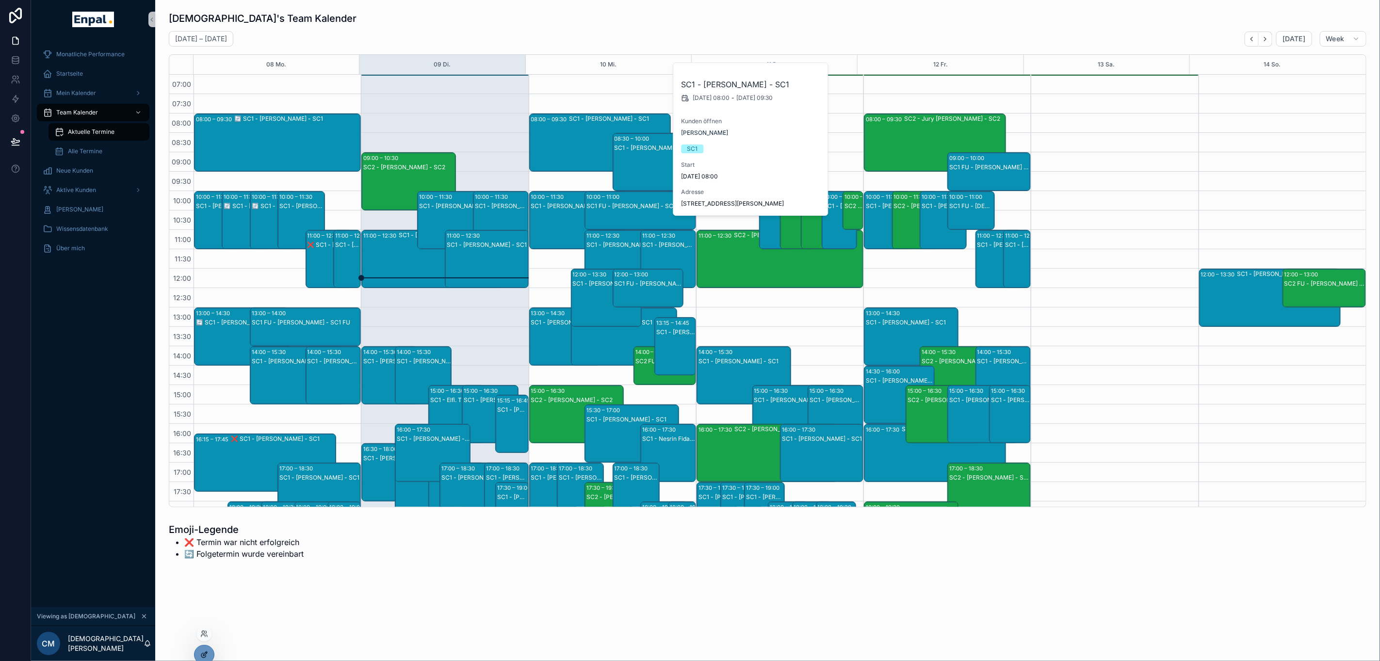
click at [208, 657] on icon at bounding box center [204, 655] width 8 height 8
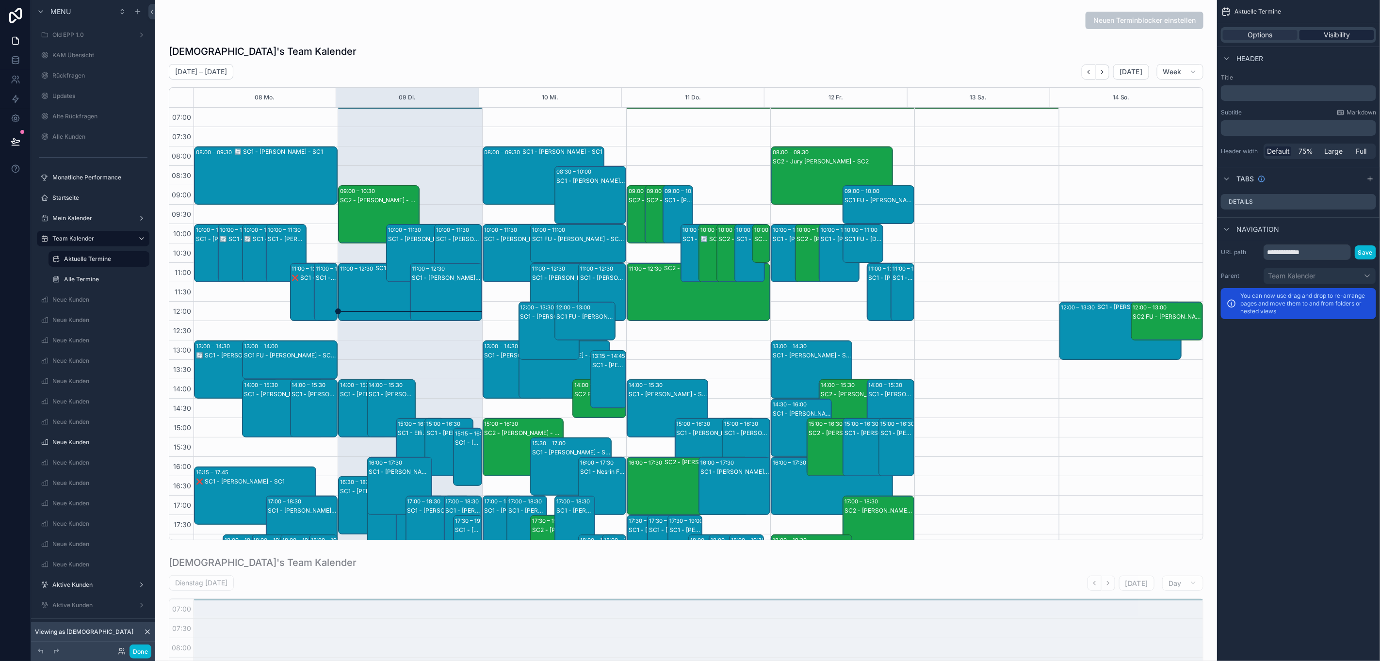
scroll to position [123, 0]
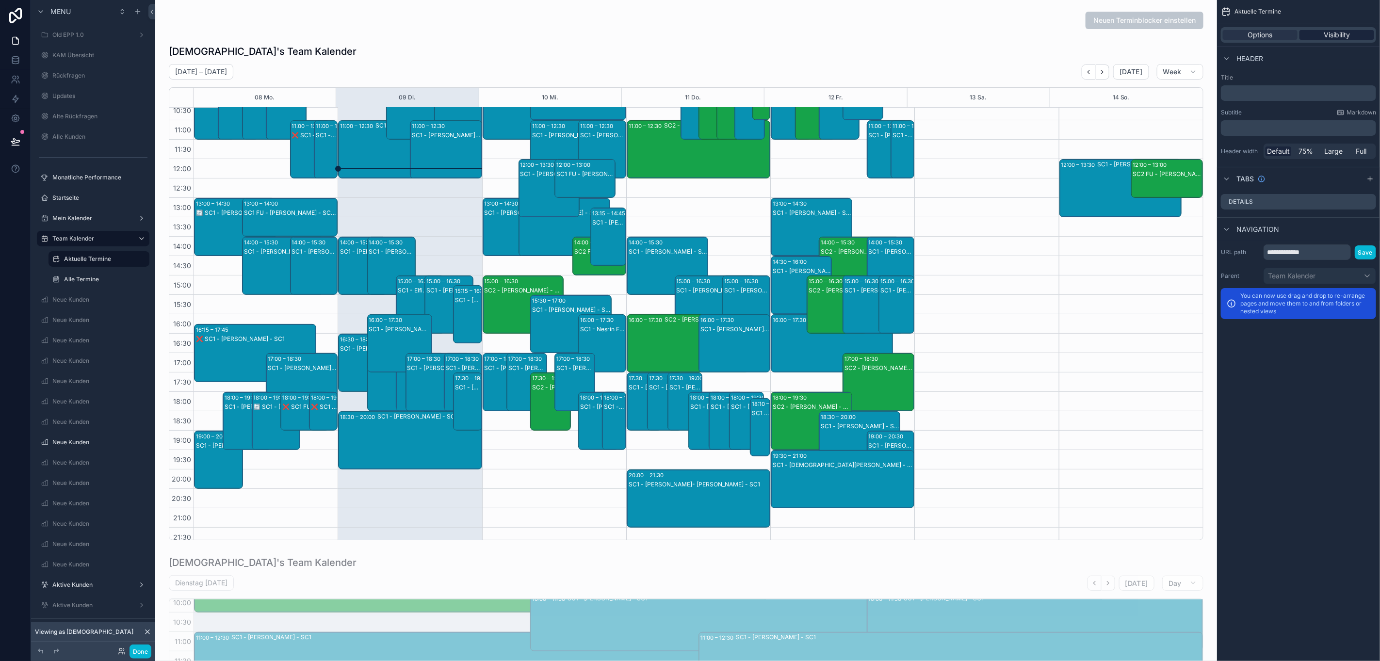
click at [1341, 35] on span "Visibility" at bounding box center [1336, 35] width 26 height 10
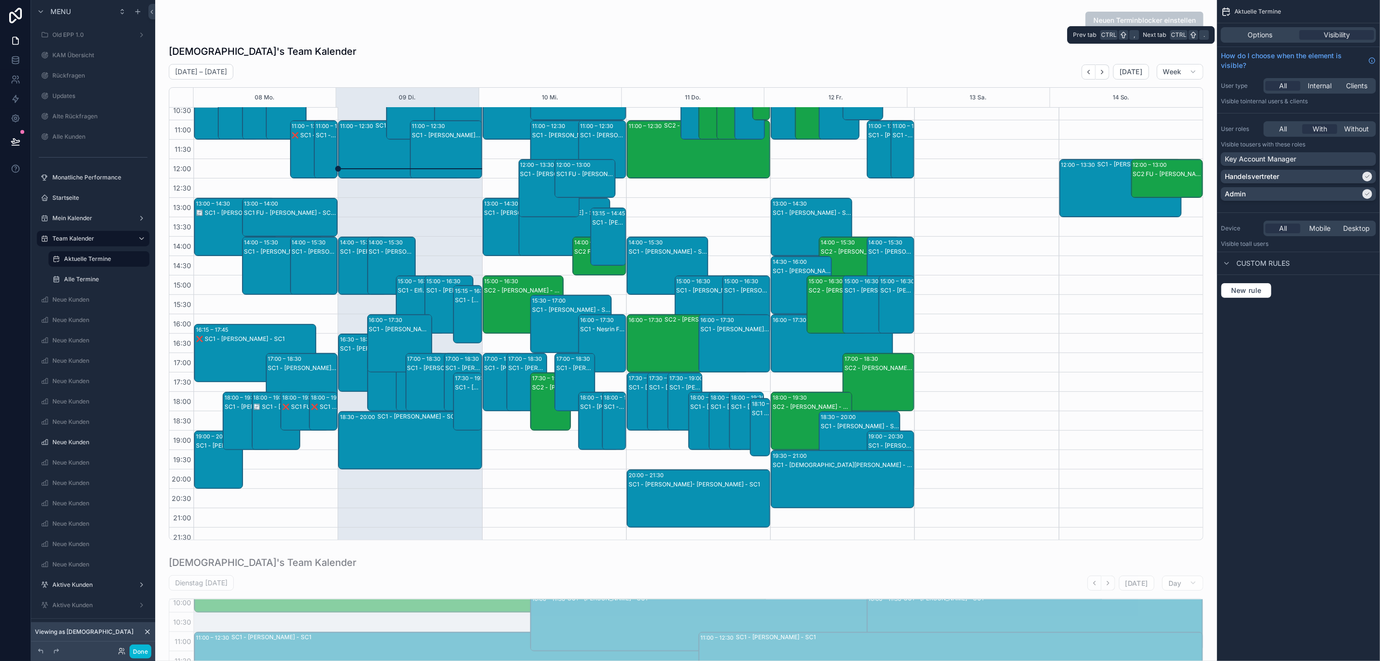
click at [1260, 25] on div "Options Visibility" at bounding box center [1298, 34] width 163 height 23
click at [1260, 32] on span "Options" at bounding box center [1260, 35] width 25 height 10
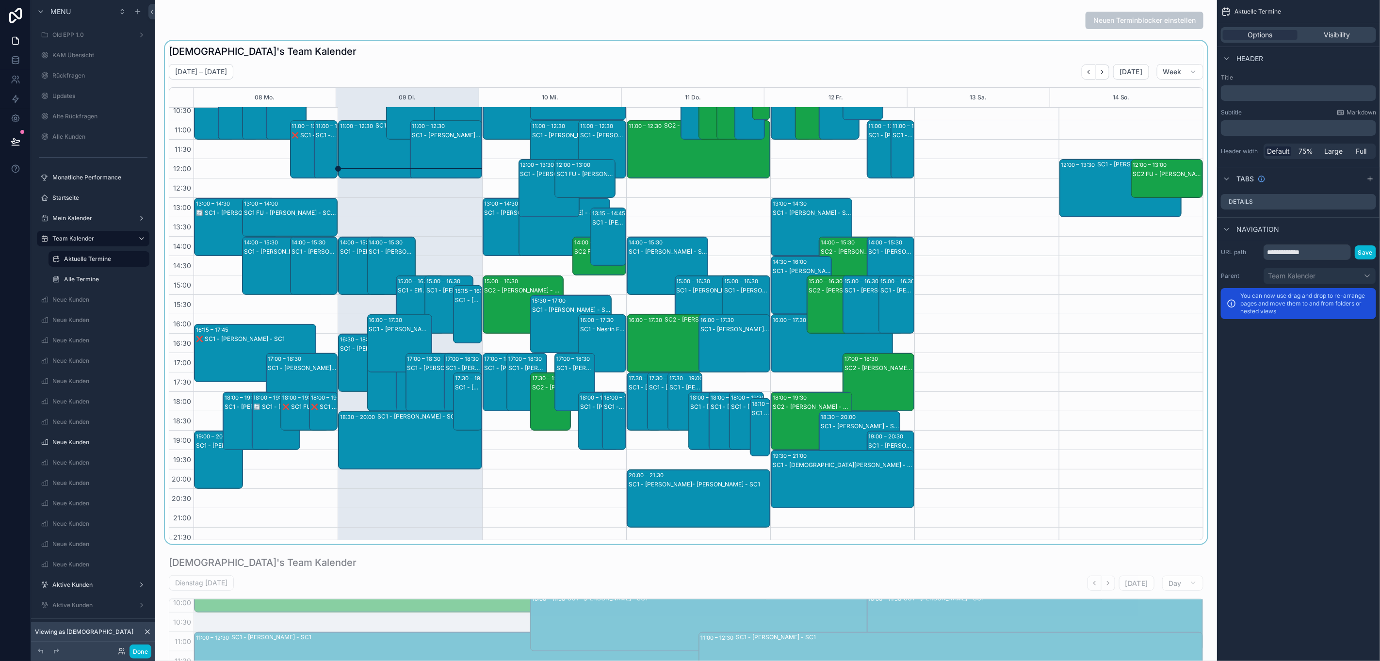
click at [915, 60] on div "scrollable content" at bounding box center [686, 292] width 1046 height 503
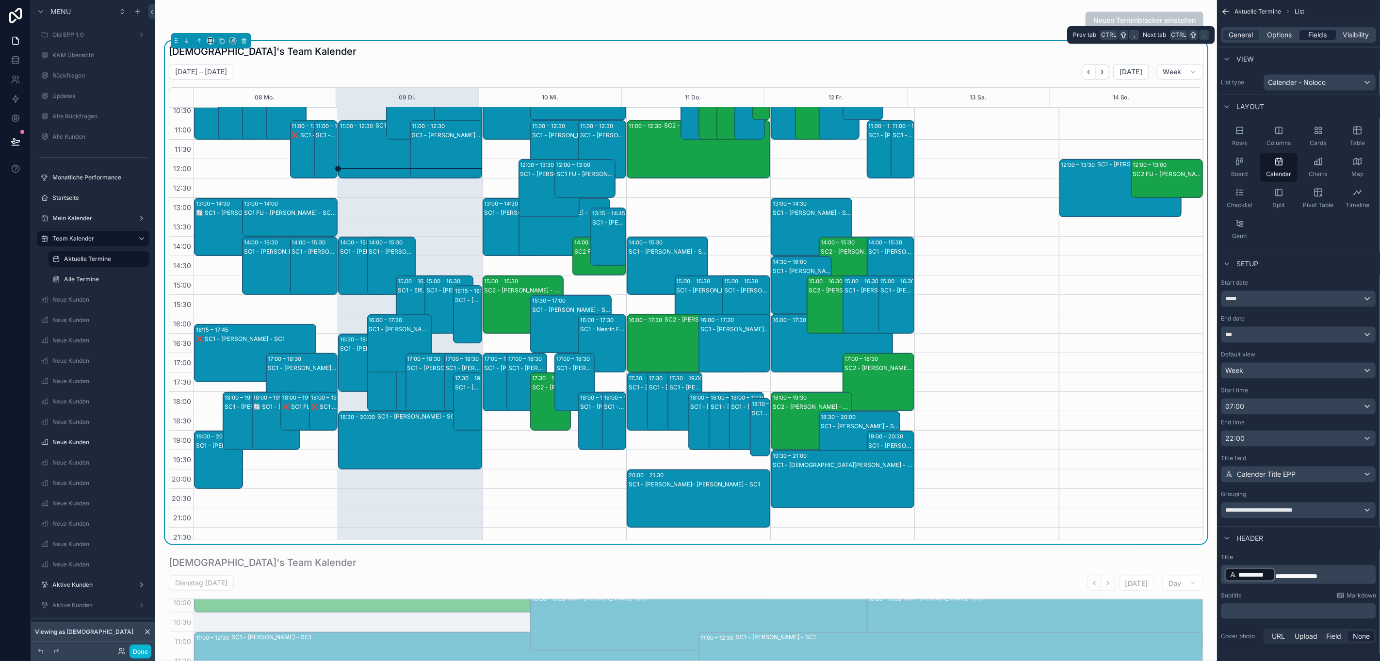
click at [1319, 35] on span "Fields" at bounding box center [1317, 35] width 18 height 10
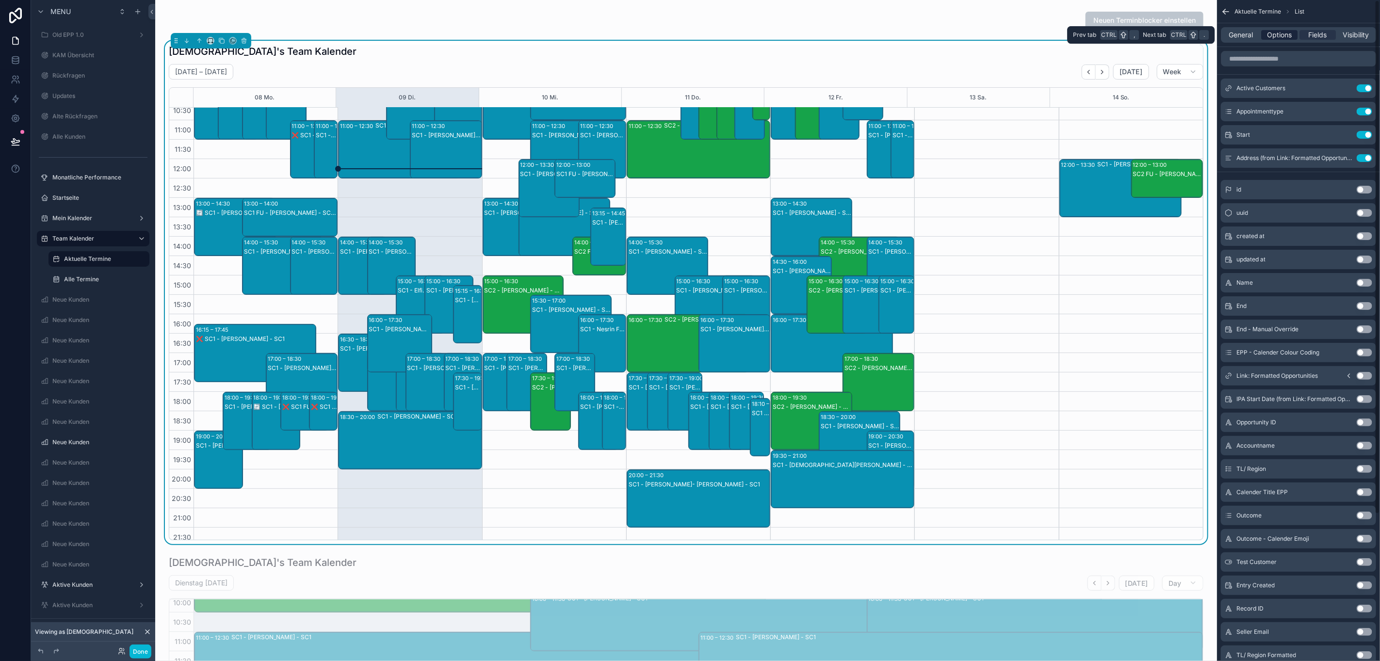
click at [1290, 32] on span "Options" at bounding box center [1279, 35] width 25 height 10
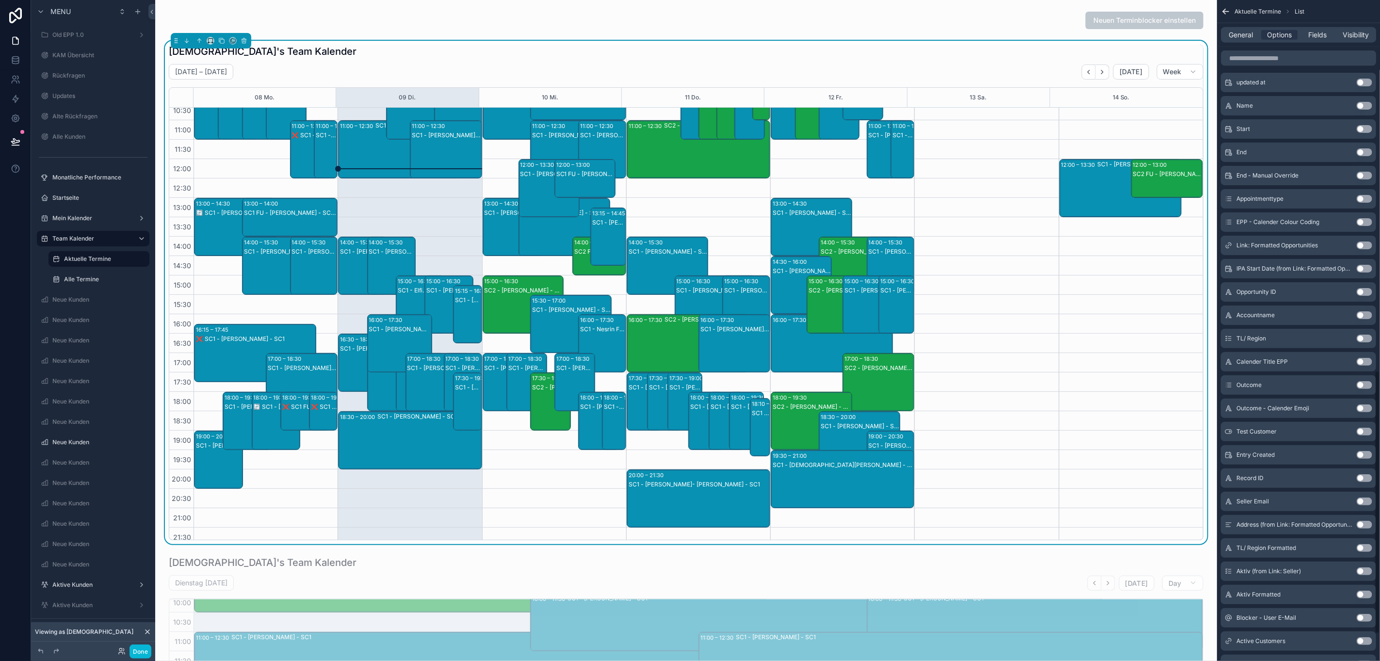
scroll to position [946, 0]
click at [1367, 31] on span "Visibility" at bounding box center [1356, 35] width 26 height 10
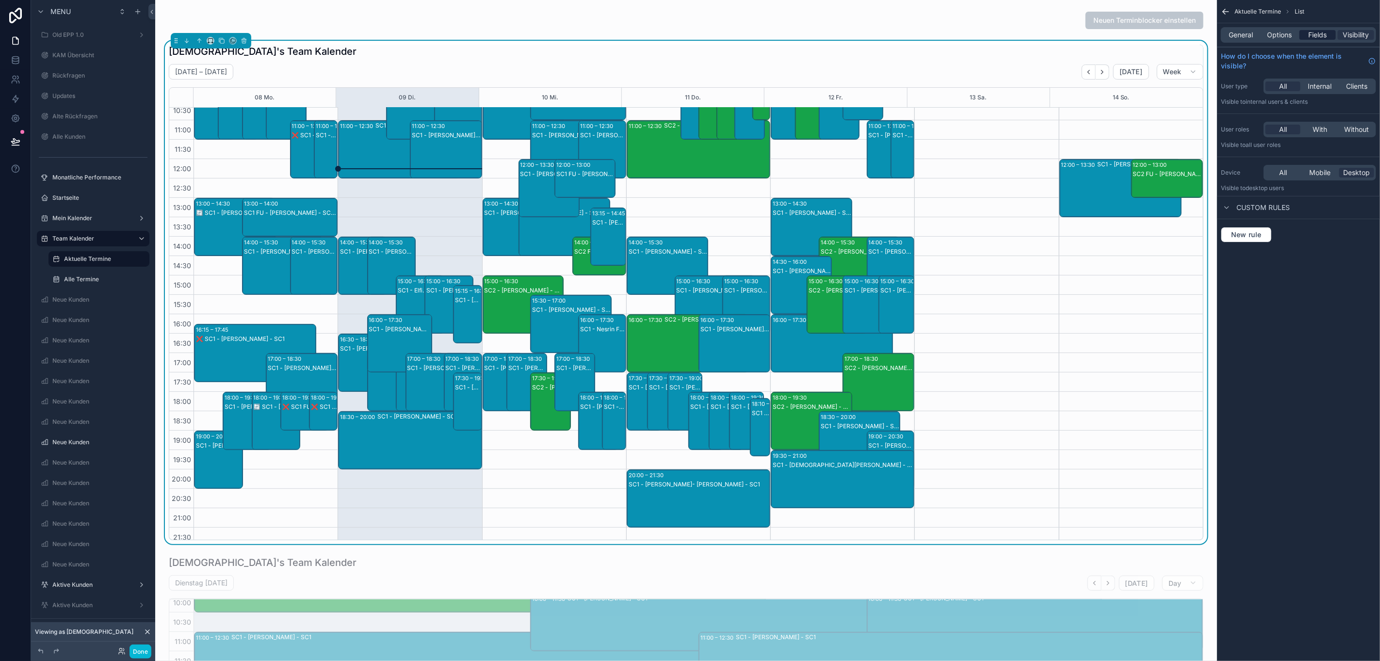
scroll to position [0, 0]
click at [1253, 33] on span "General" at bounding box center [1241, 35] width 24 height 10
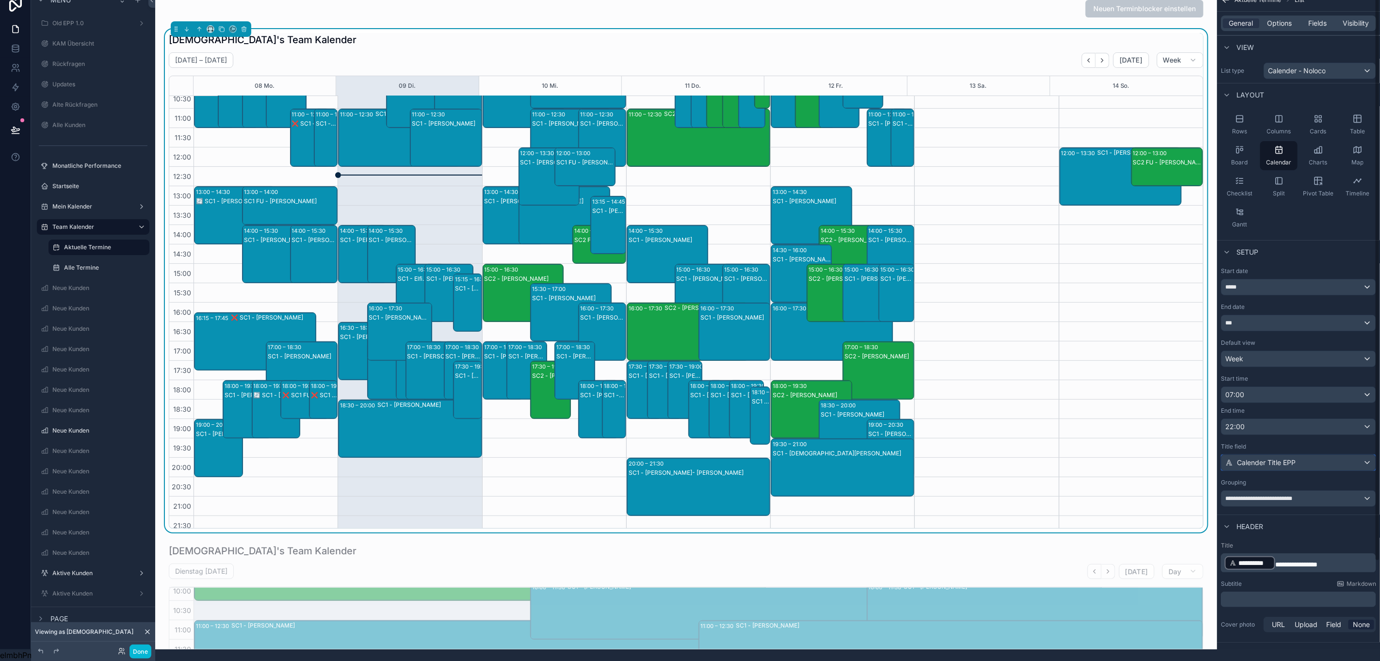
click at [1295, 458] on span "Calender Title EPP" at bounding box center [1265, 463] width 59 height 10
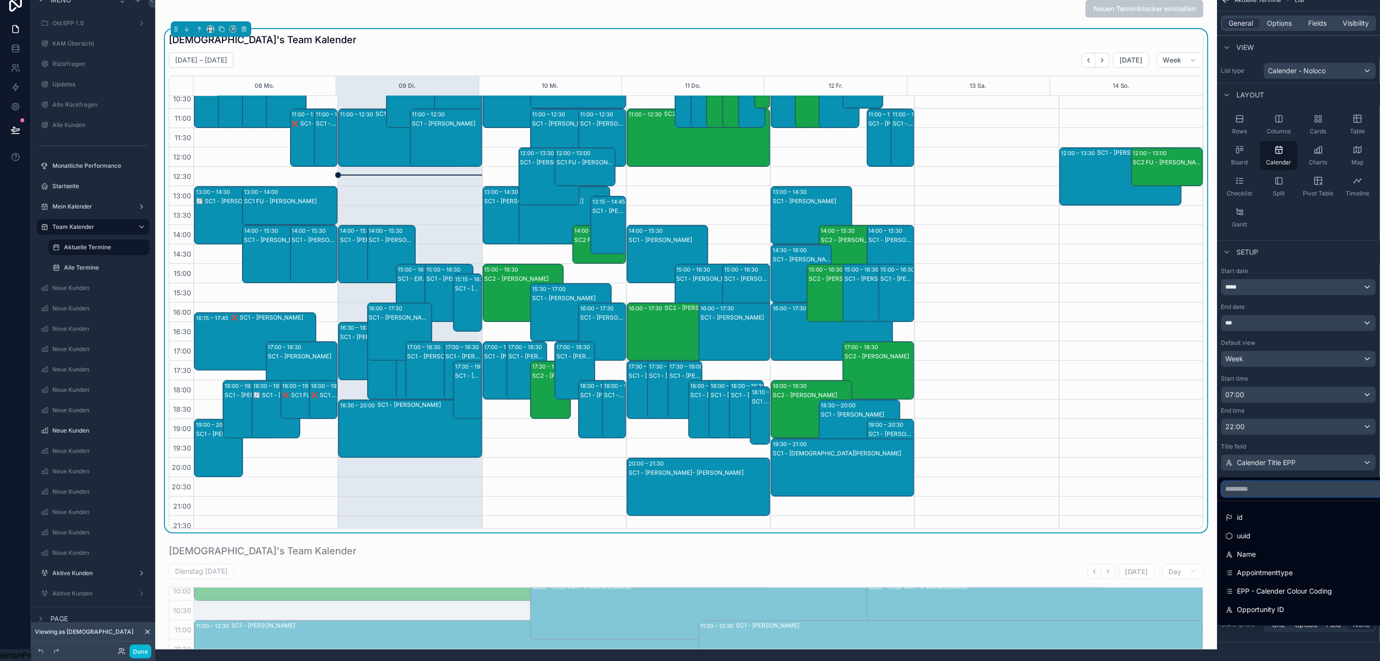
click at [1289, 482] on input "scrollable content" at bounding box center [1303, 490] width 164 height 16
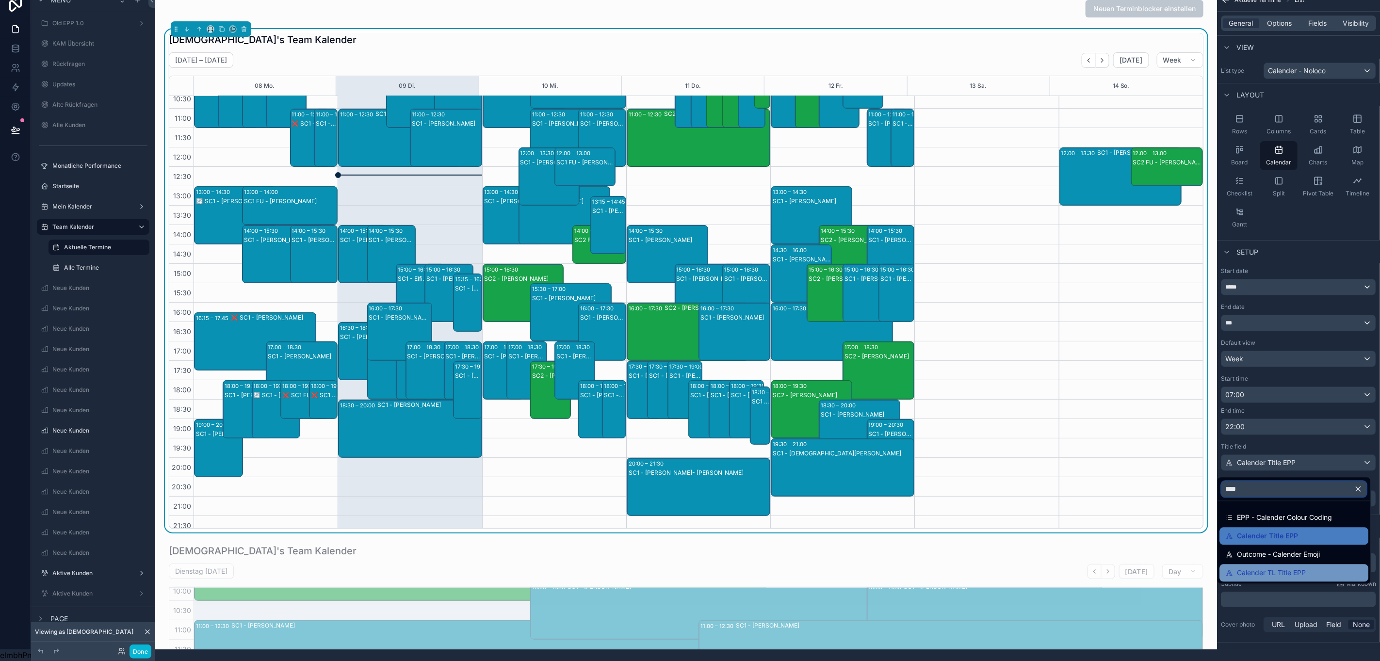
type input "****"
click at [1332, 567] on div "Calender TL Title EPP" at bounding box center [1293, 573] width 137 height 12
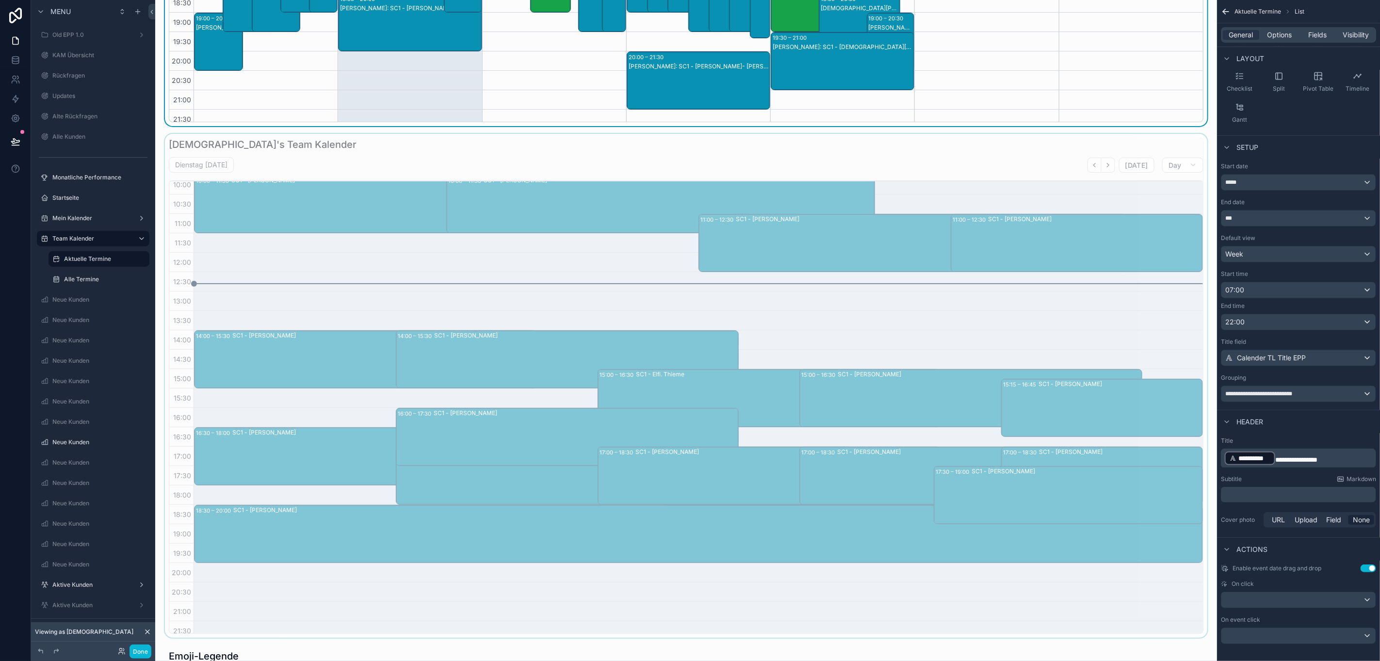
scroll to position [436, 0]
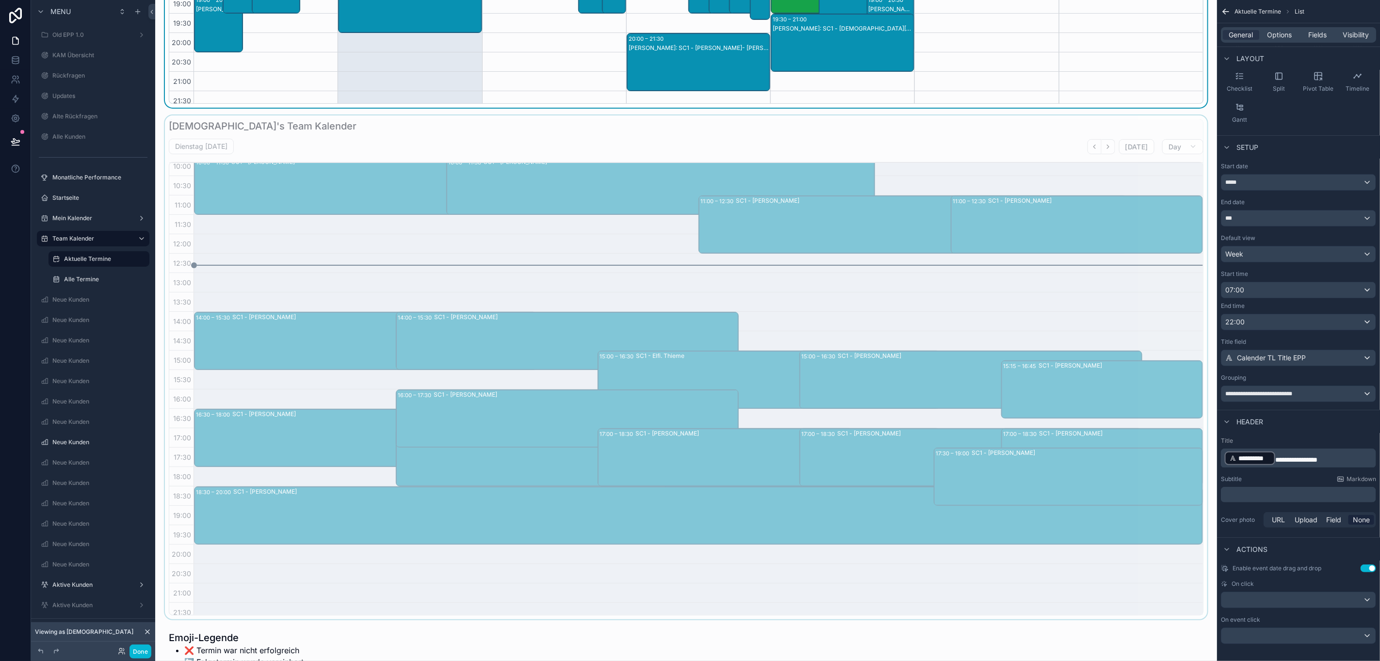
click at [1000, 181] on div "scrollable content" at bounding box center [686, 366] width 1046 height 503
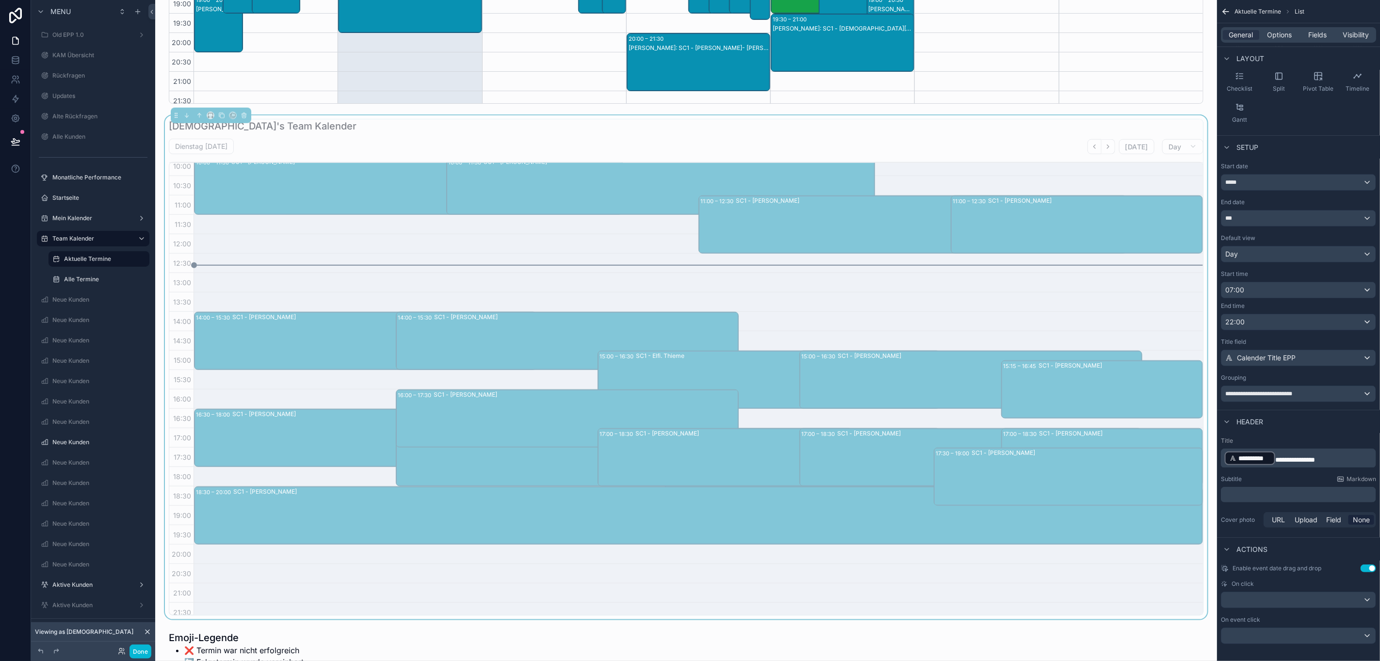
click at [1009, 133] on div "[DEMOGRAPHIC_DATA]'s Team Kalender" at bounding box center [686, 126] width 1034 height 14
click at [1312, 361] on div "Calender Title EPP" at bounding box center [1298, 358] width 154 height 16
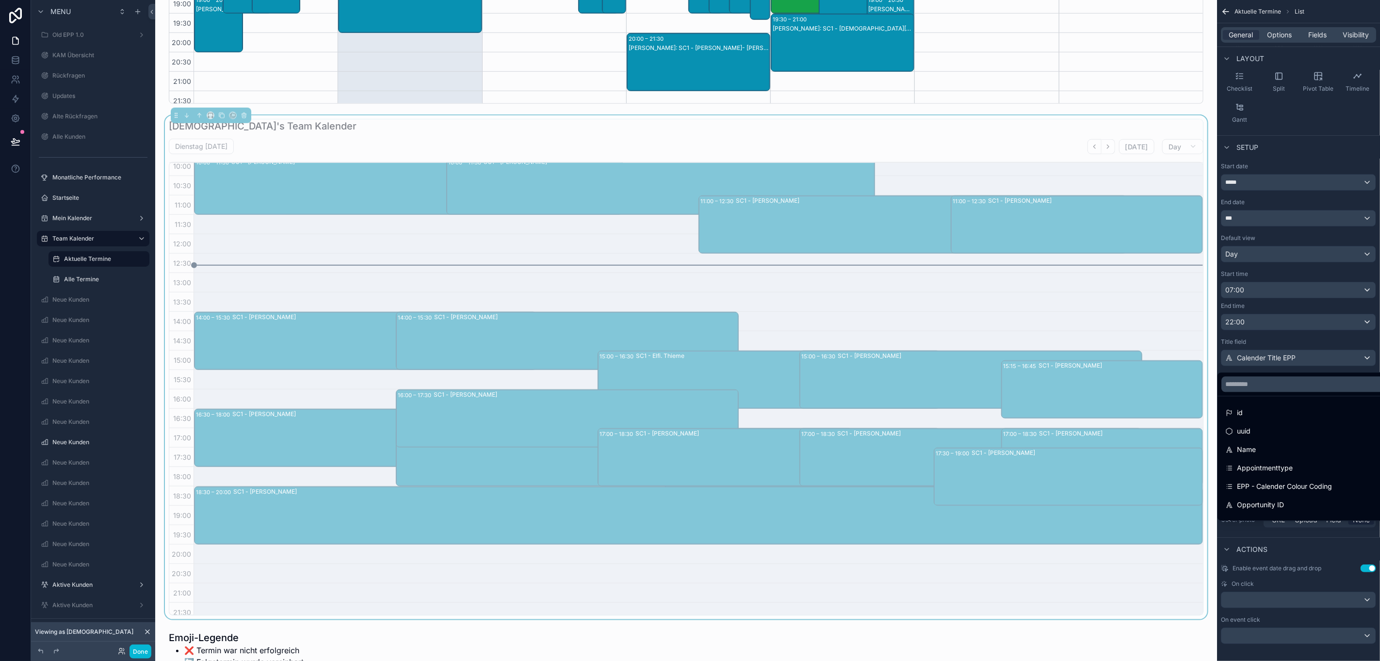
click at [1312, 361] on div "scrollable content" at bounding box center [690, 330] width 1380 height 661
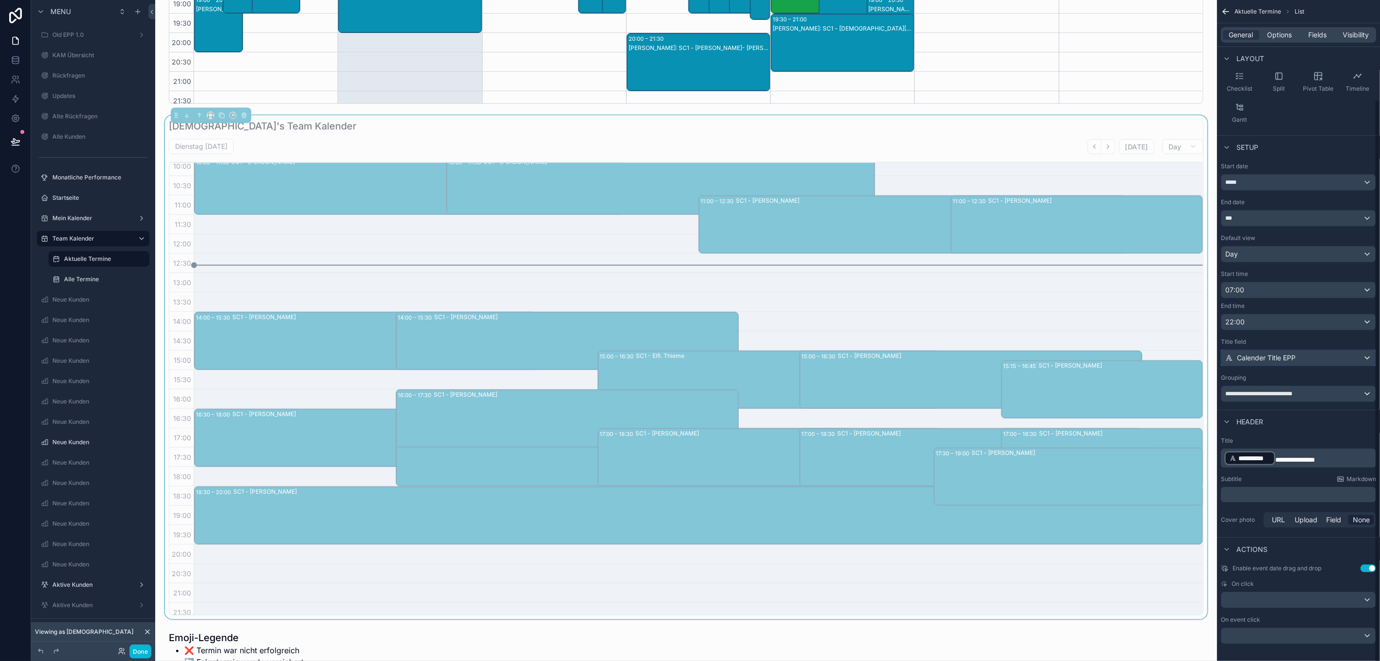
click at [1312, 361] on div "Calender Title EPP" at bounding box center [1298, 358] width 154 height 16
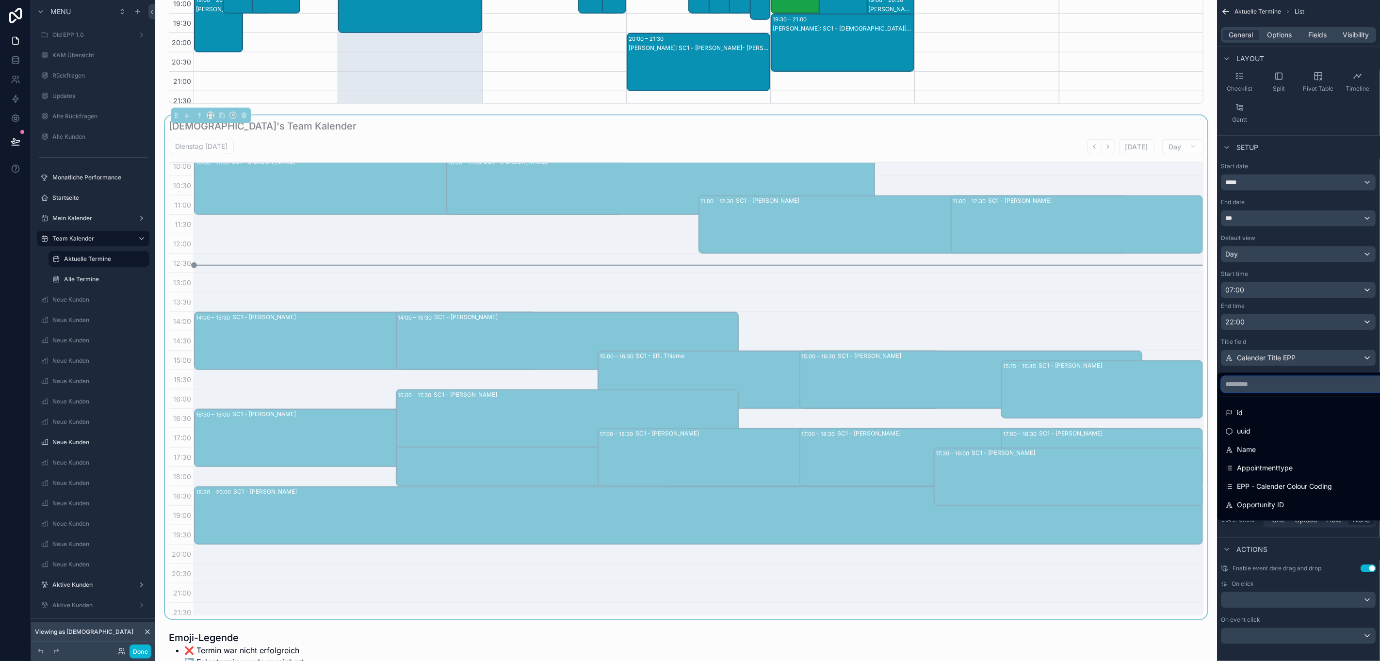
click at [1304, 383] on input "scrollable content" at bounding box center [1303, 385] width 164 height 16
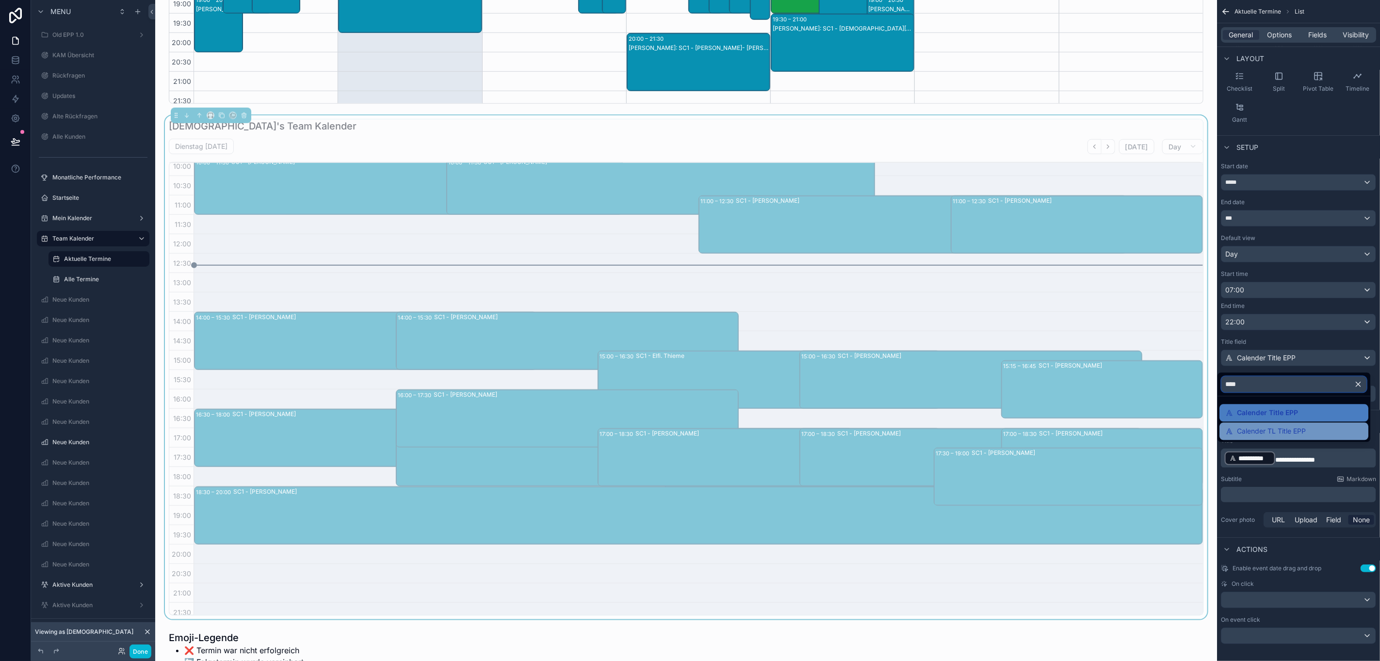
type input "****"
click at [1305, 428] on span "Calender TL Title EPP" at bounding box center [1270, 432] width 69 height 12
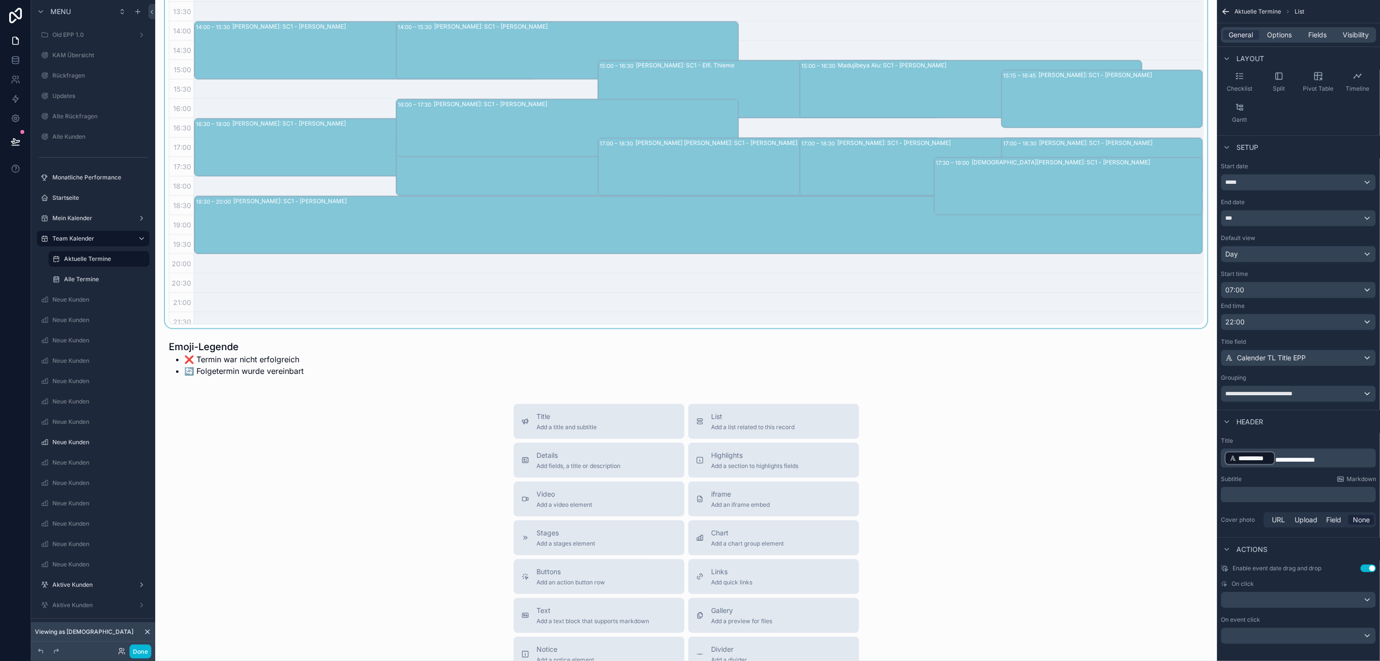
scroll to position [914, 0]
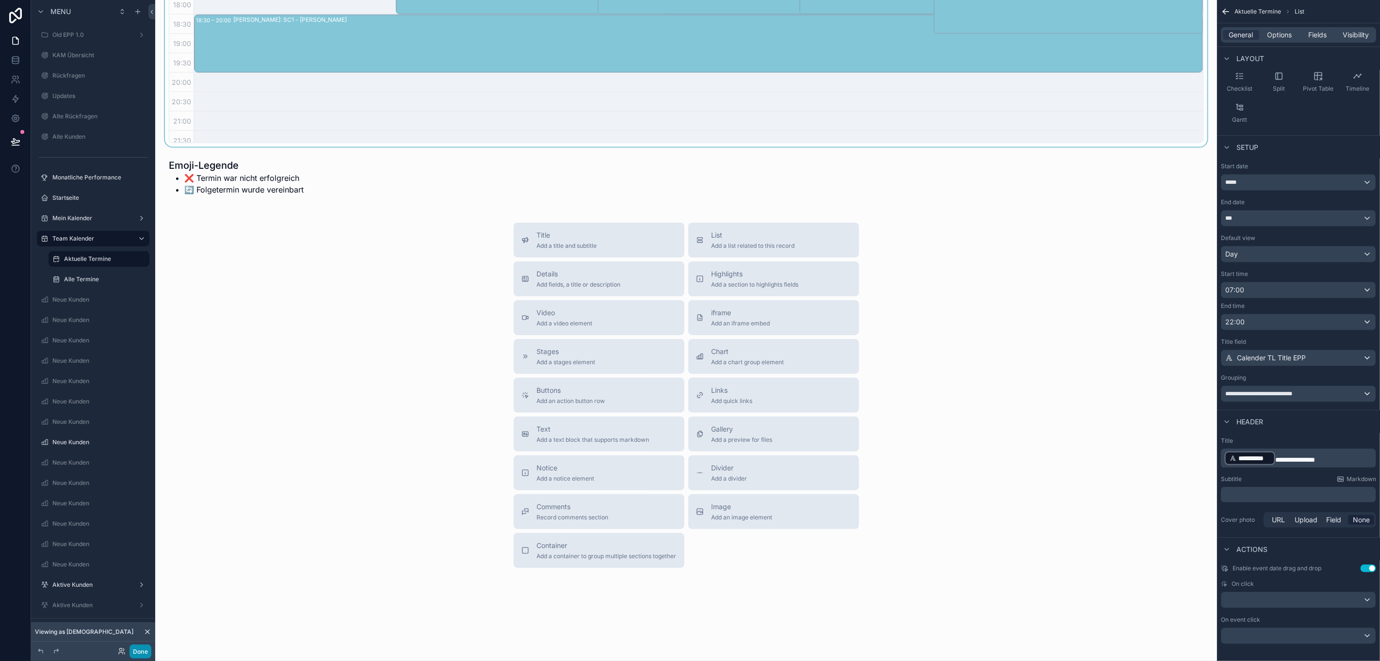
click at [150, 652] on button "Done" at bounding box center [140, 651] width 22 height 14
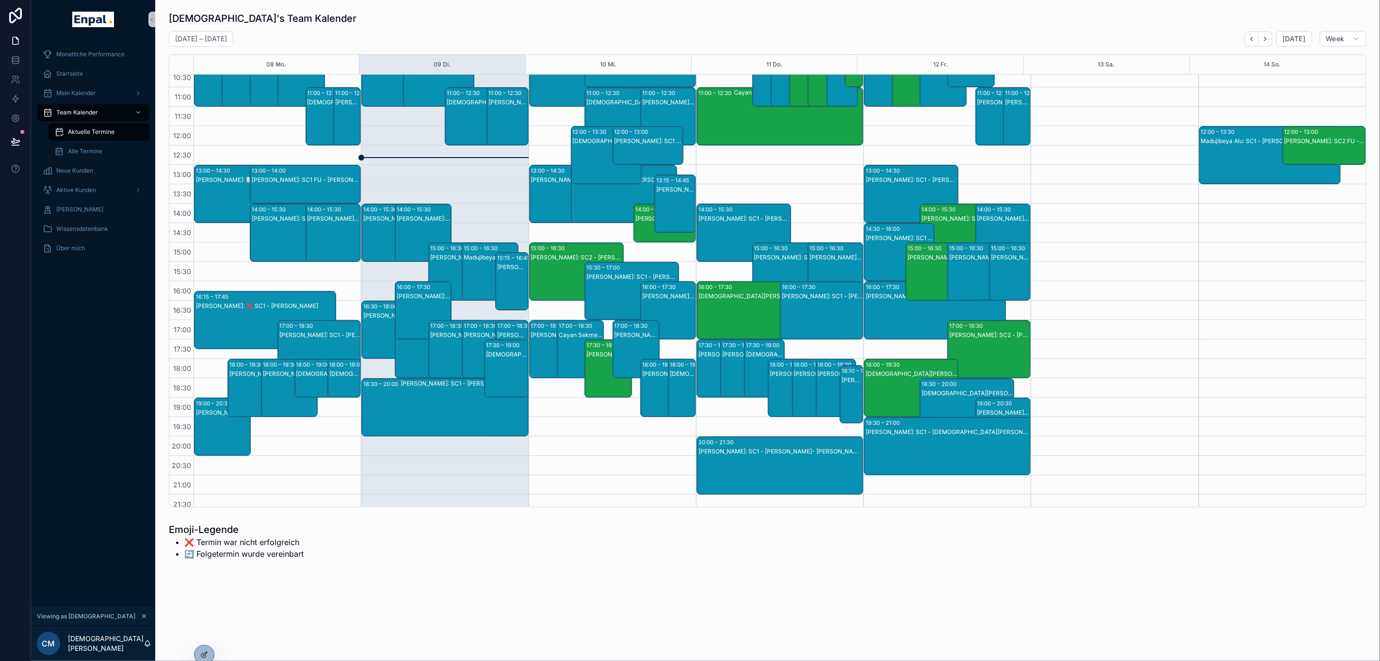
scroll to position [0, 0]
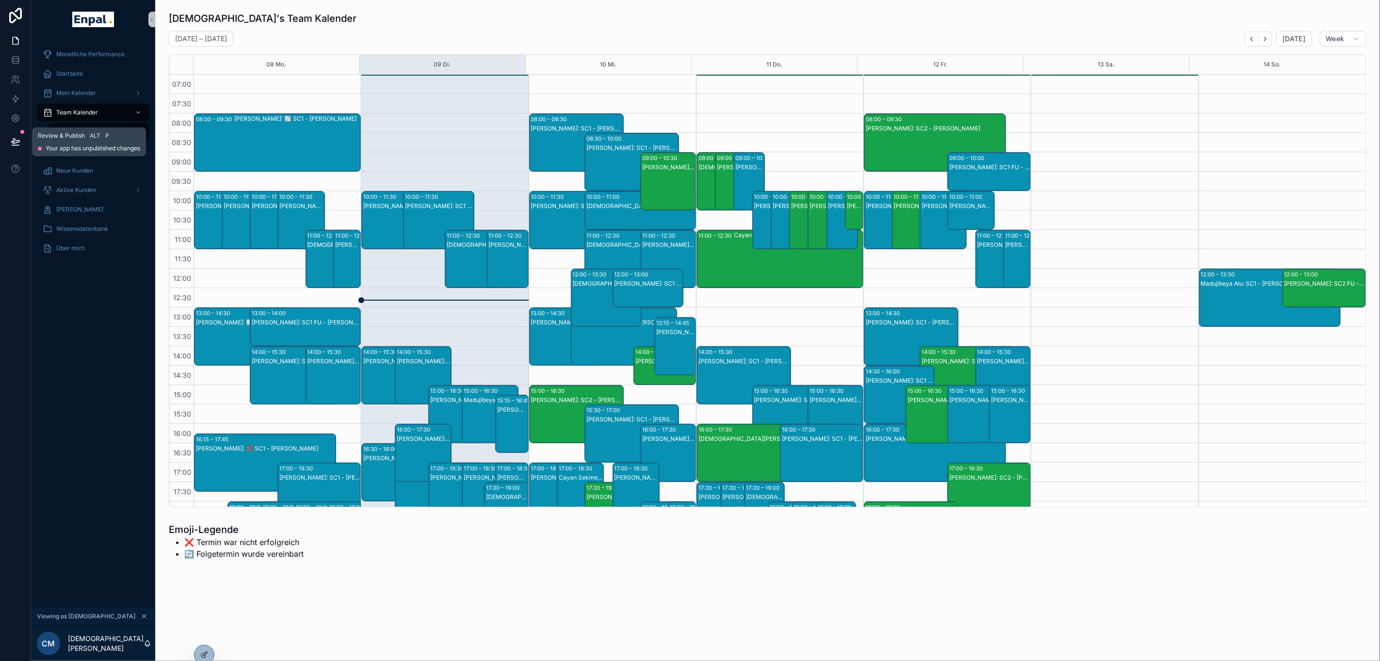
click at [16, 135] on button at bounding box center [15, 141] width 21 height 27
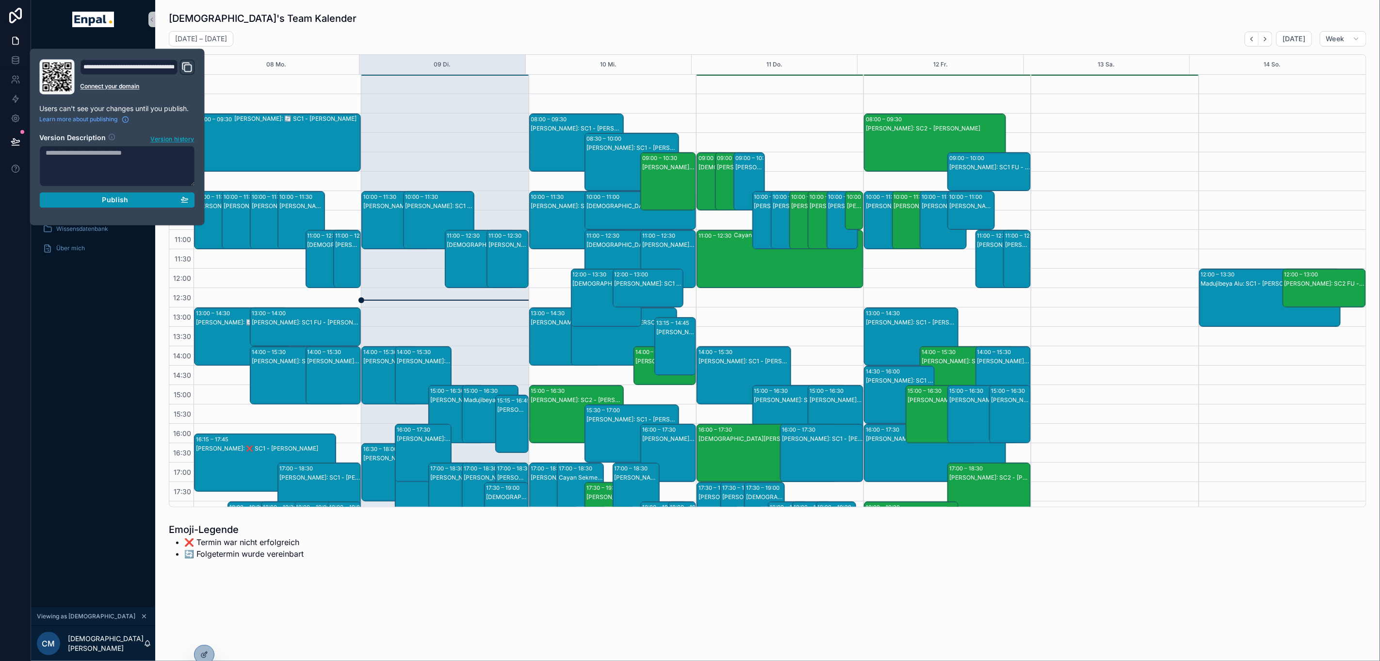
click at [127, 206] on button "Publish" at bounding box center [117, 201] width 155 height 16
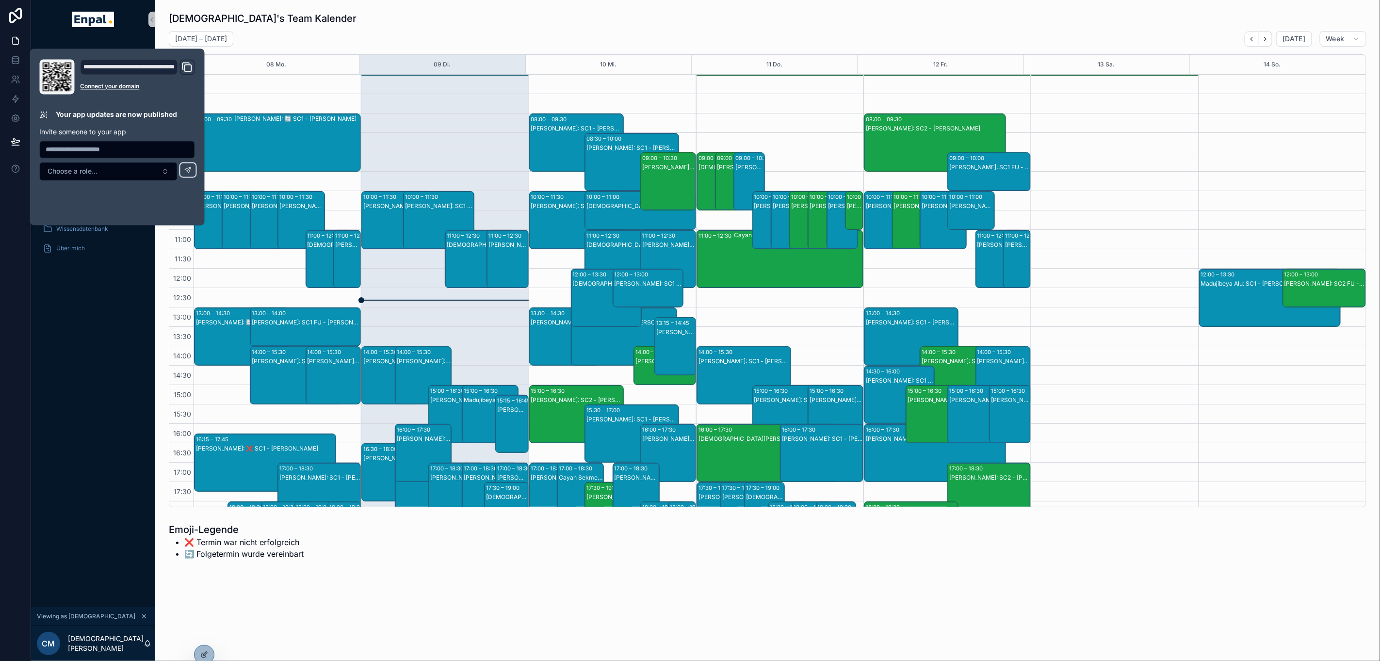
click at [401, 15] on div "[DEMOGRAPHIC_DATA]'s Team Kalender" at bounding box center [767, 19] width 1197 height 14
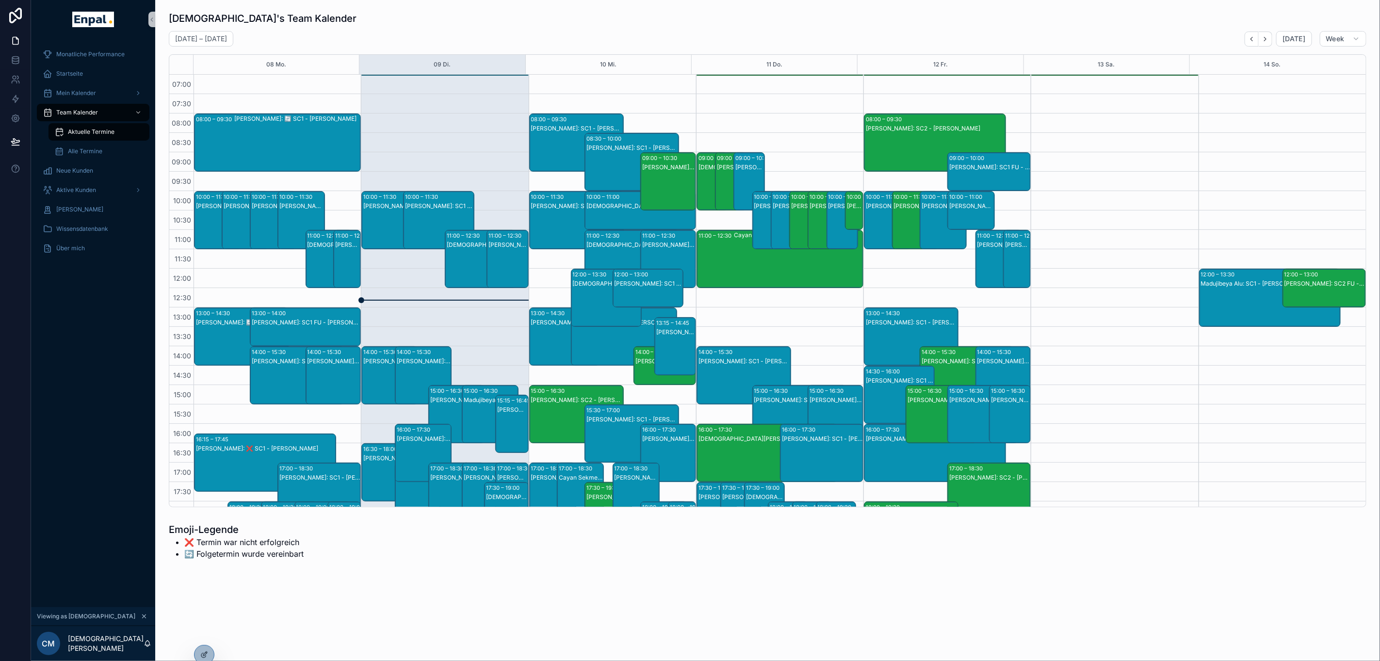
click at [305, 143] on div "[PERSON_NAME]: 🔄️ SC1 - [PERSON_NAME]" at bounding box center [297, 142] width 126 height 56
click at [312, 130] on div "[PERSON_NAME]: 🔄️ SC1 - [PERSON_NAME]" at bounding box center [297, 142] width 126 height 56
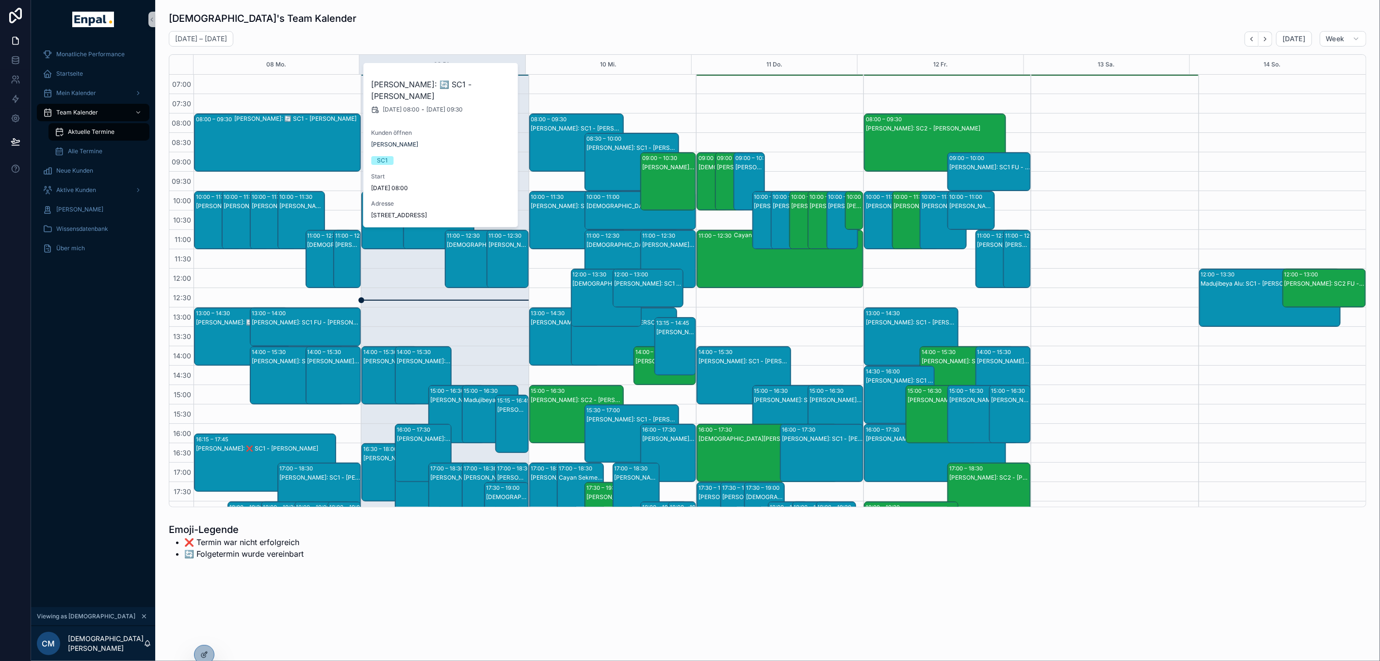
click at [371, 29] on div "[DEMOGRAPHIC_DATA]'s Team Kalender [DATE] – [DATE] [DATE] Week 08 Mo. 09 Di. 10…" at bounding box center [767, 260] width 1197 height 496
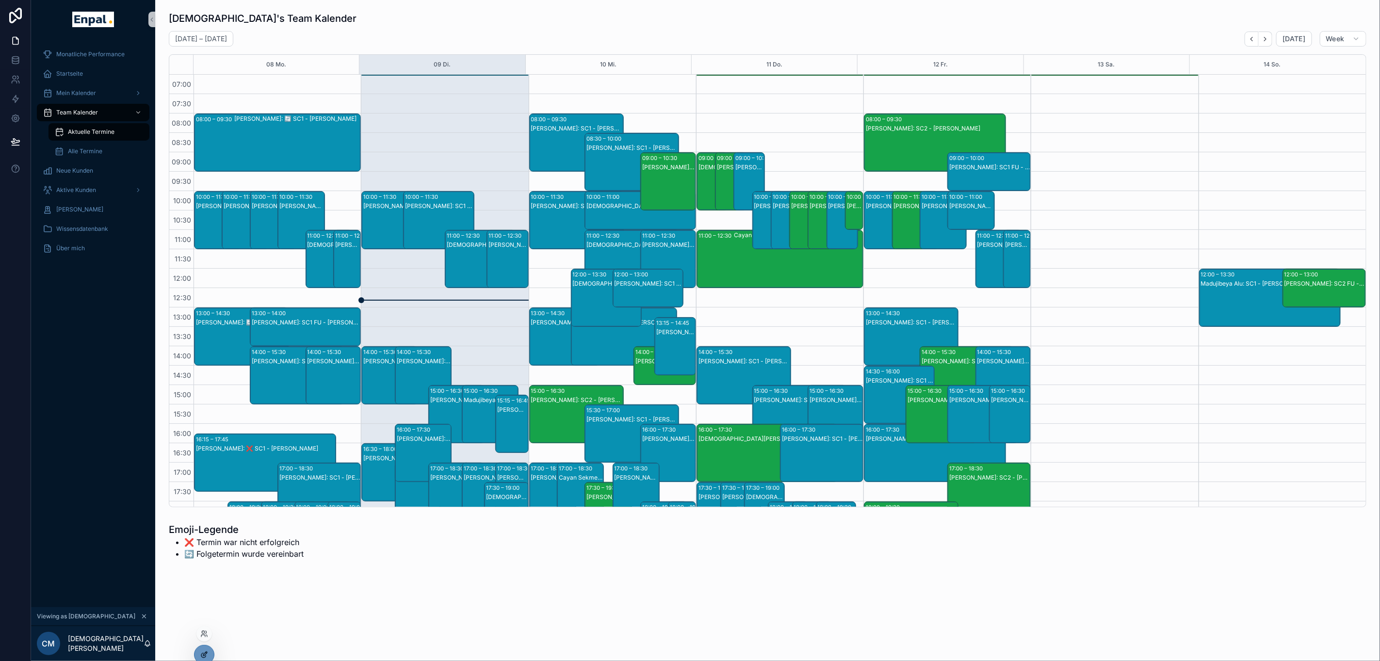
click at [211, 653] on div at bounding box center [203, 654] width 19 height 18
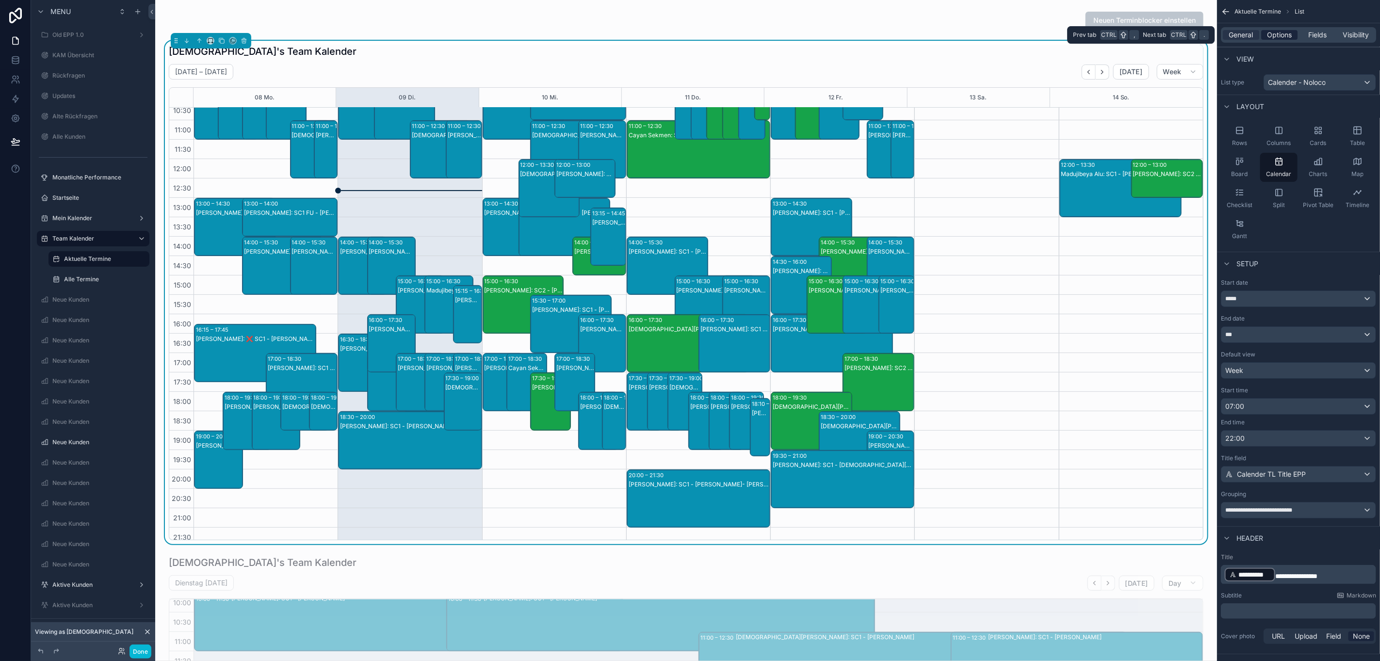
click at [1291, 35] on span "Options" at bounding box center [1279, 35] width 25 height 10
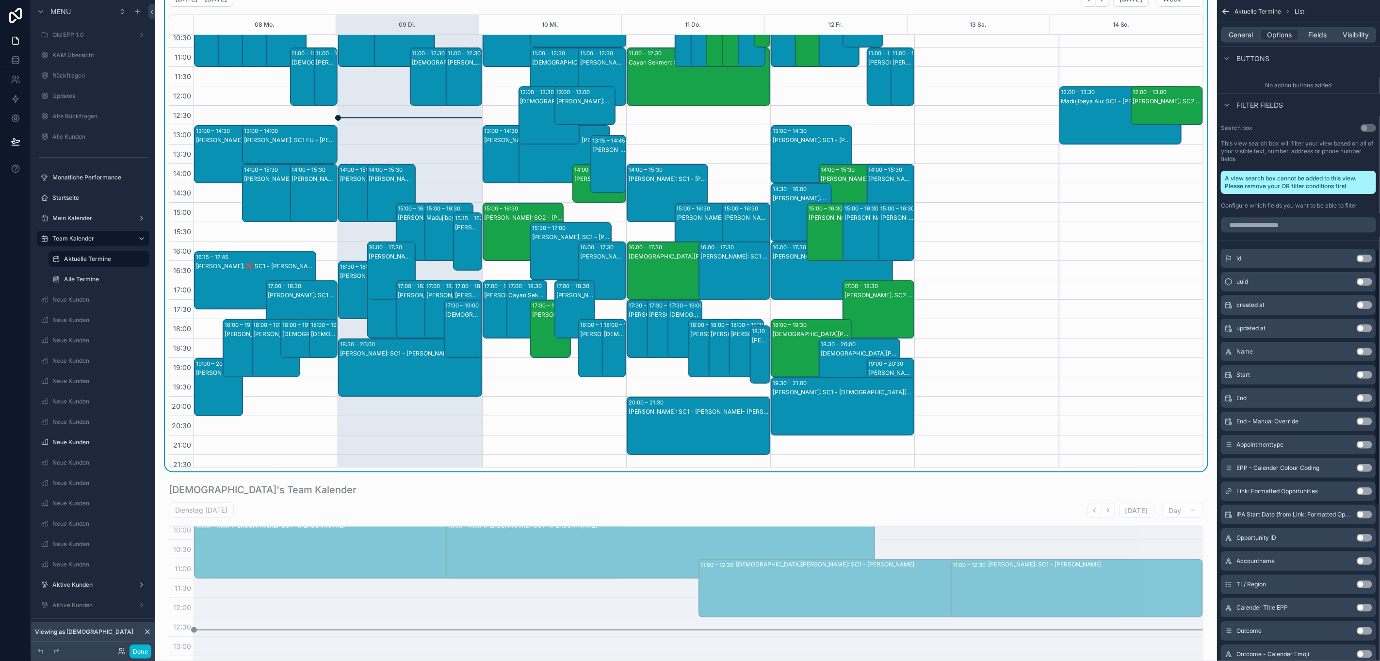
scroll to position [653, 0]
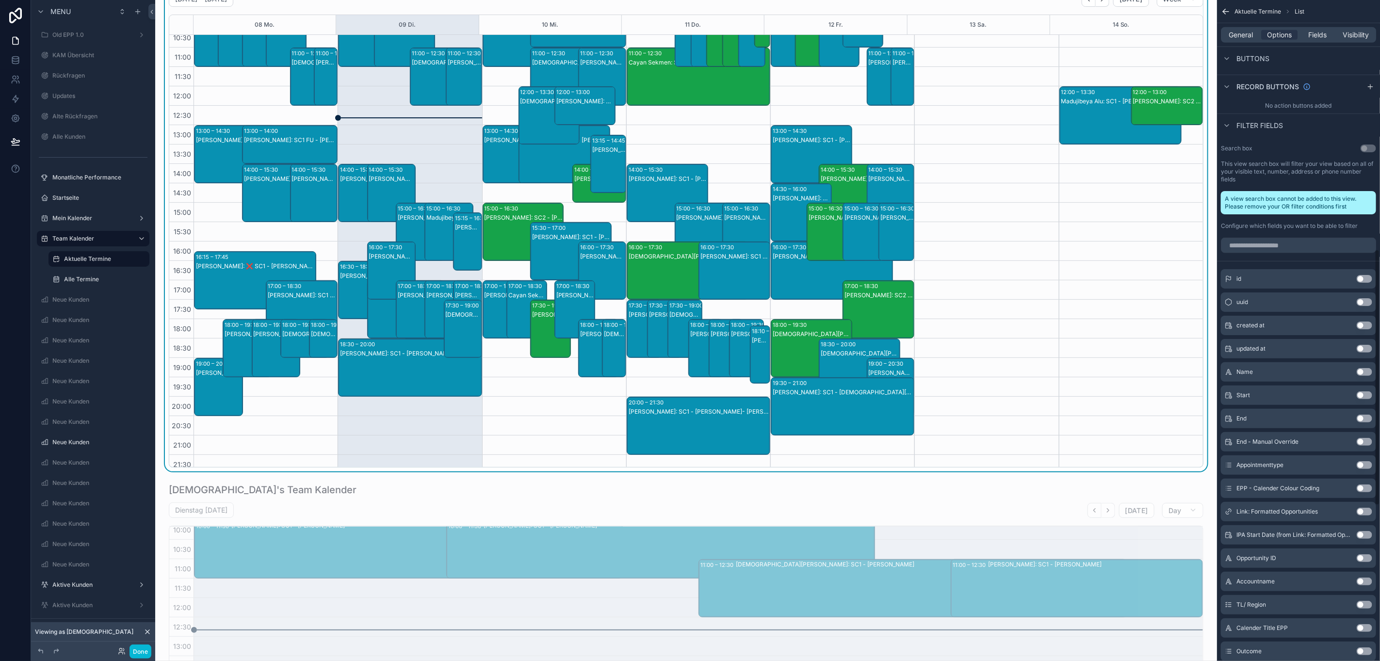
click at [1324, 43] on div "General Options Fields Visibility" at bounding box center [1298, 34] width 163 height 23
click at [1321, 33] on span "Fields" at bounding box center [1317, 35] width 18 height 10
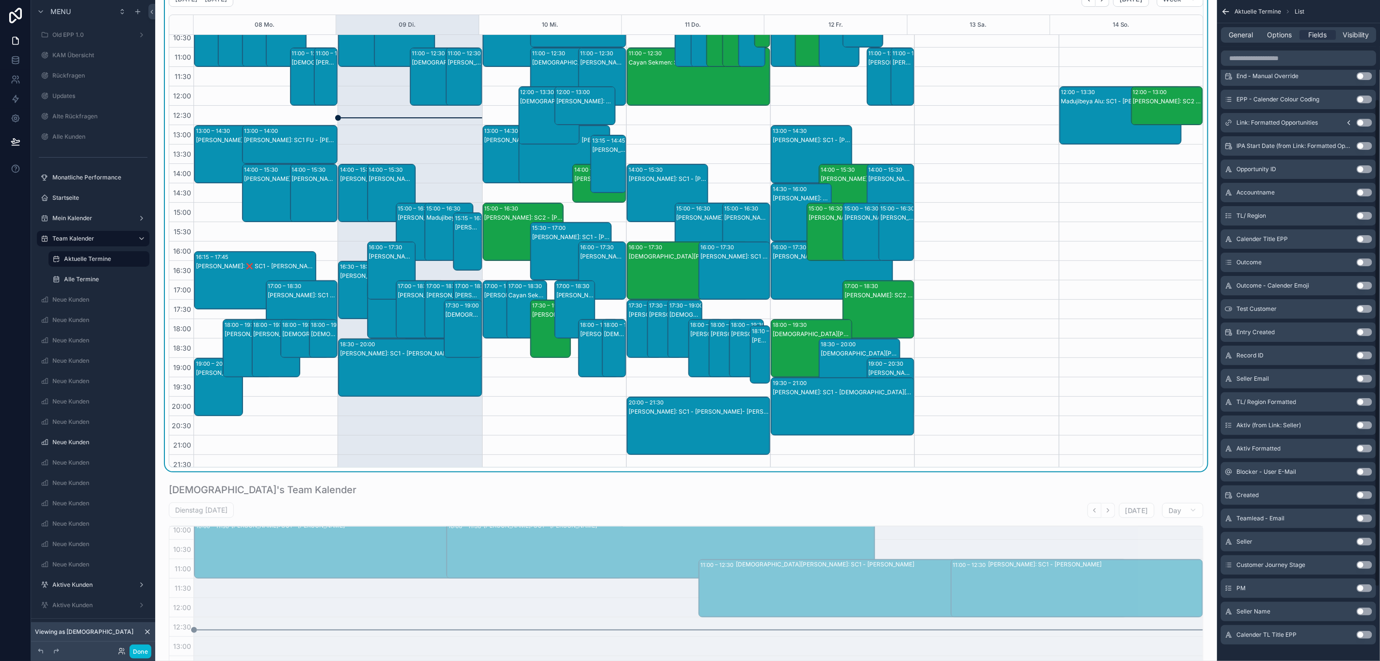
scroll to position [0, 0]
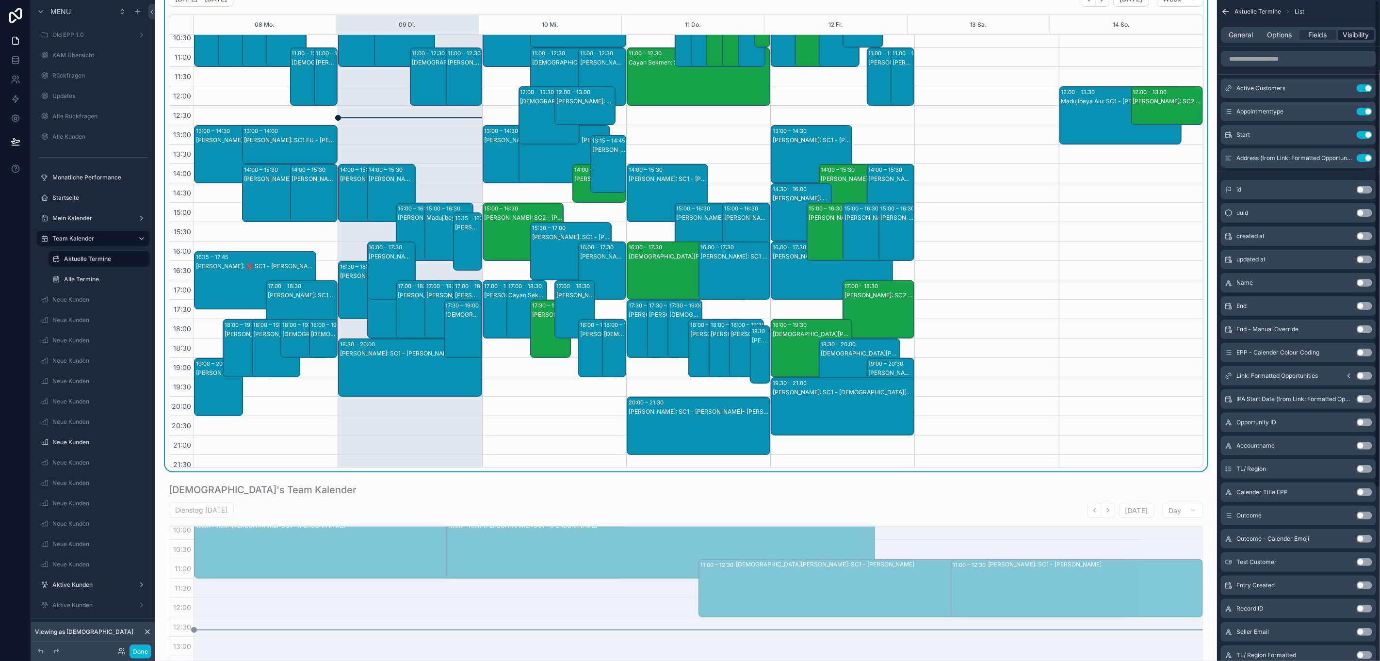
click at [1348, 32] on span "Visibility" at bounding box center [1356, 35] width 26 height 10
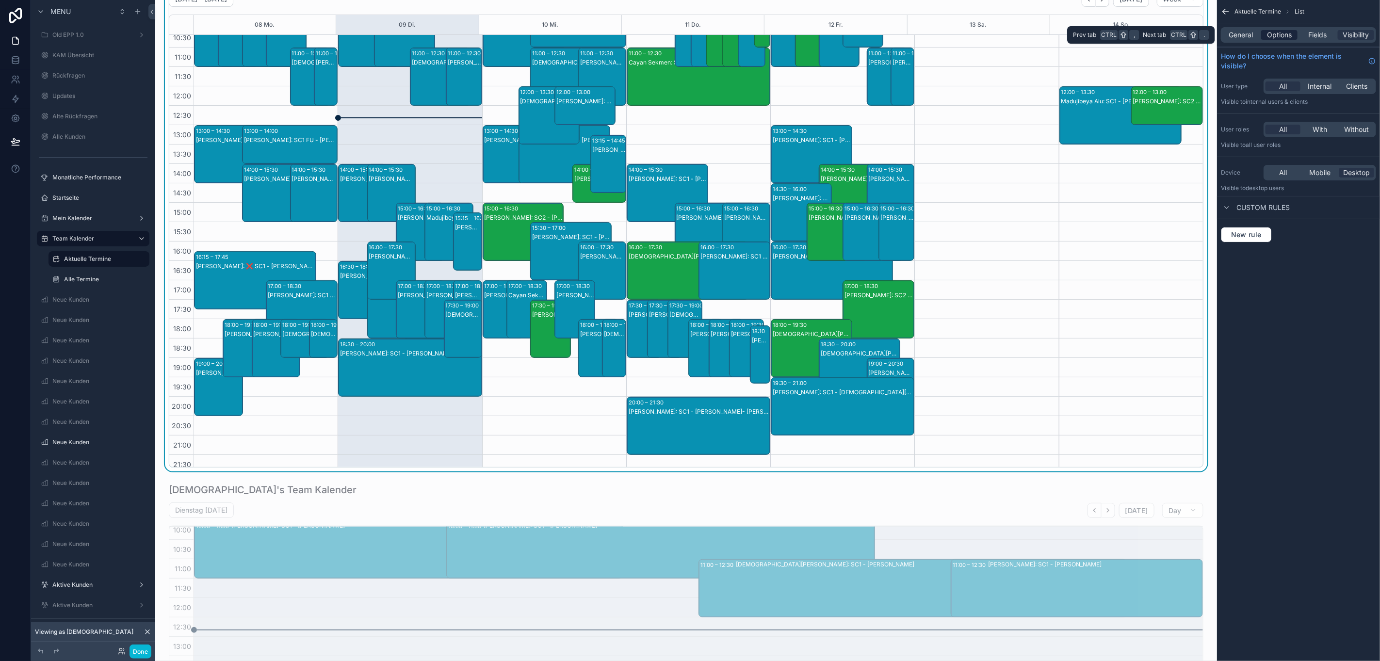
click at [1284, 32] on span "Options" at bounding box center [1279, 35] width 25 height 10
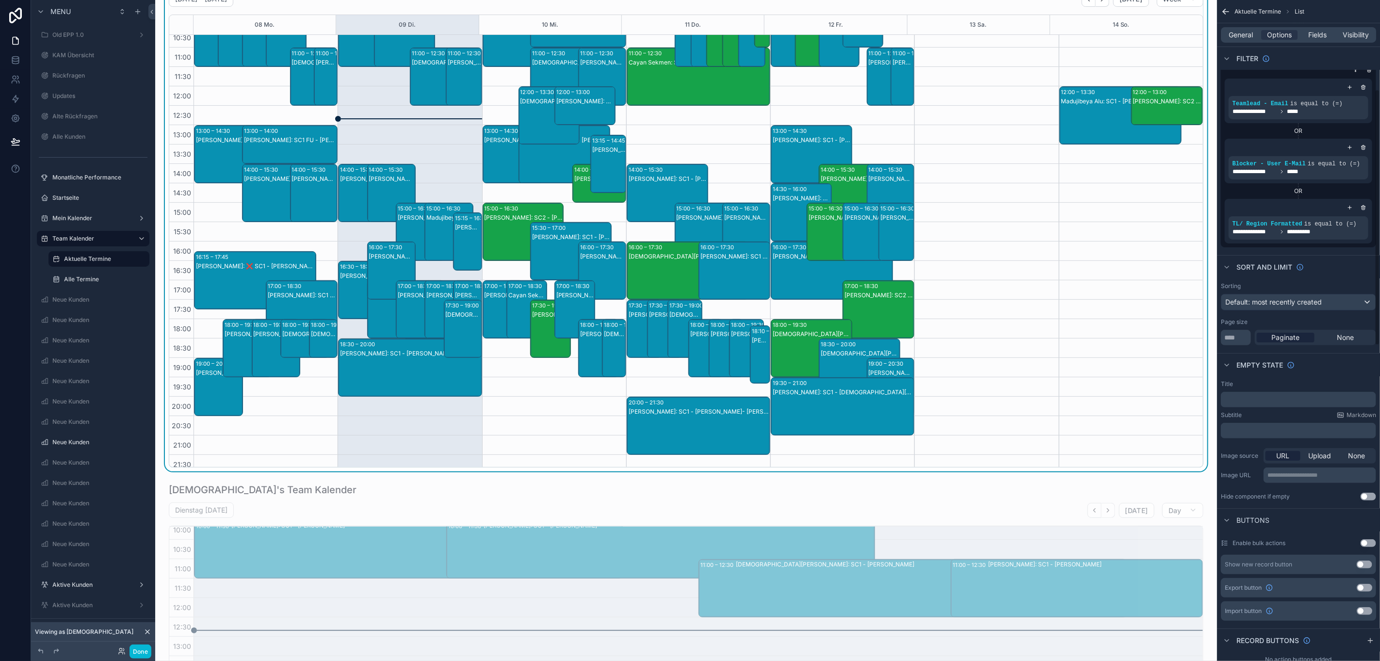
scroll to position [73, 0]
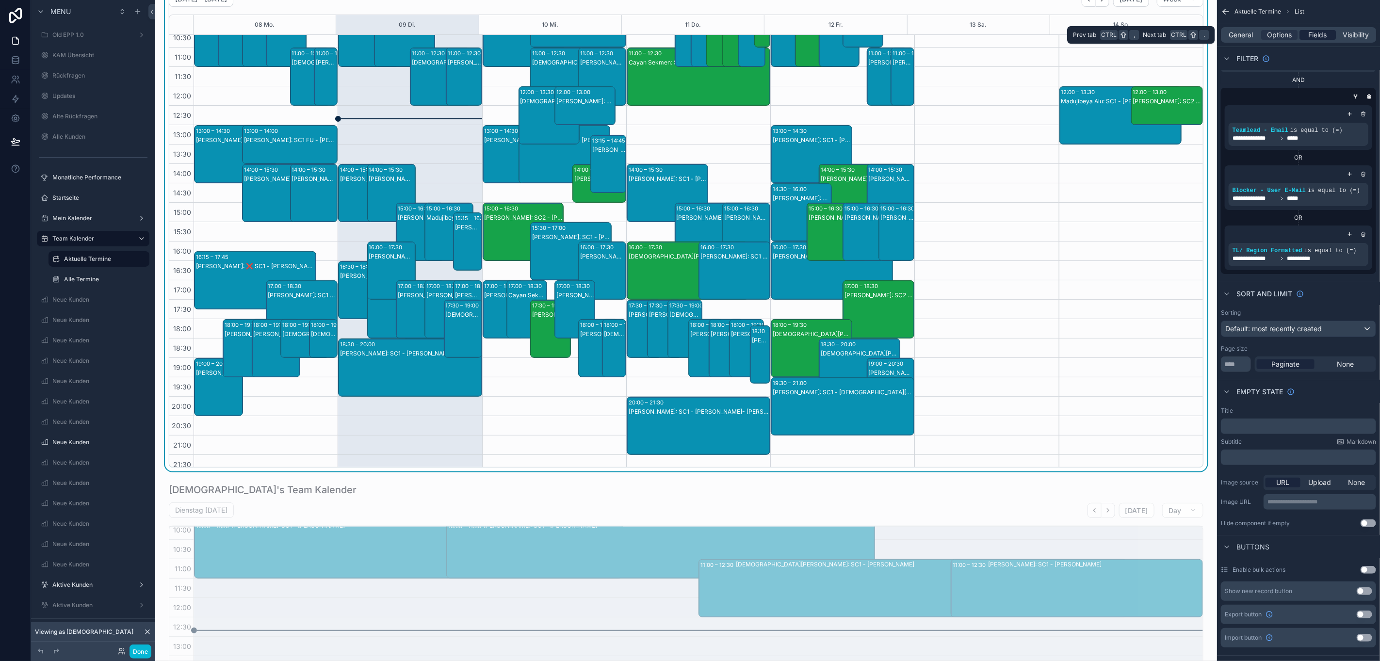
click at [1321, 32] on span "Fields" at bounding box center [1317, 35] width 18 height 10
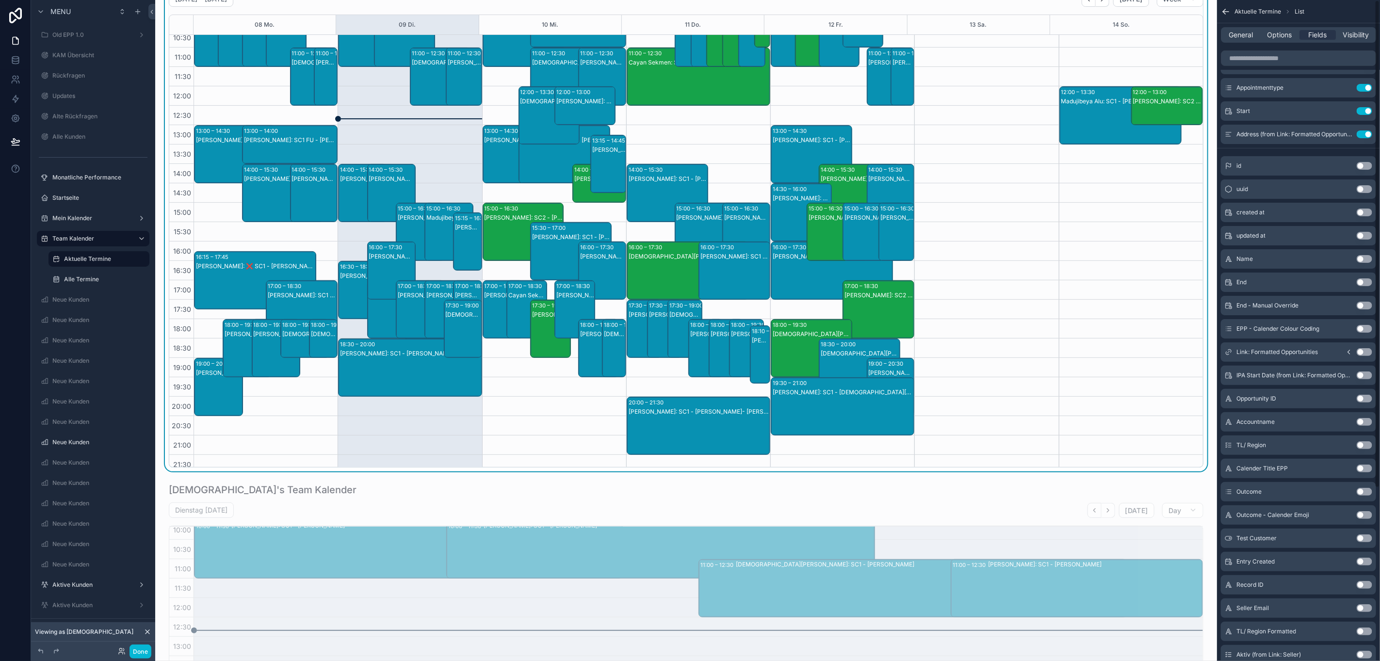
scroll to position [0, 0]
click at [1349, 31] on span "Visibility" at bounding box center [1356, 35] width 26 height 10
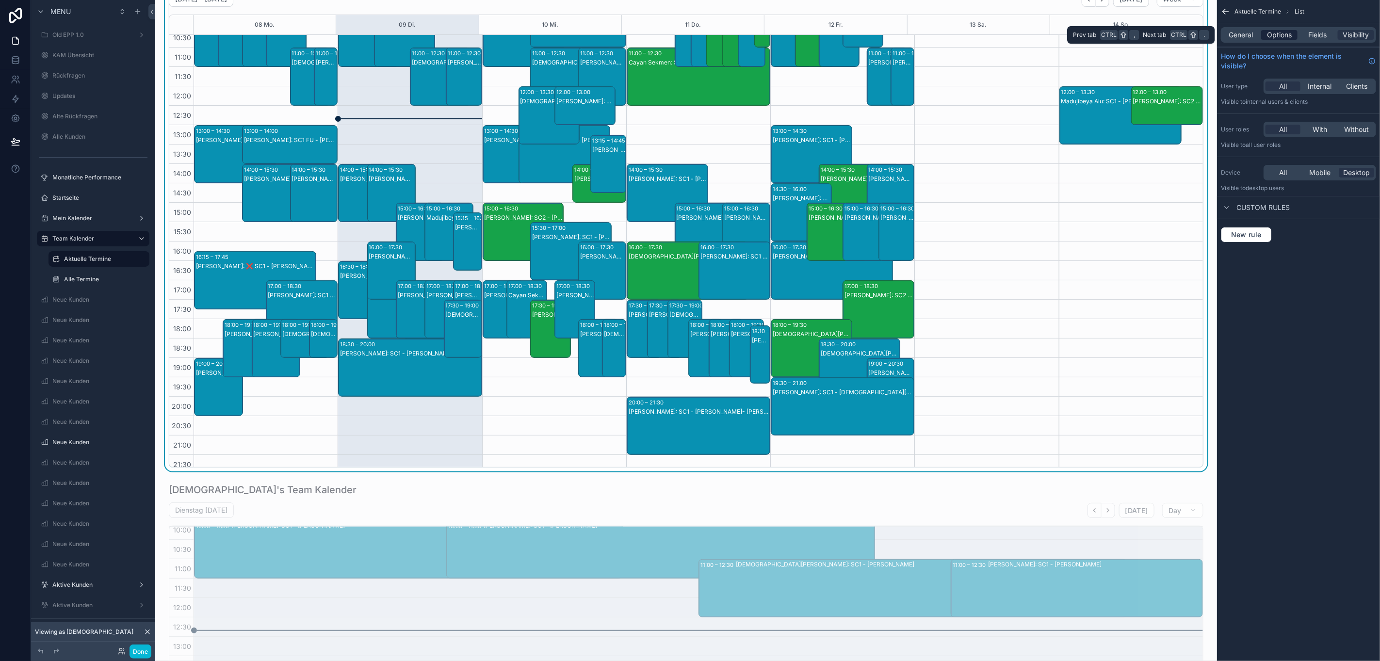
click at [1273, 35] on span "Options" at bounding box center [1279, 35] width 25 height 10
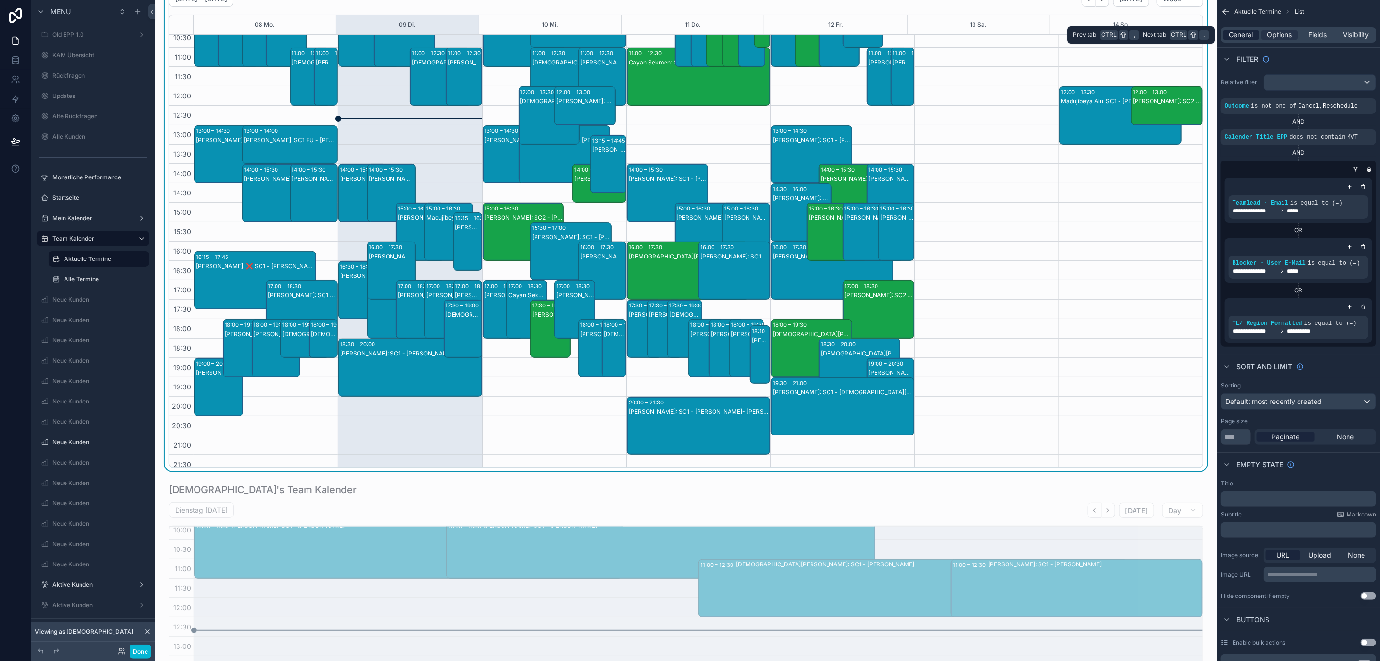
click at [1244, 35] on span "General" at bounding box center [1241, 35] width 24 height 10
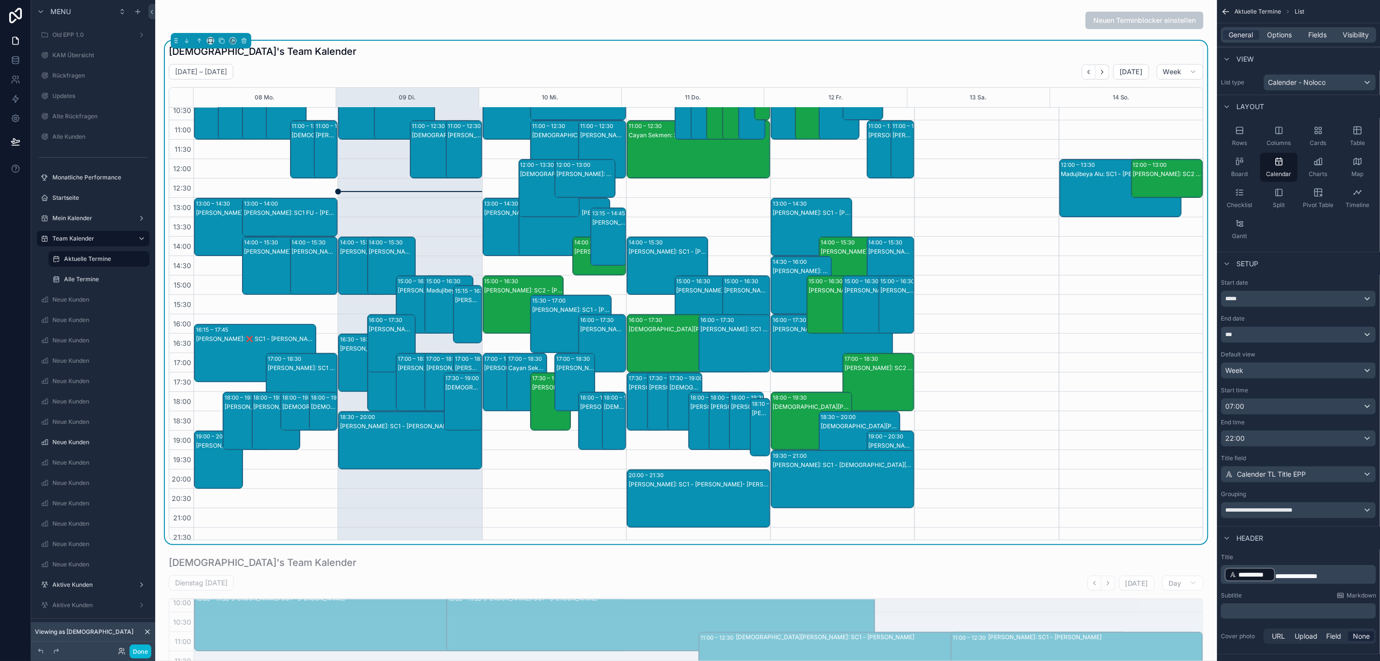
click at [950, 47] on div "[DEMOGRAPHIC_DATA]'s Team Kalender" at bounding box center [686, 52] width 1034 height 14
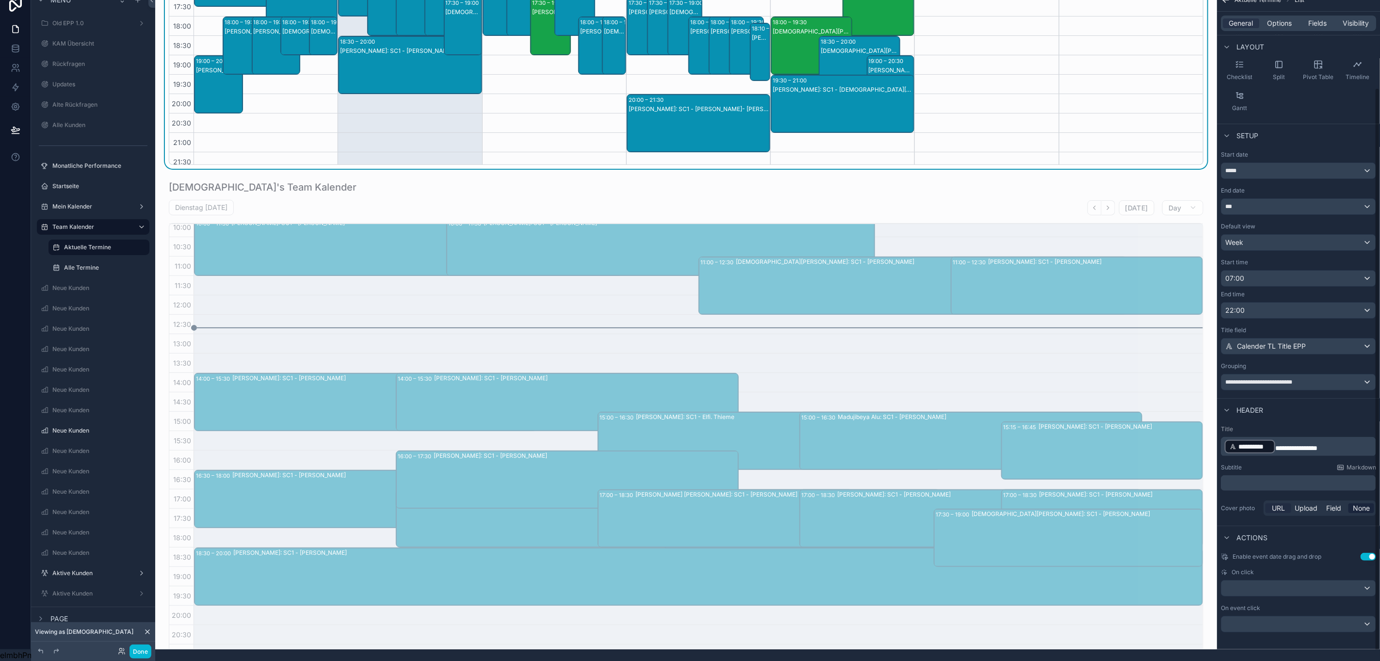
scroll to position [22, 11]
click at [977, 196] on div "scrollable content" at bounding box center [686, 428] width 1046 height 503
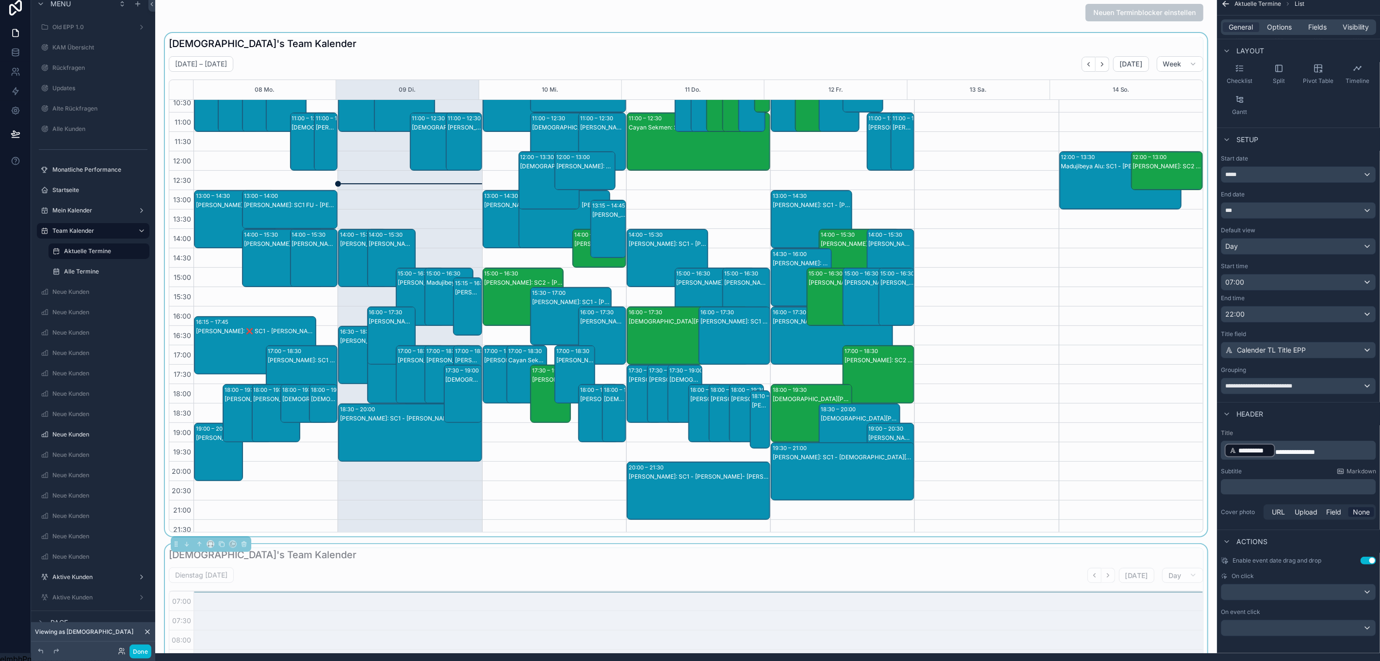
scroll to position [0, 11]
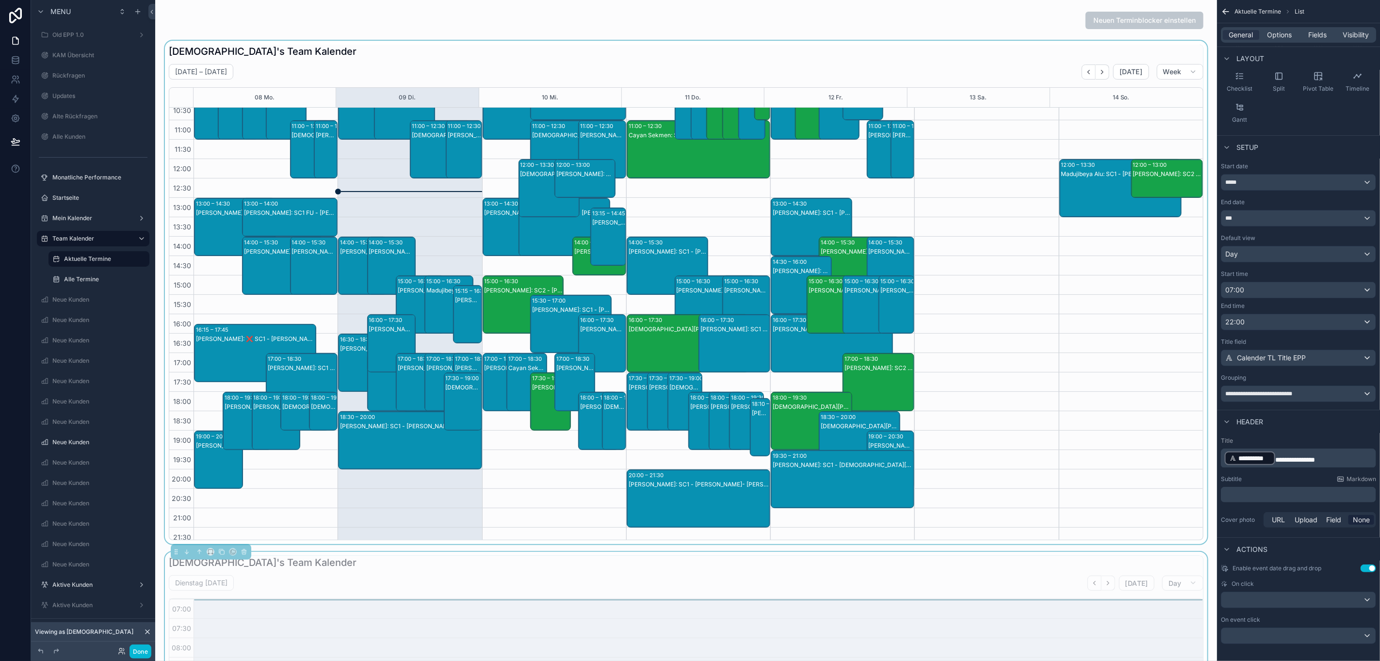
click at [1002, 73] on div "scrollable content" at bounding box center [686, 292] width 1046 height 503
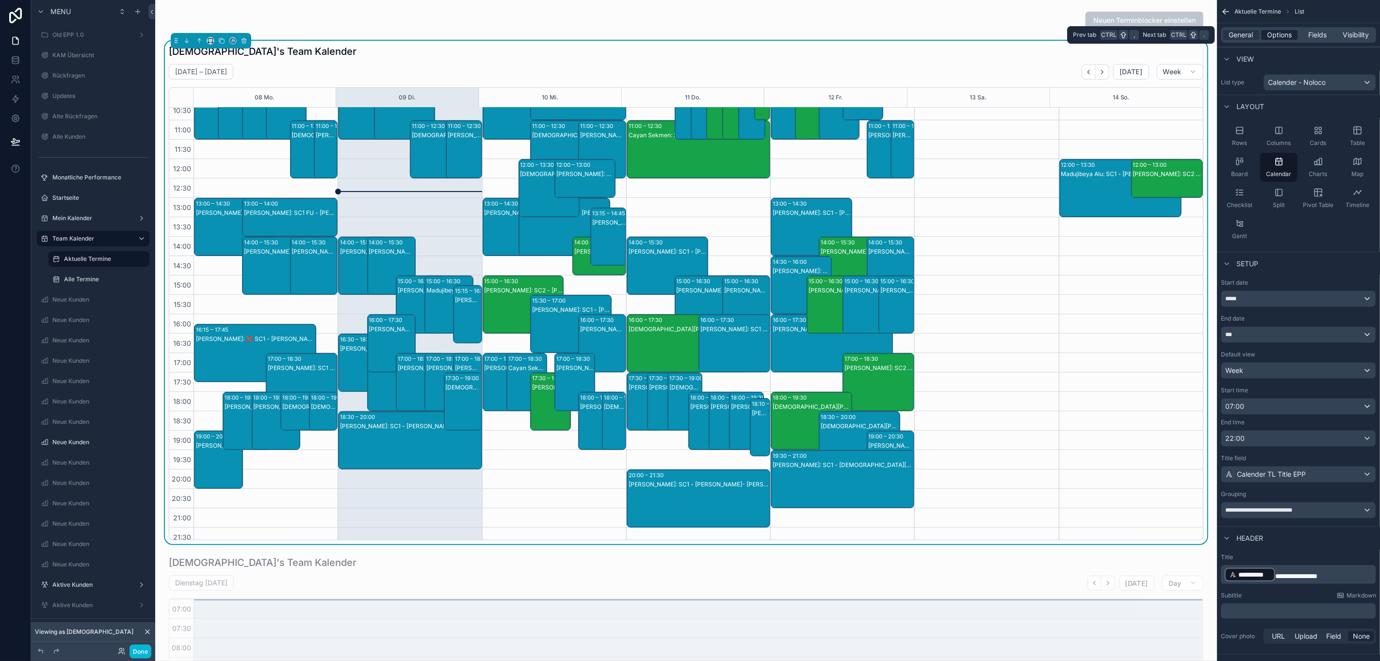
click at [1270, 30] on span "Options" at bounding box center [1279, 35] width 25 height 10
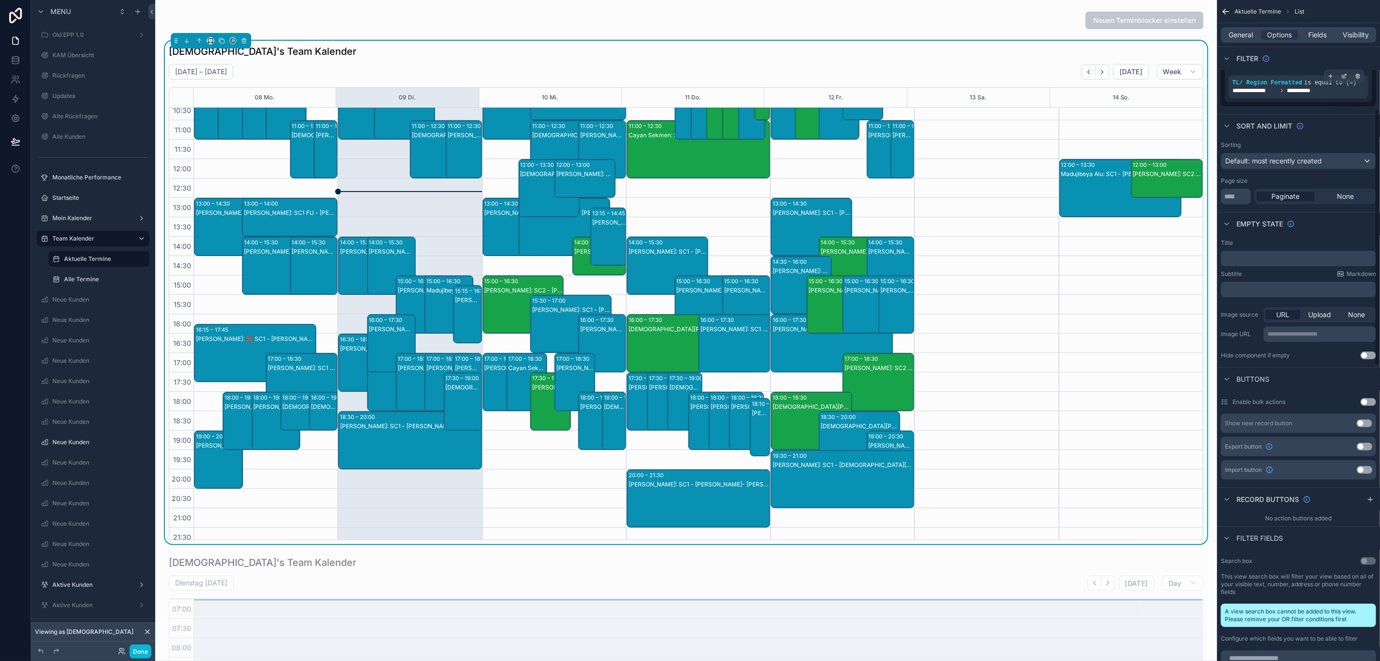
scroll to position [217, 0]
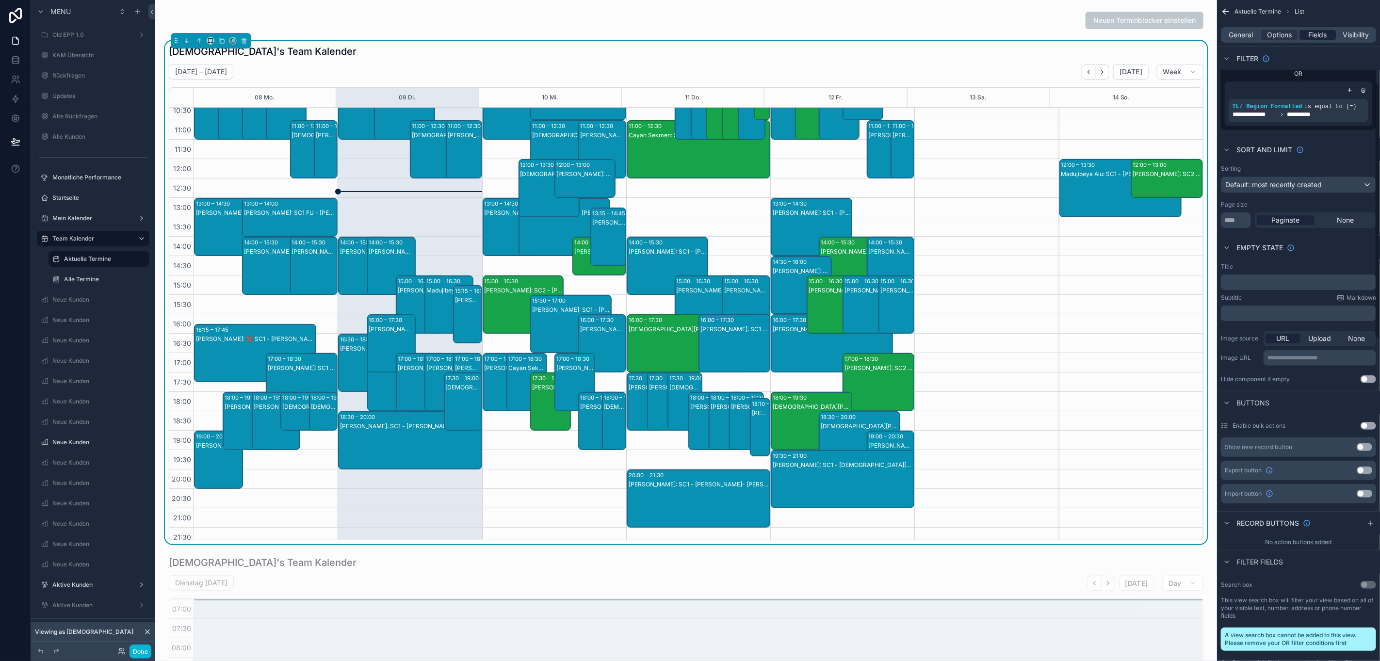
click at [1319, 39] on span "Fields" at bounding box center [1317, 35] width 18 height 10
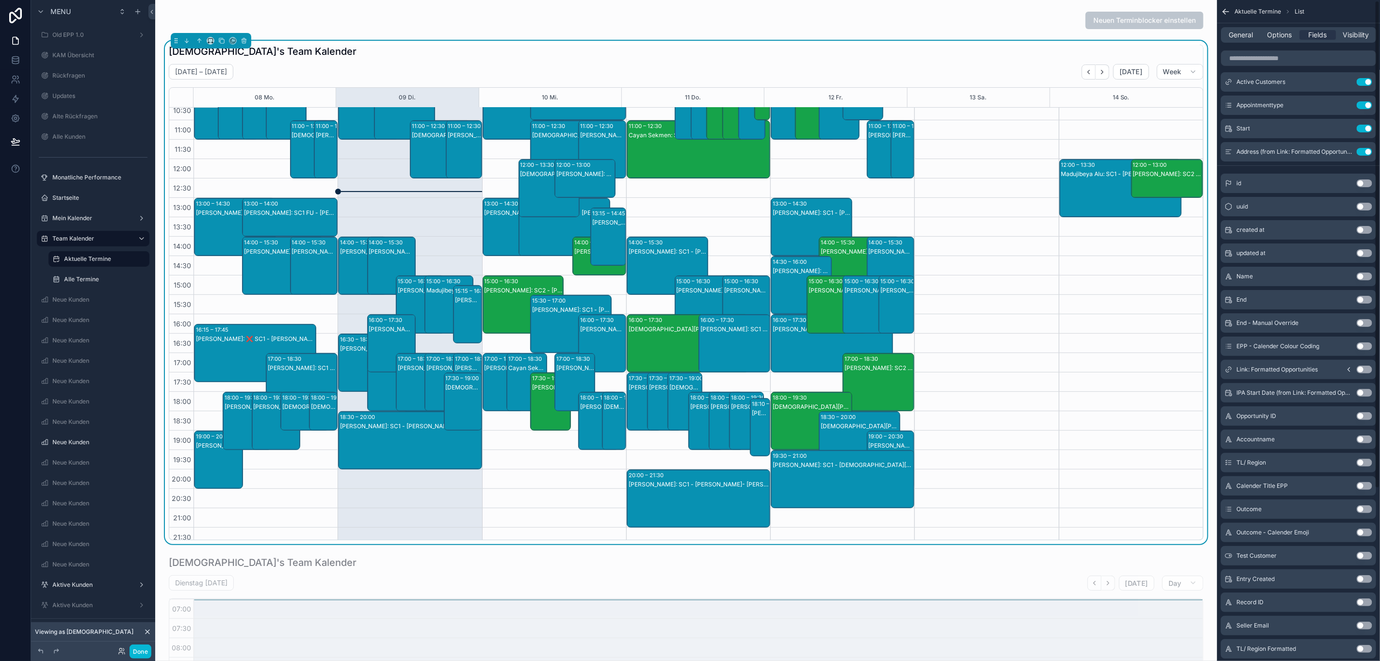
scroll to position [0, 0]
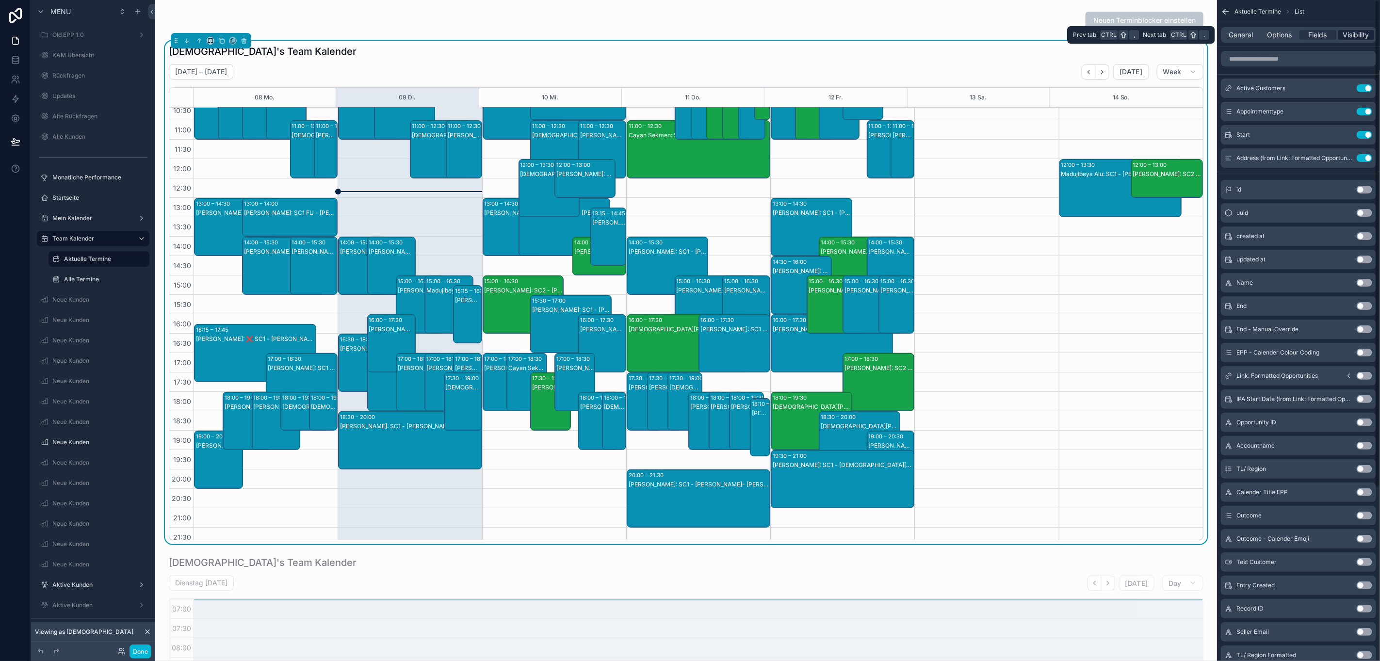
click at [1344, 31] on span "Visibility" at bounding box center [1356, 35] width 26 height 10
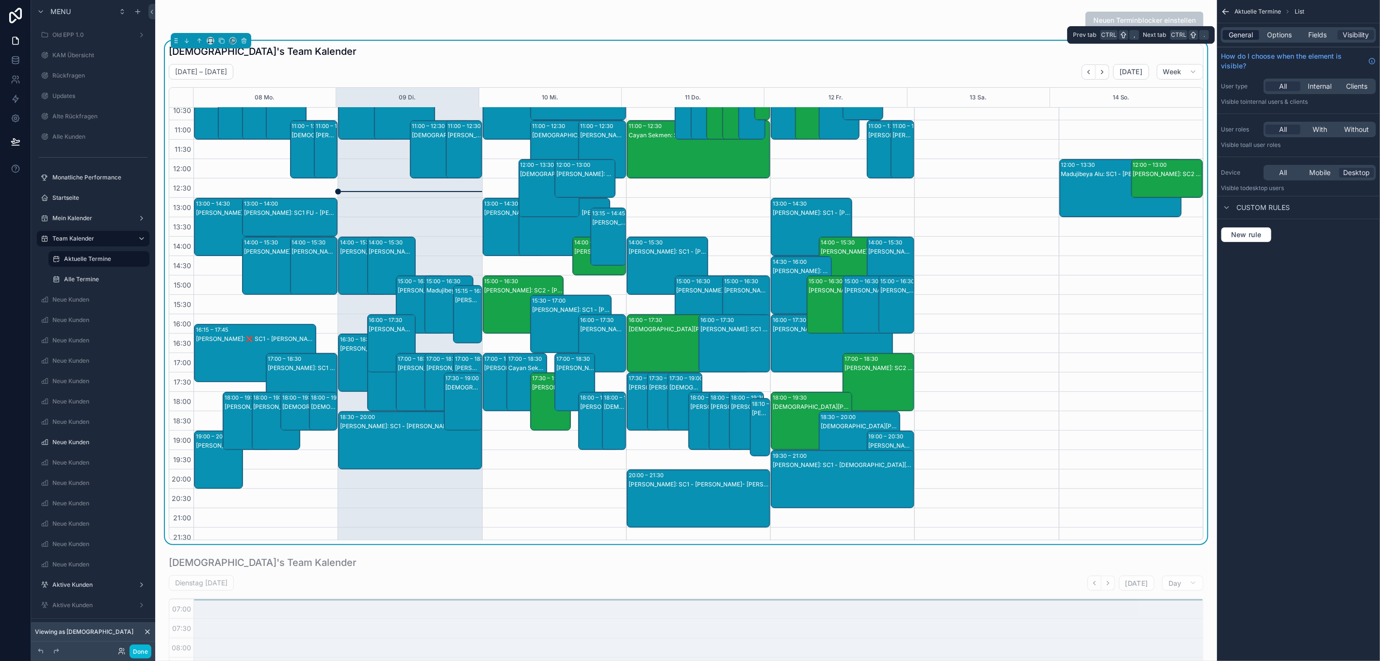
click at [1236, 38] on span "General" at bounding box center [1241, 35] width 24 height 10
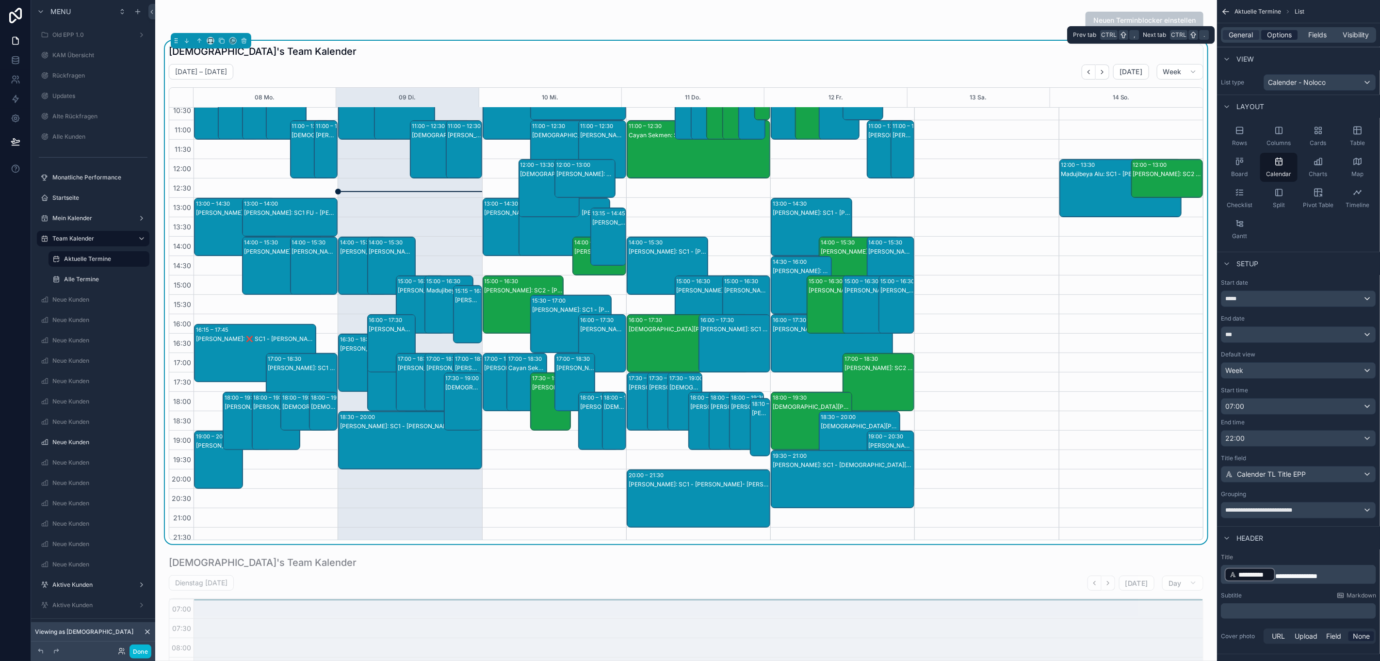
click at [1268, 35] on span "Options" at bounding box center [1279, 35] width 25 height 10
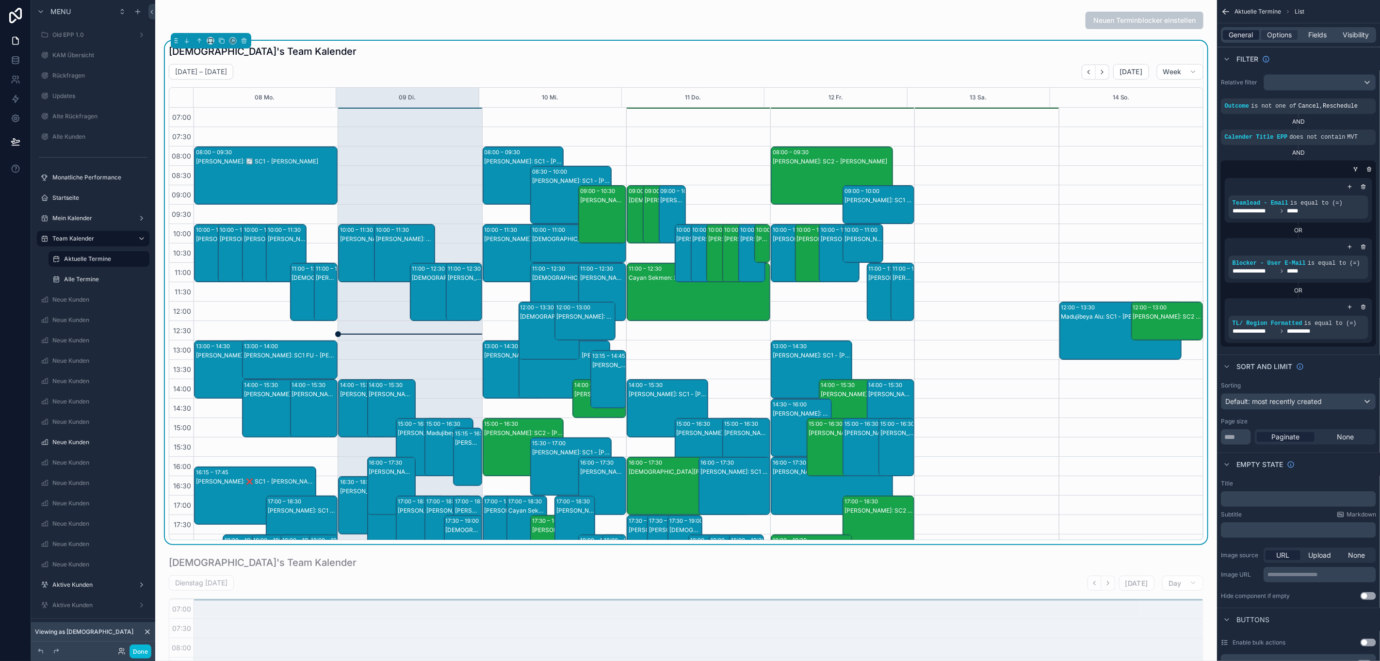
click at [1235, 31] on span "General" at bounding box center [1241, 35] width 24 height 10
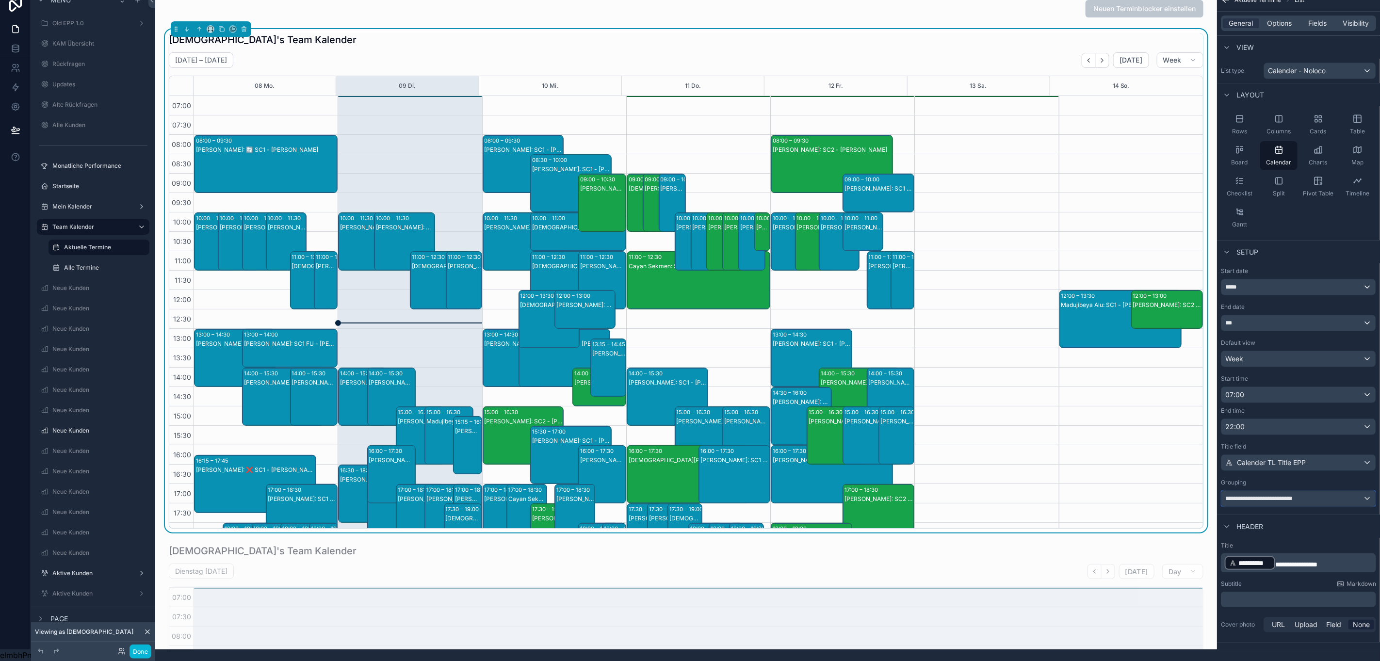
click at [1281, 495] on span "**********" at bounding box center [1266, 499] width 83 height 8
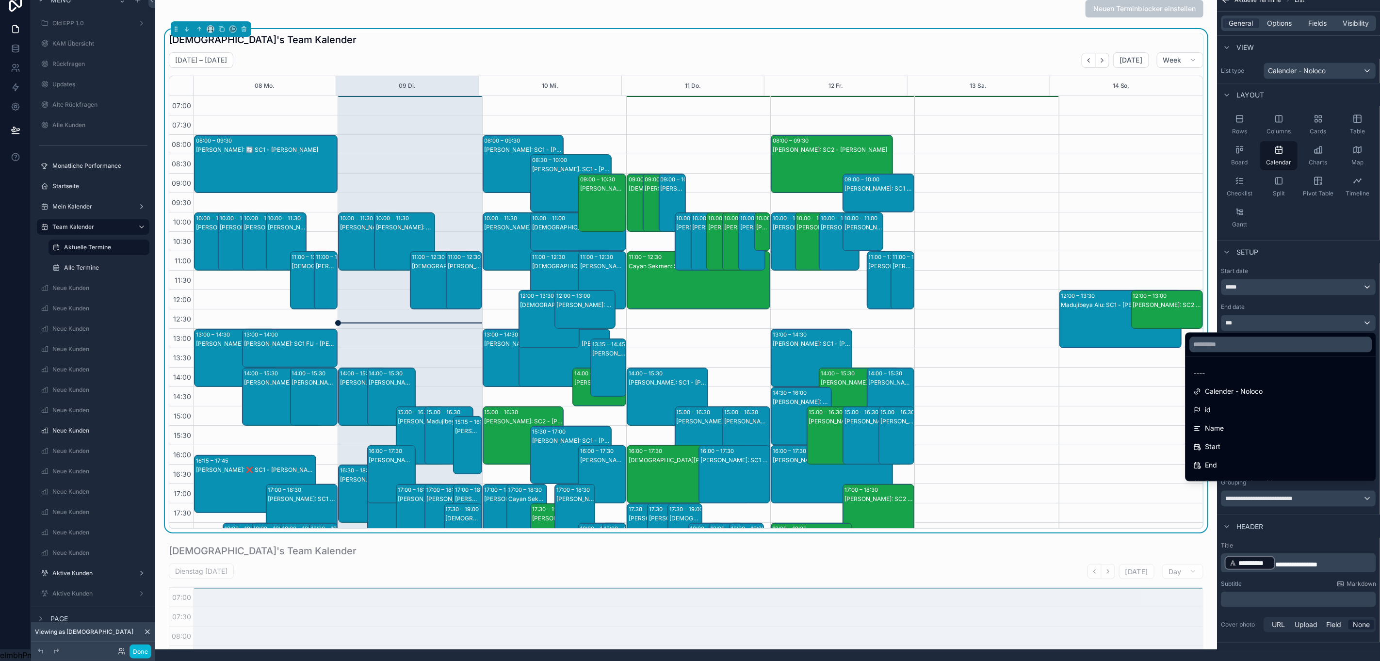
click at [1281, 495] on div "scrollable content" at bounding box center [690, 330] width 1380 height 661
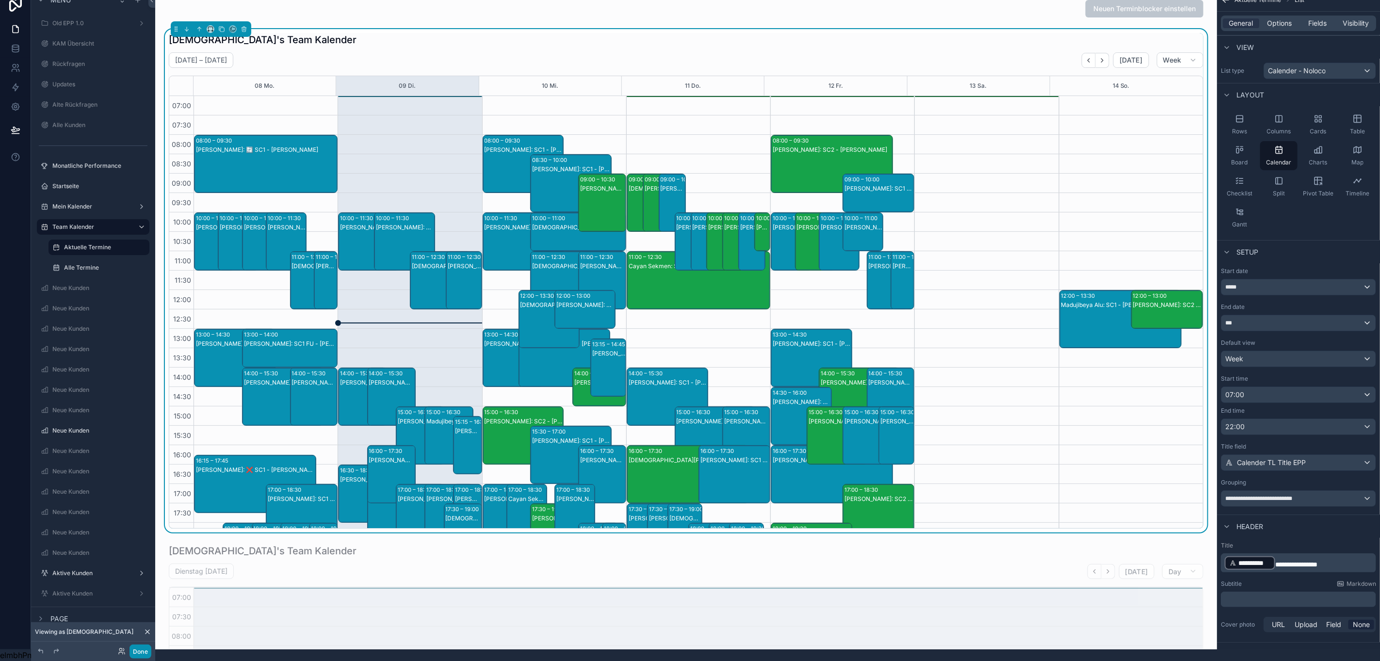
click at [141, 648] on button "Done" at bounding box center [140, 651] width 22 height 14
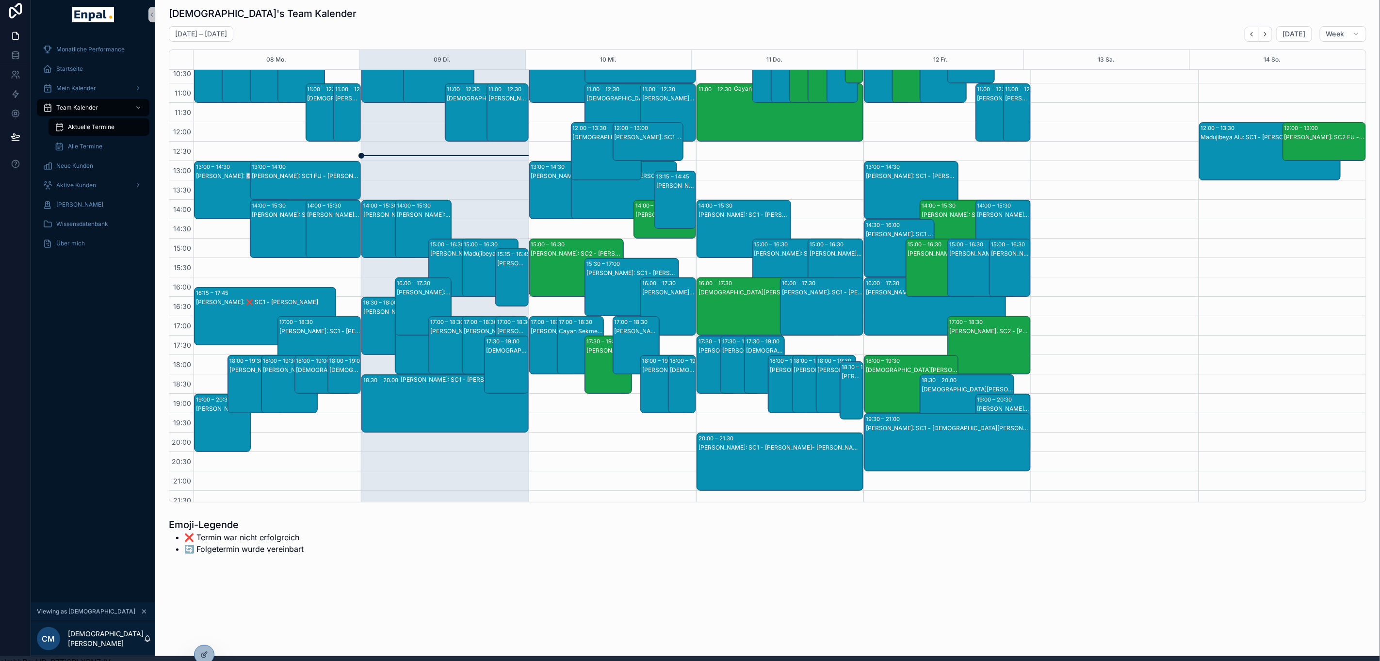
scroll to position [0, 11]
